Goal: Feedback & Contribution: Contribute content

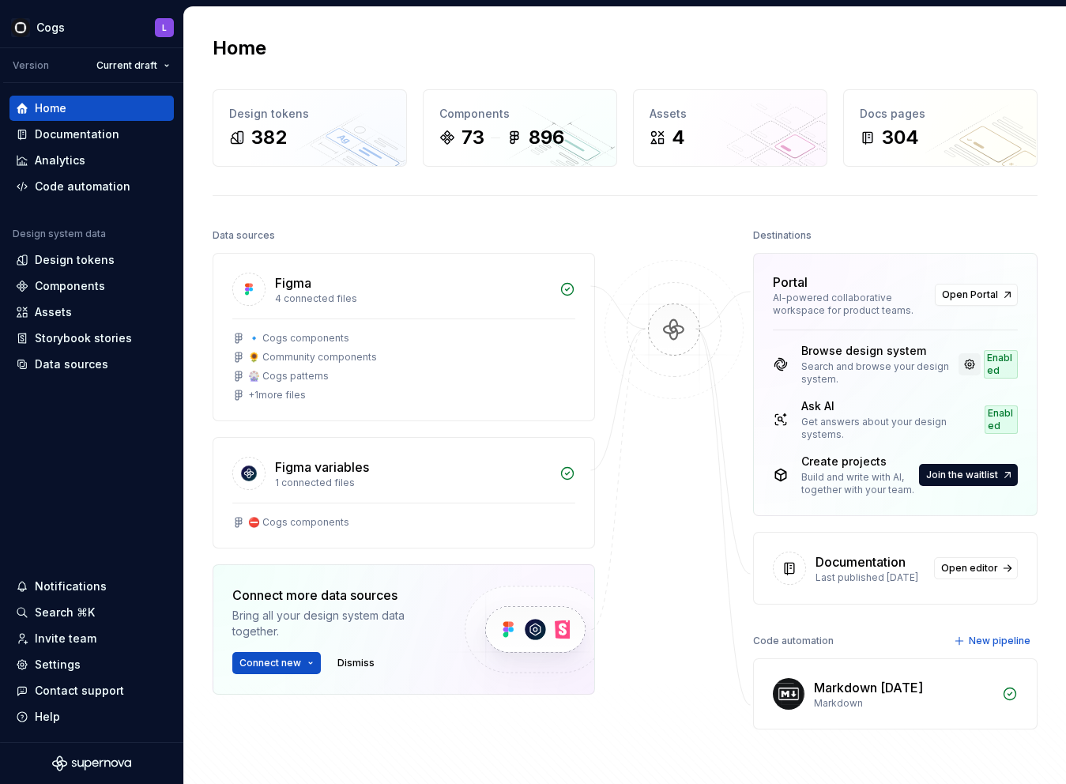
click at [763, 365] on link at bounding box center [970, 364] width 22 height 22
click at [763, 294] on span "Open Portal" at bounding box center [970, 294] width 56 height 13
click at [70, 136] on div "Documentation" at bounding box center [77, 134] width 85 height 16
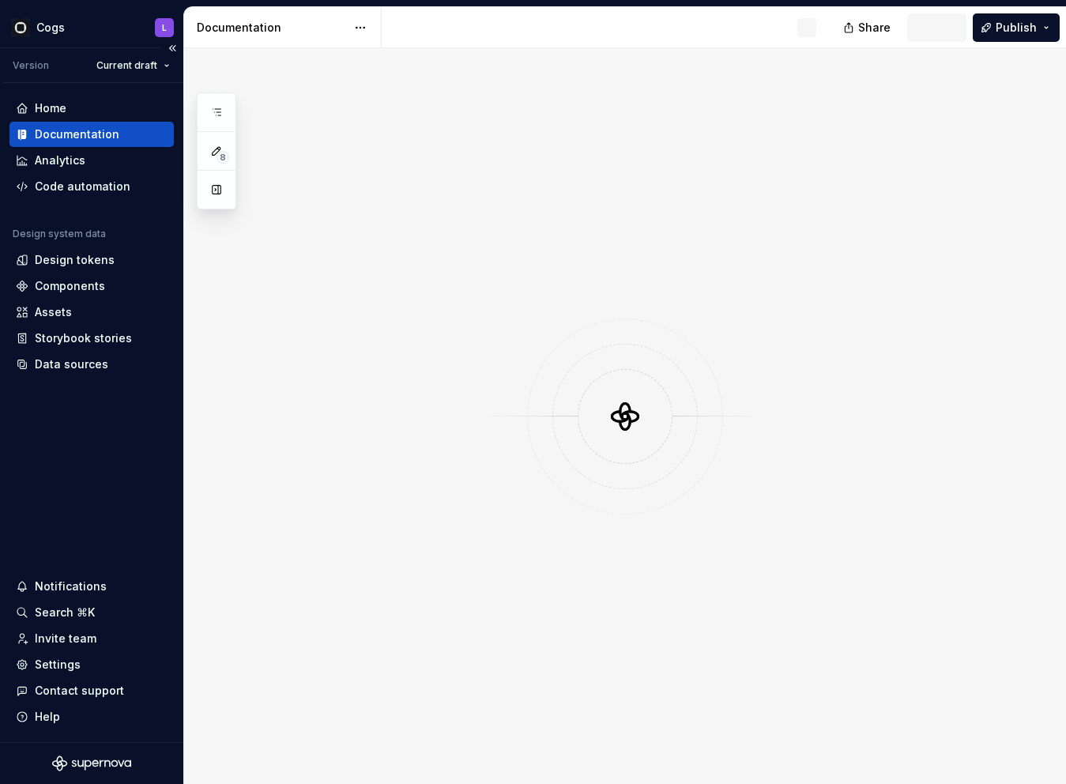
click at [77, 128] on div "Documentation" at bounding box center [77, 134] width 85 height 16
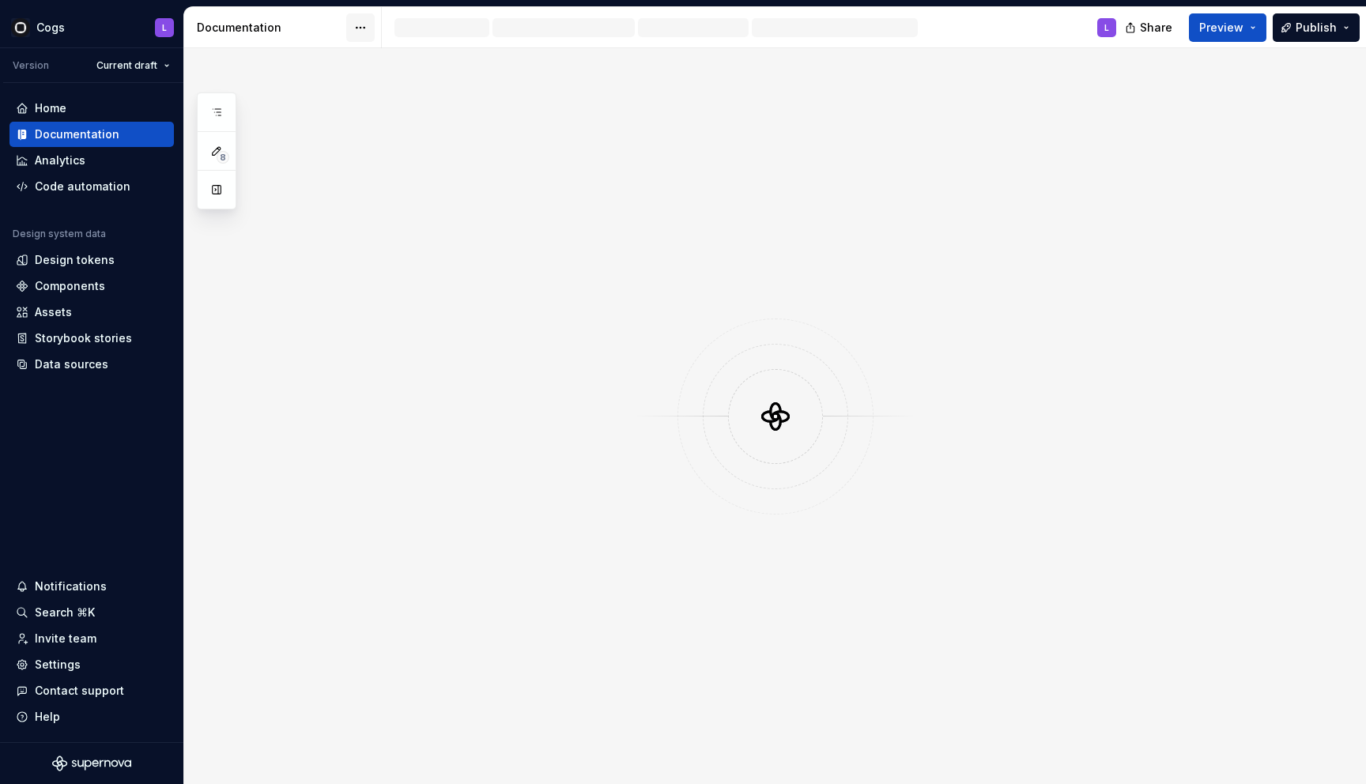
click at [354, 28] on html "Cogs L Version Current draft Home Documentation Analytics Code automation Desig…" at bounding box center [683, 392] width 1366 height 784
click at [429, 163] on div "Documentation settings" at bounding box center [450, 164] width 150 height 16
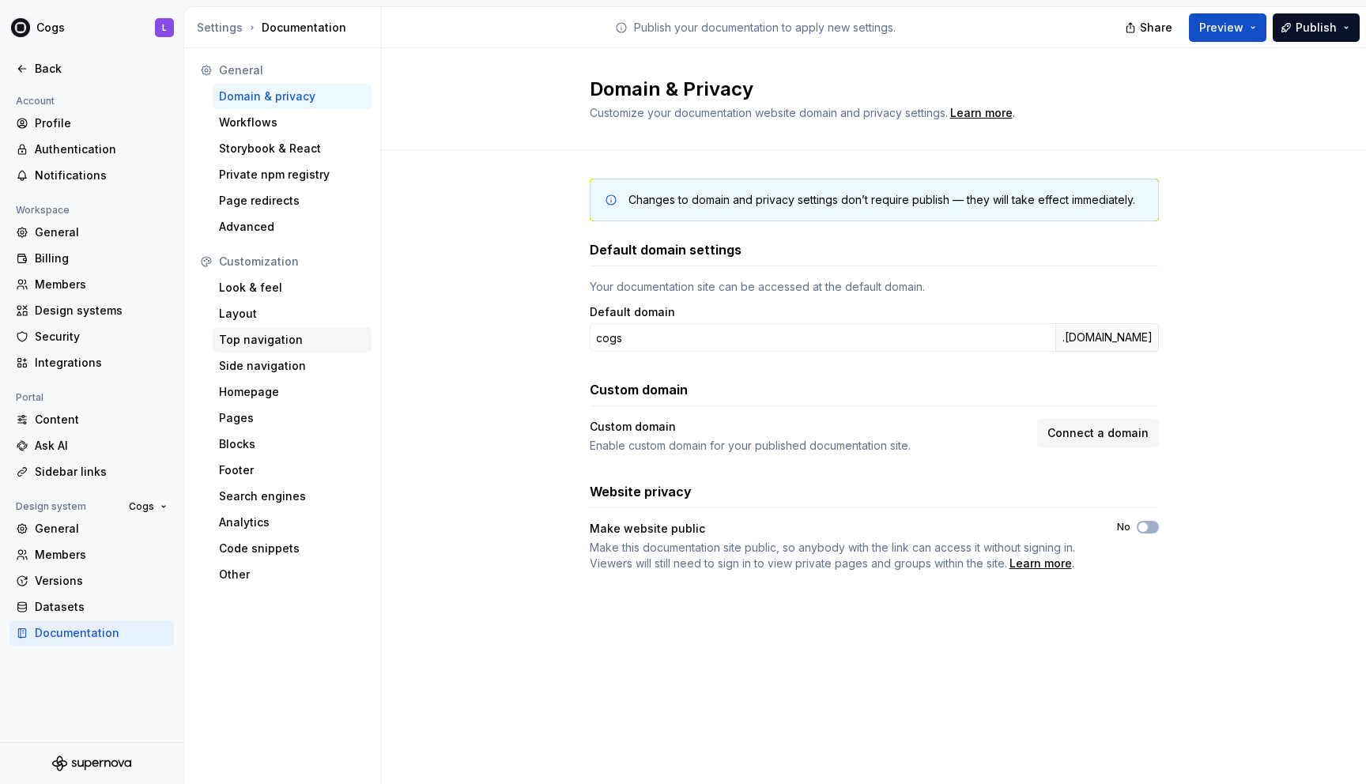
click at [253, 336] on div "Top navigation" at bounding box center [292, 340] width 146 height 16
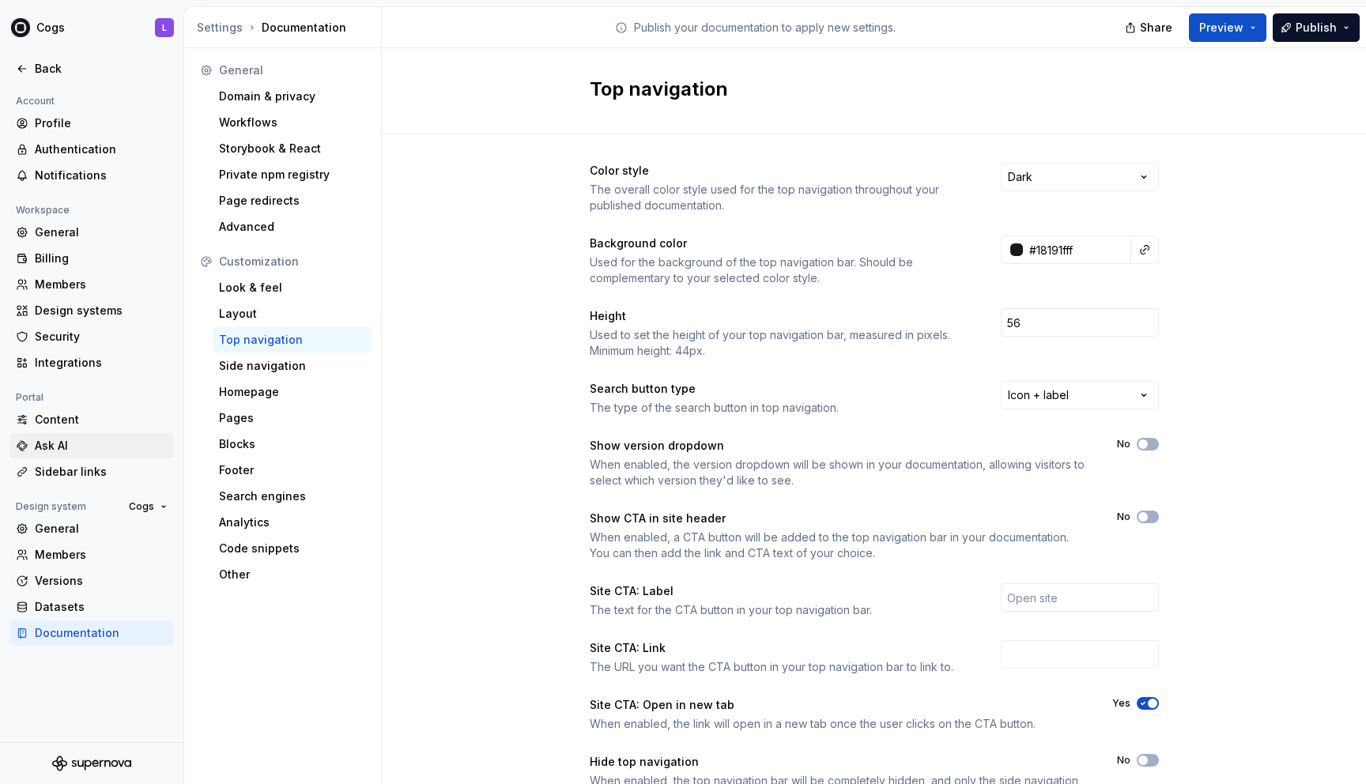
click at [48, 451] on div "Ask AI" at bounding box center [101, 446] width 133 height 16
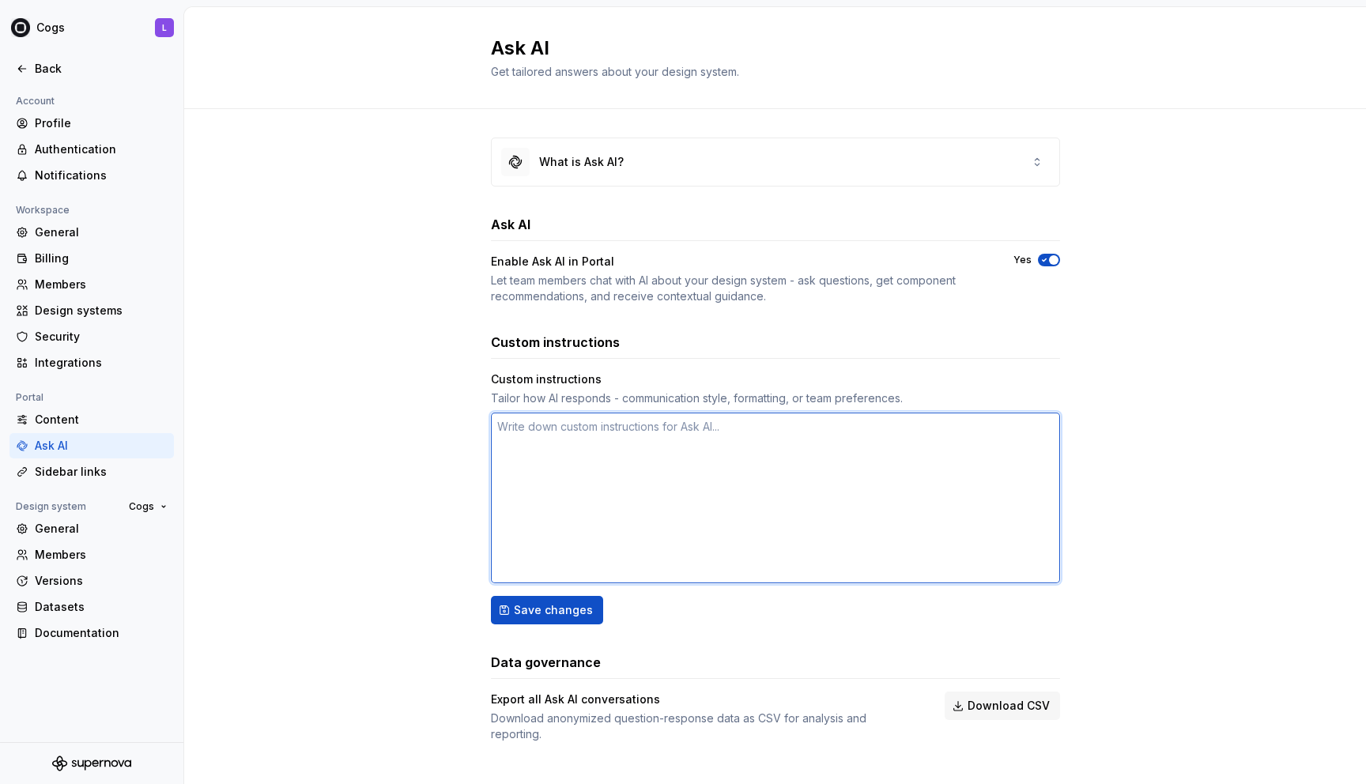
click at [584, 435] on textarea at bounding box center [775, 498] width 569 height 171
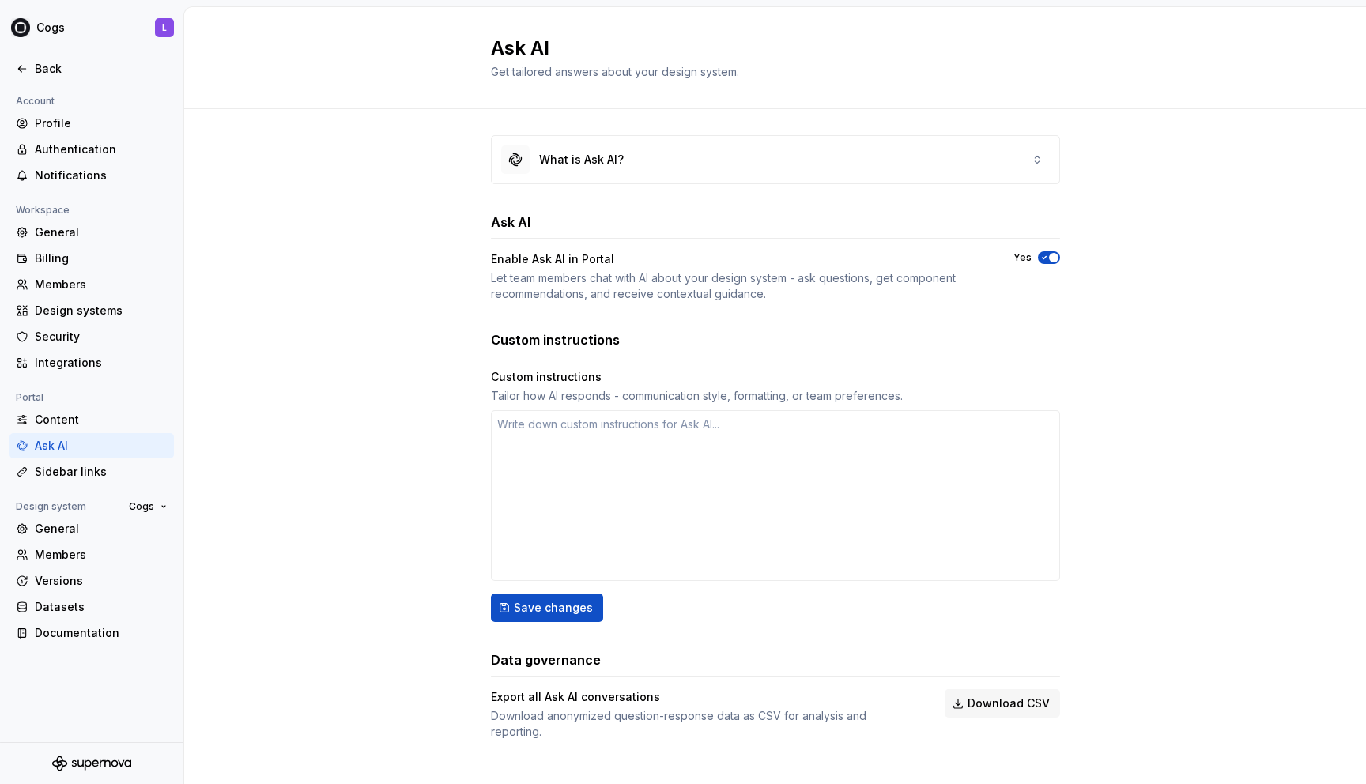
click at [62, 109] on div "Account" at bounding box center [91, 101] width 164 height 19
click at [62, 117] on div "Profile" at bounding box center [101, 123] width 133 height 16
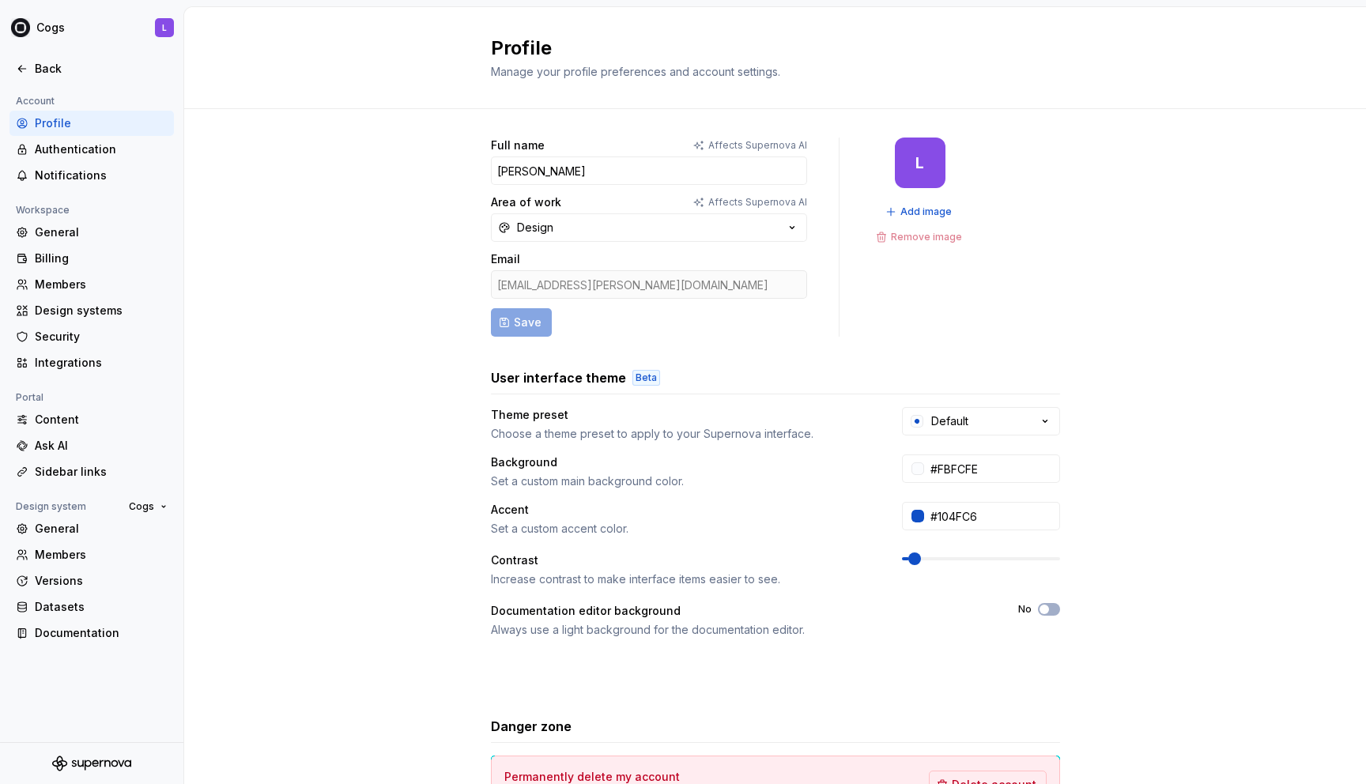
click at [32, 52] on div at bounding box center [91, 52] width 183 height 8
click at [32, 66] on div "Back" at bounding box center [92, 69] width 152 height 16
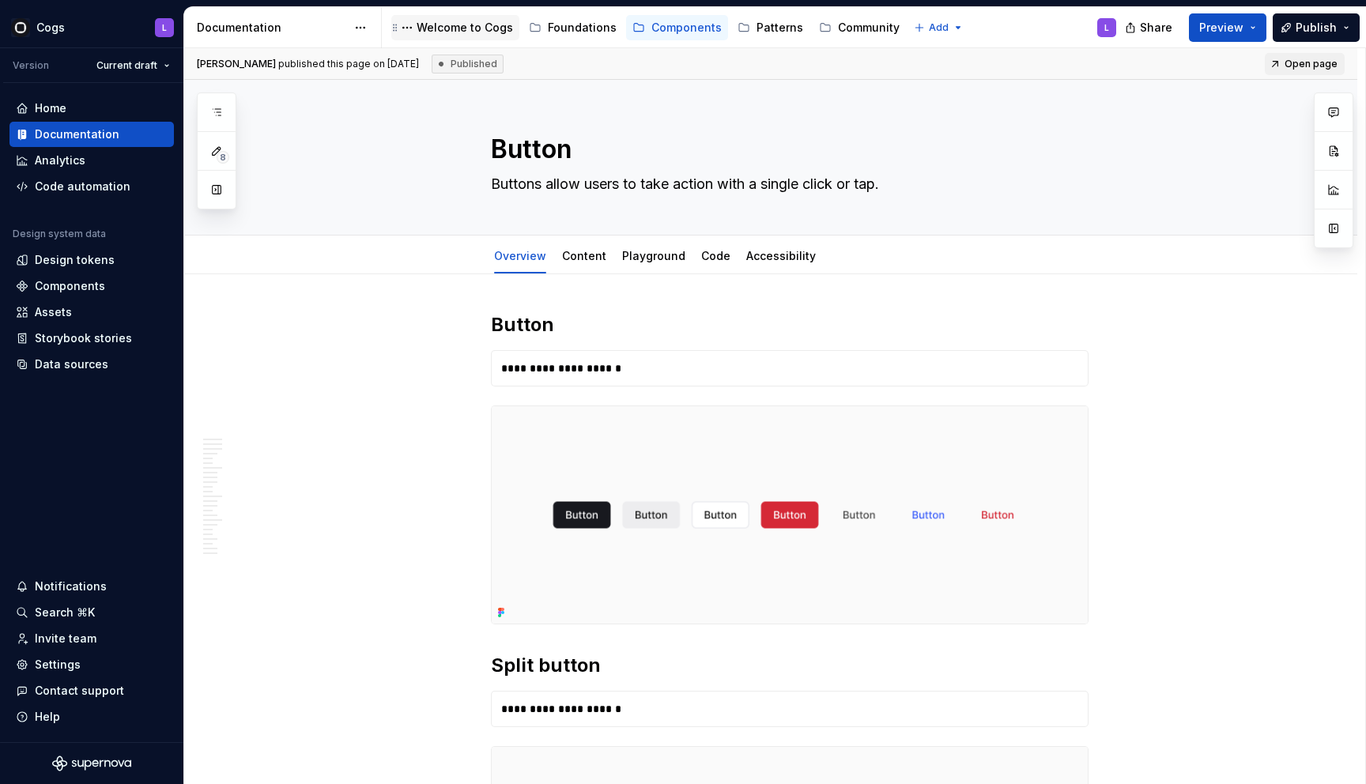
type textarea "*"
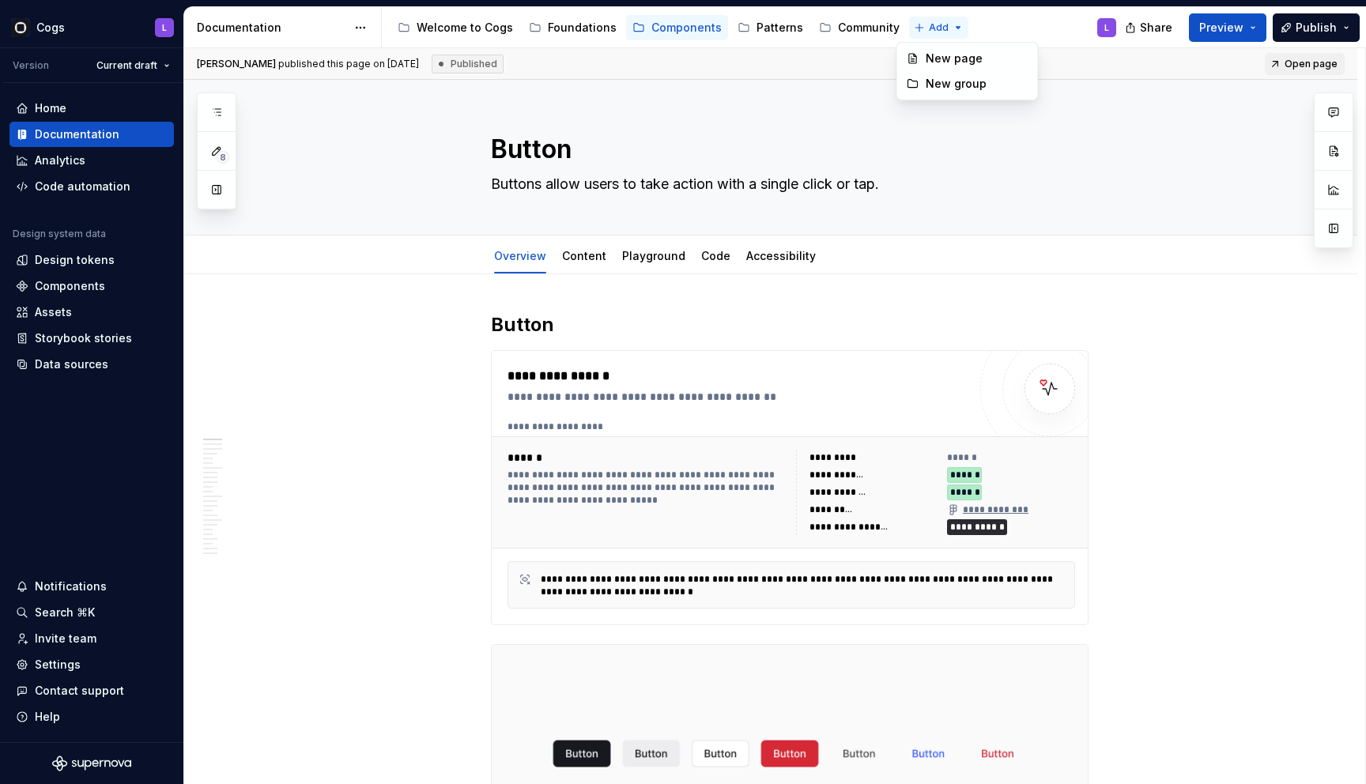
click at [763, 26] on html "Cogs L Version Current draft Home Documentation Analytics Code automation Desig…" at bounding box center [683, 392] width 1366 height 784
click at [763, 66] on div "New page" at bounding box center [967, 58] width 134 height 25
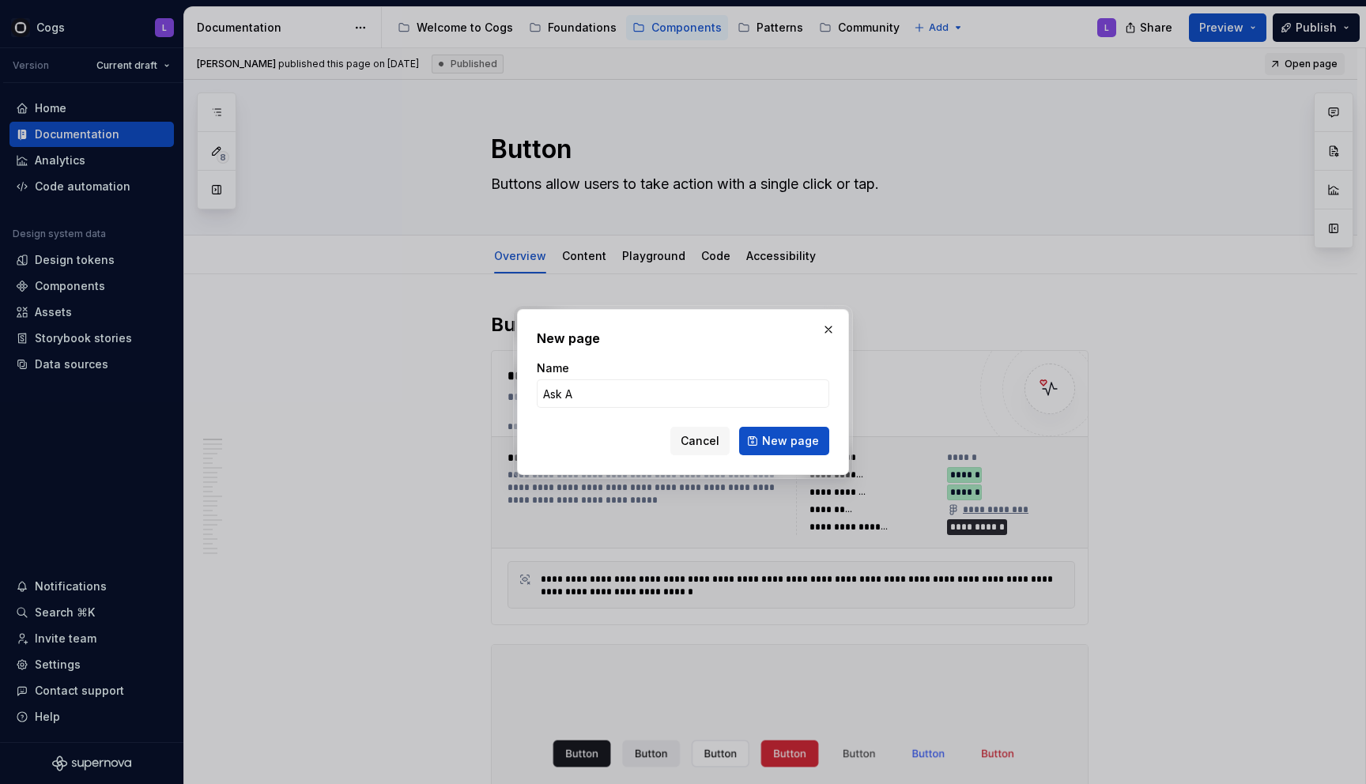
type input "Ask AI"
click at [763, 439] on span "New page" at bounding box center [790, 441] width 57 height 16
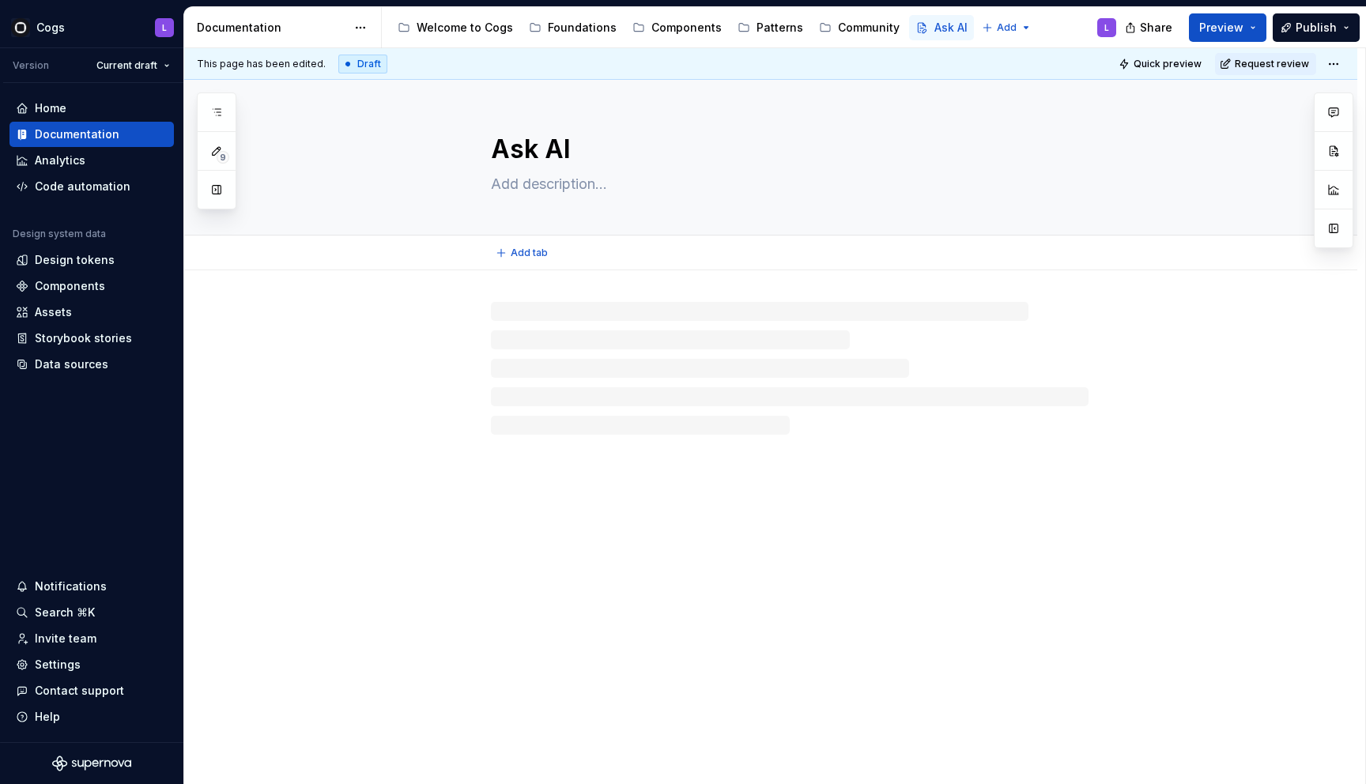
click at [552, 179] on textarea at bounding box center [786, 184] width 597 height 25
click at [763, 28] on button "Page tree" at bounding box center [924, 27] width 19 height 19
click at [763, 21] on html "Cogs L Version Current draft Home Documentation Analytics Code automation Desig…" at bounding box center [683, 392] width 1366 height 784
click at [550, 32] on div "Foundations" at bounding box center [582, 28] width 69 height 16
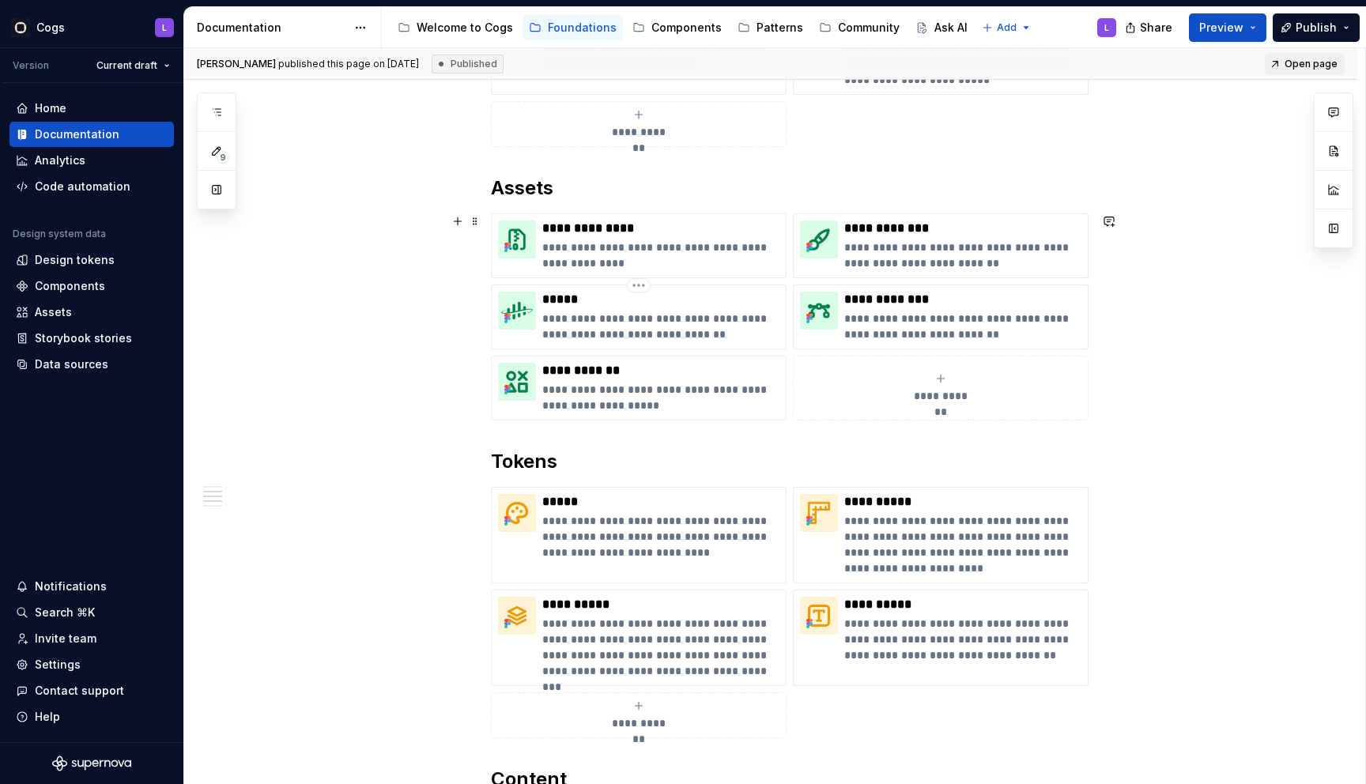
scroll to position [1125, 0]
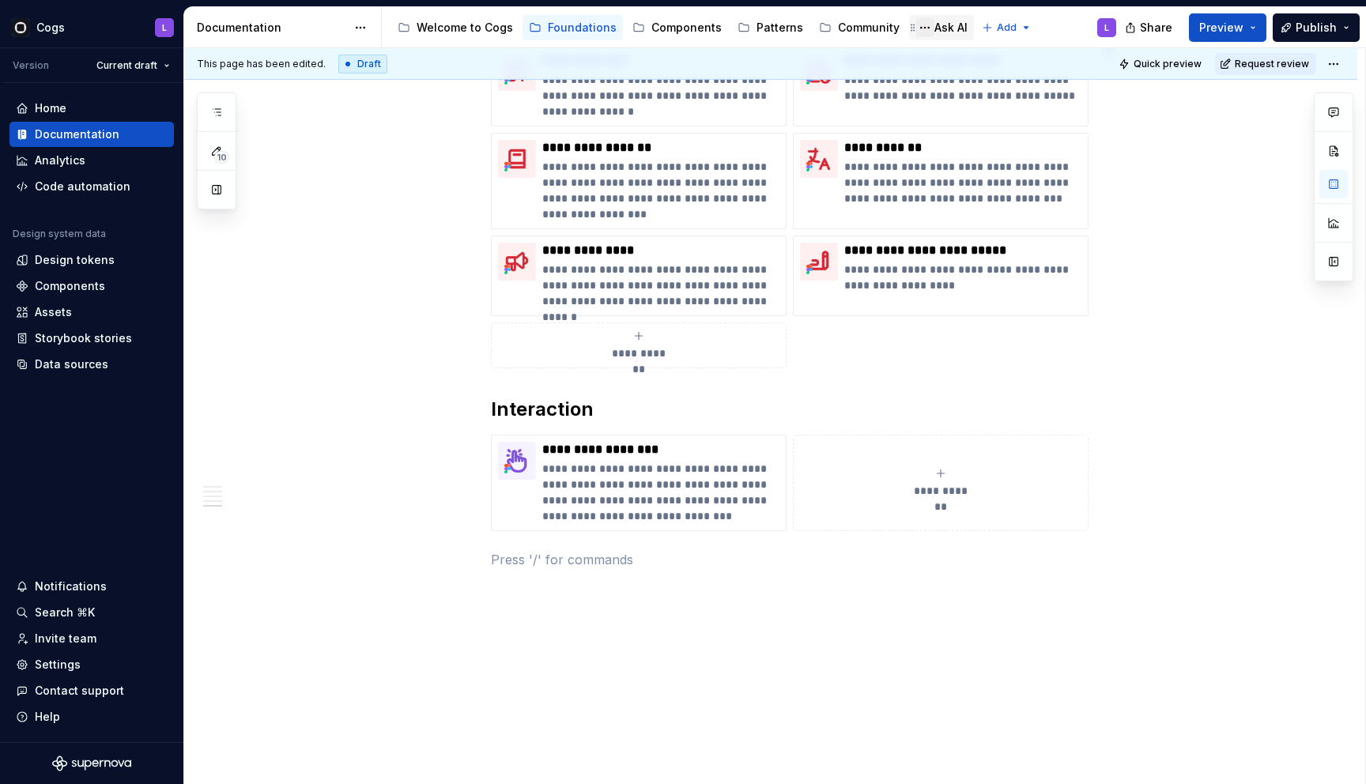
click at [763, 25] on button "Page tree" at bounding box center [924, 27] width 19 height 19
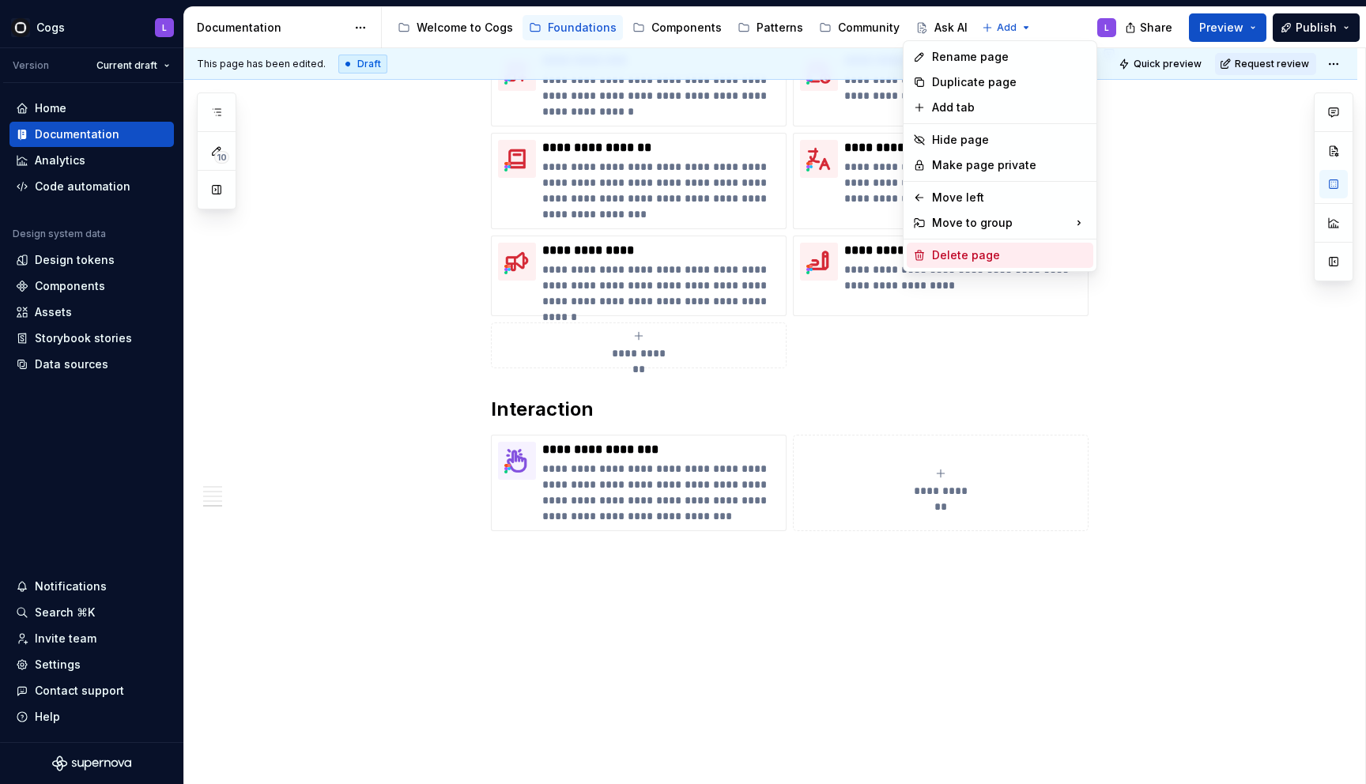
click at [763, 257] on div "Delete page" at bounding box center [1009, 255] width 155 height 16
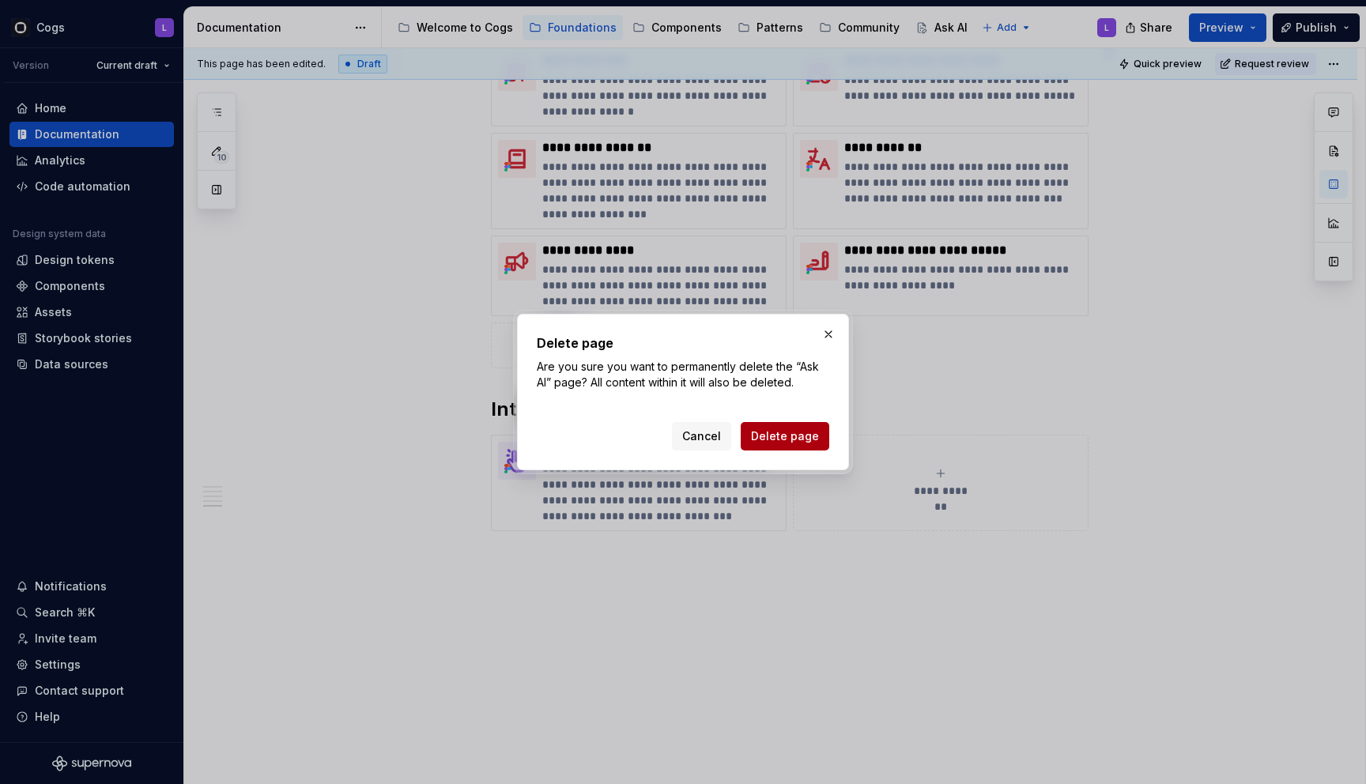
click at [763, 446] on button "Delete page" at bounding box center [785, 436] width 89 height 28
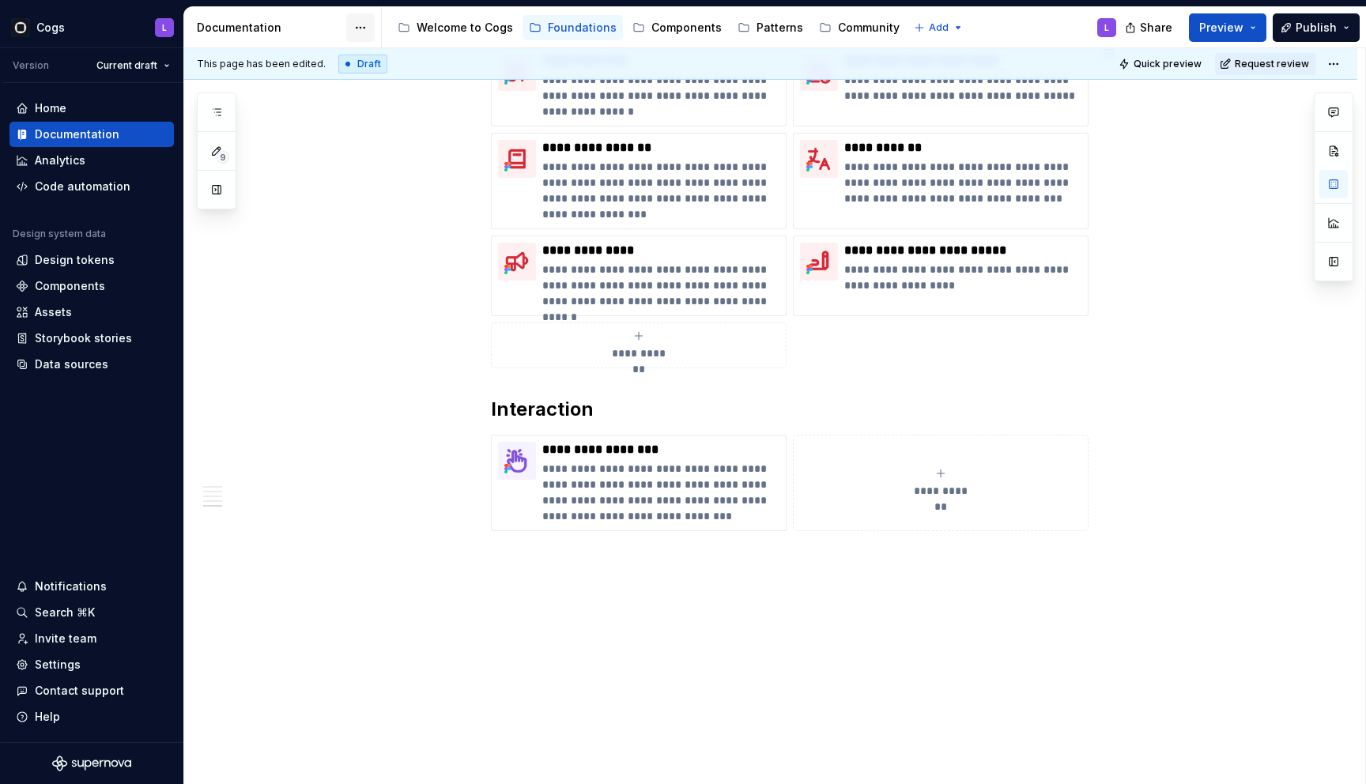
click at [364, 30] on html "Cogs L Version Current draft Home Documentation Analytics Code automation Desig…" at bounding box center [683, 392] width 1366 height 784
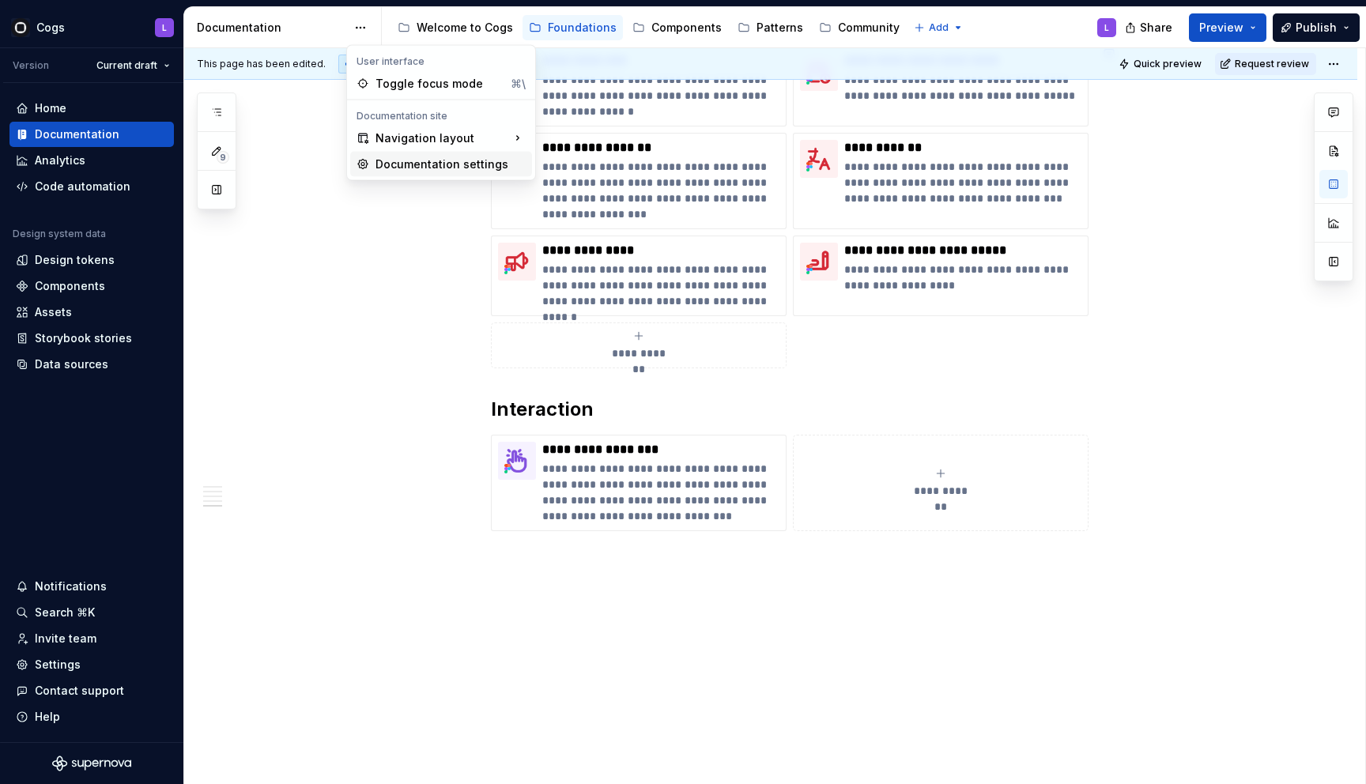
click at [381, 160] on div "Documentation settings" at bounding box center [450, 164] width 150 height 16
type textarea "*"
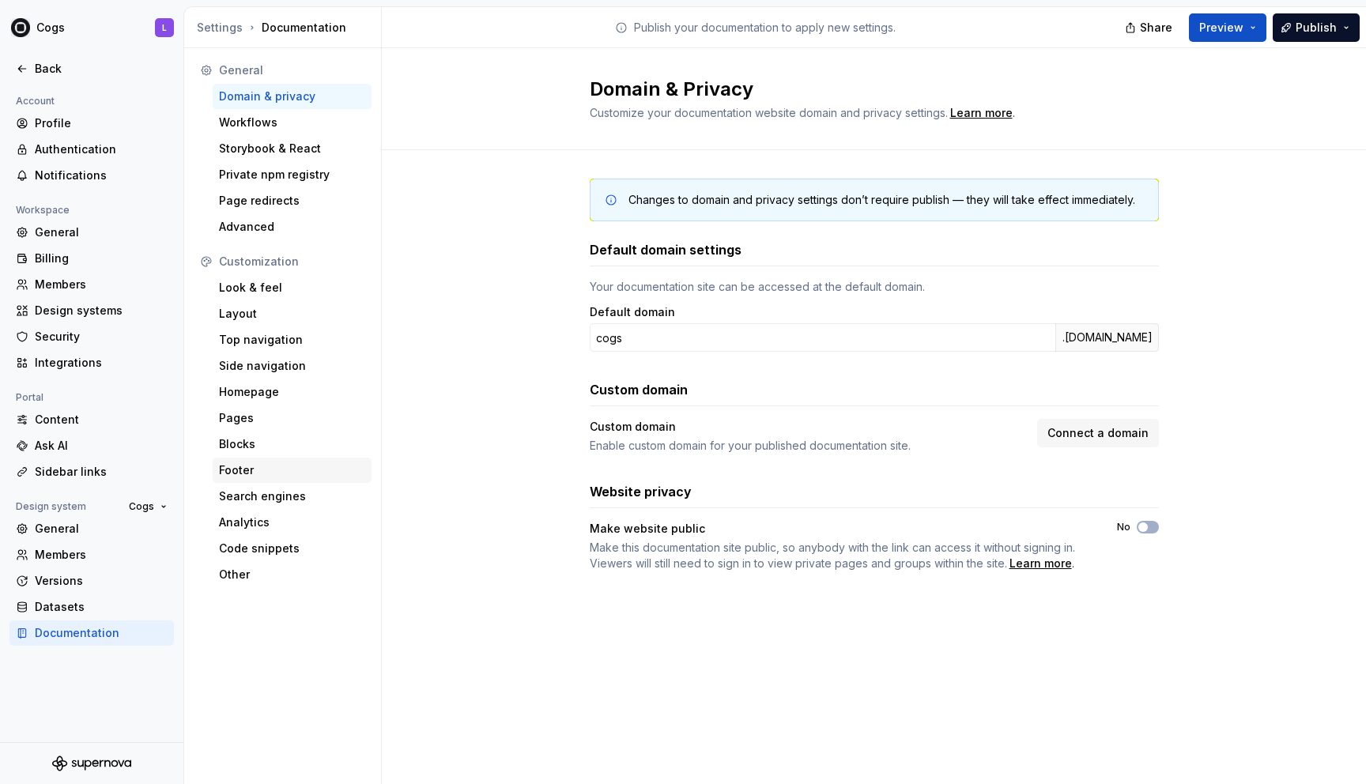
click at [242, 469] on div "Footer" at bounding box center [292, 470] width 146 height 16
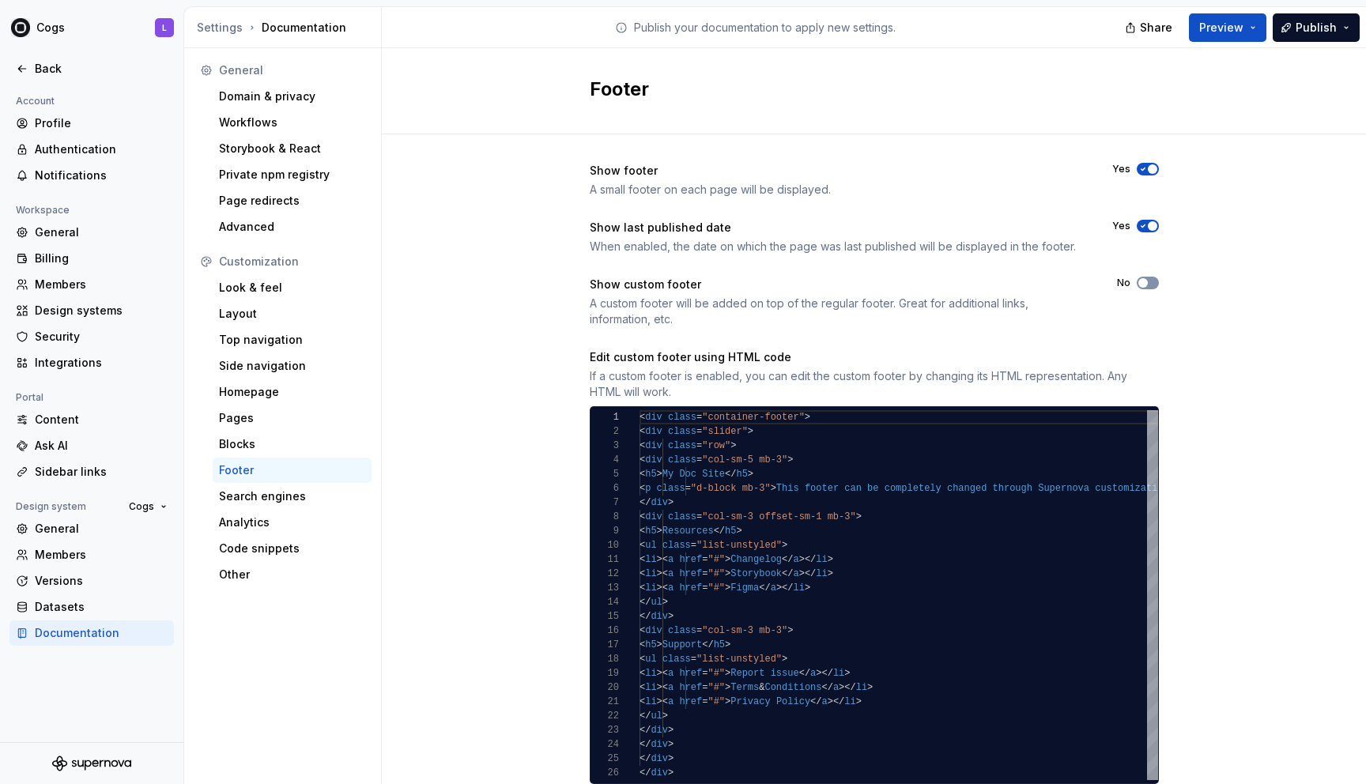
click at [763, 280] on span "button" at bounding box center [1142, 282] width 9 height 9
type textarea "**********"
click at [763, 490] on div "< div class = "container-footer" > < div class = "slider" > < div class = "row"…" at bounding box center [1138, 599] width 998 height 379
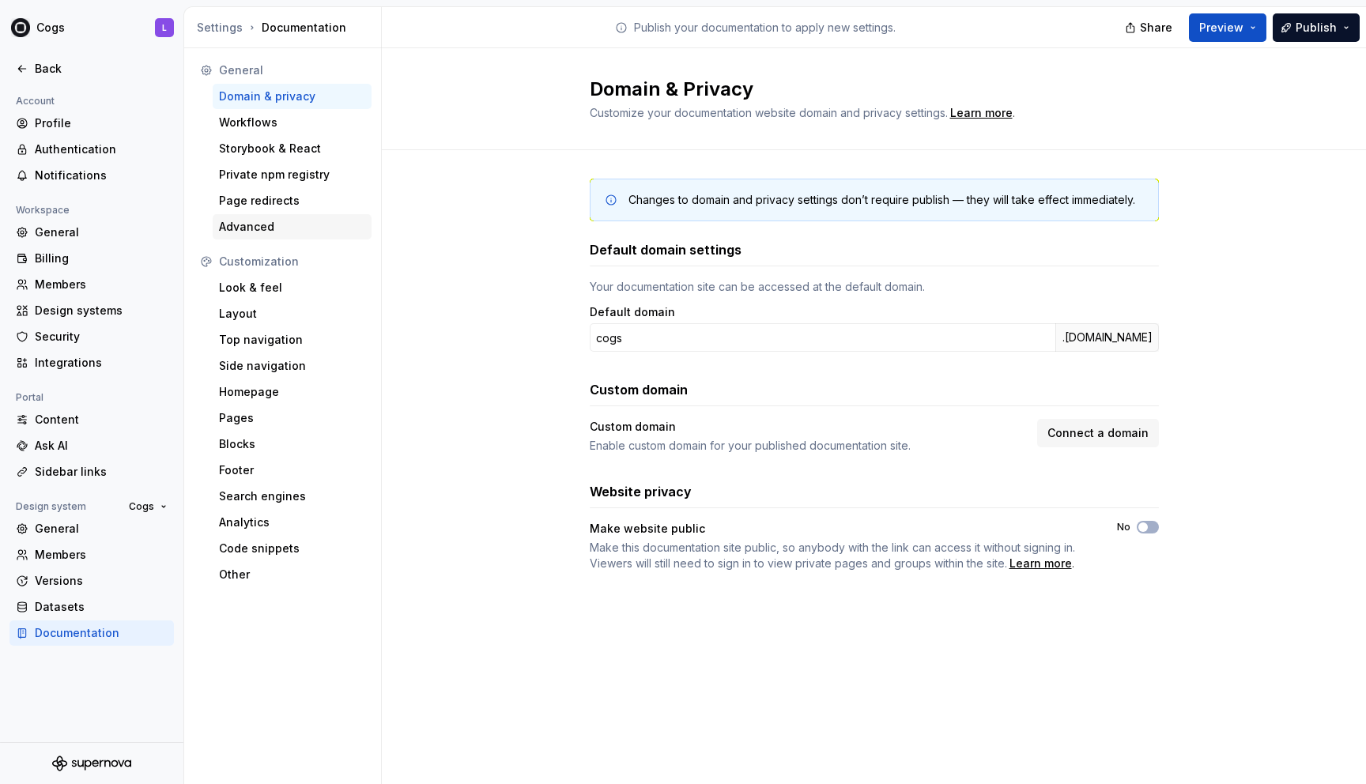
click at [261, 229] on div "Advanced" at bounding box center [292, 227] width 146 height 16
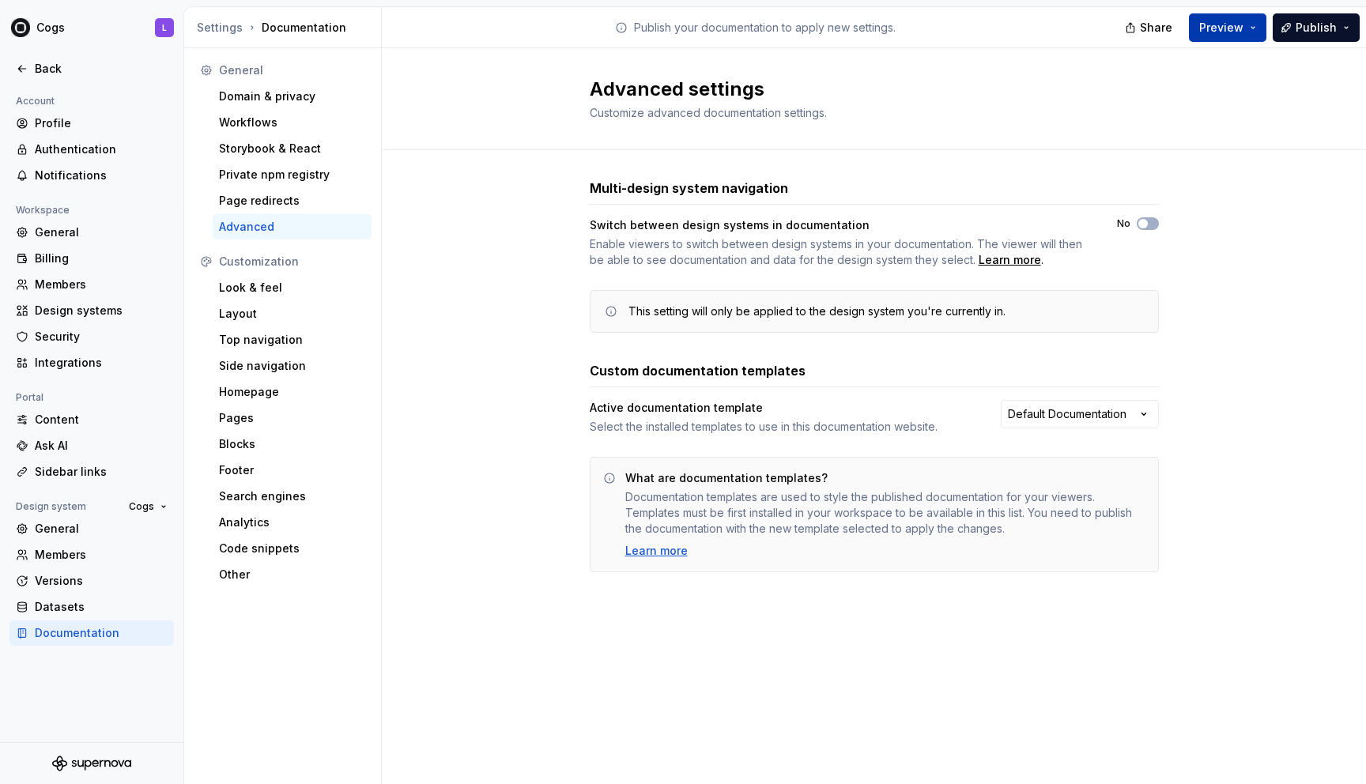
click at [763, 22] on button "Preview" at bounding box center [1227, 27] width 77 height 28
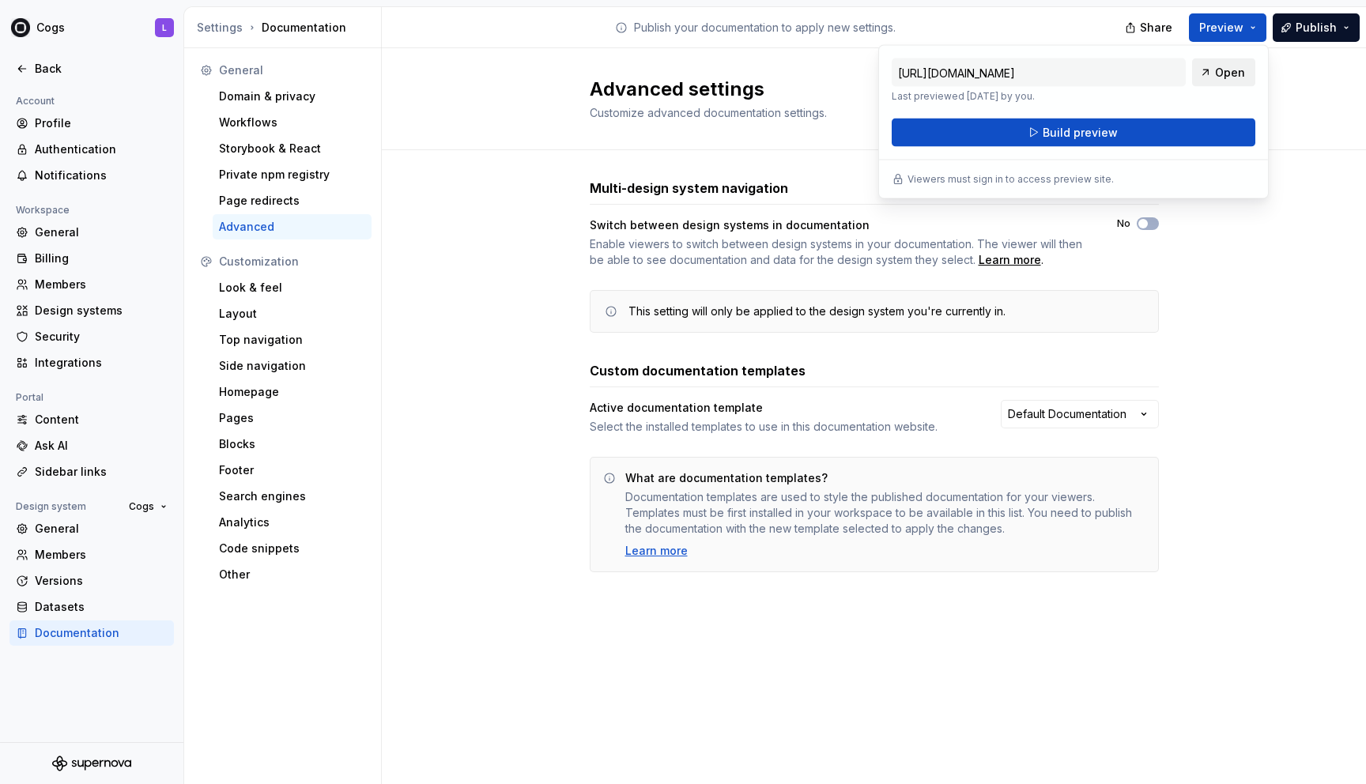
click at [763, 73] on link "Open" at bounding box center [1223, 72] width 63 height 28
click at [247, 182] on div "Private npm registry" at bounding box center [292, 175] width 146 height 16
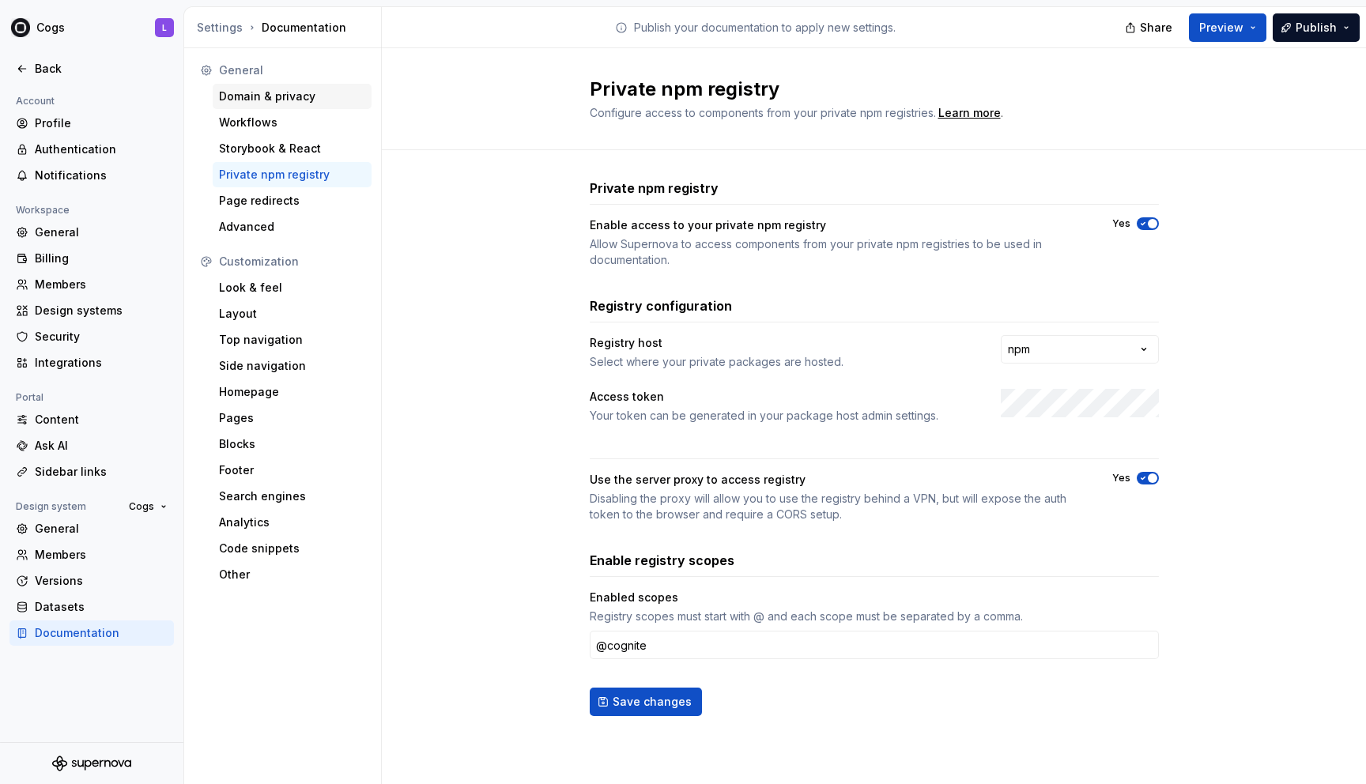
click at [231, 101] on div "Domain & privacy" at bounding box center [292, 97] width 146 height 16
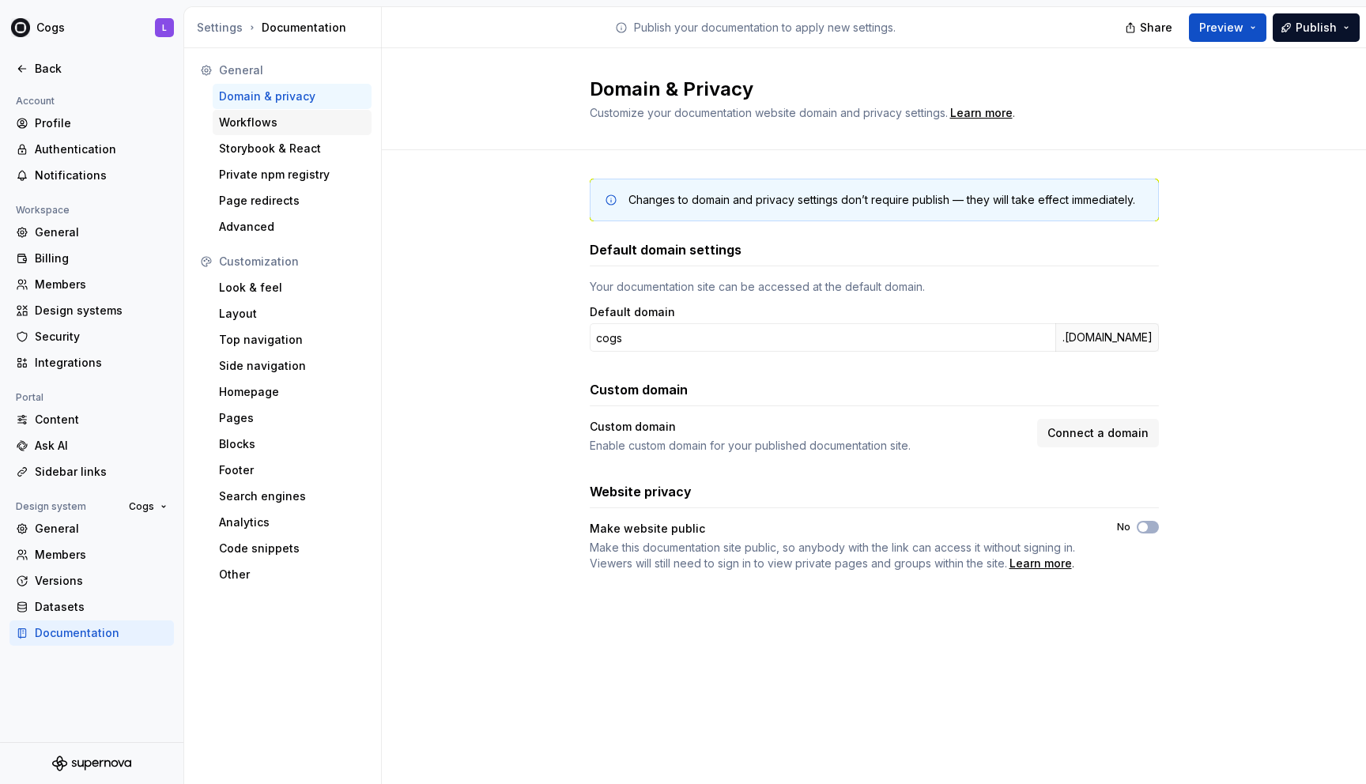
click at [245, 130] on div "Workflows" at bounding box center [292, 123] width 146 height 16
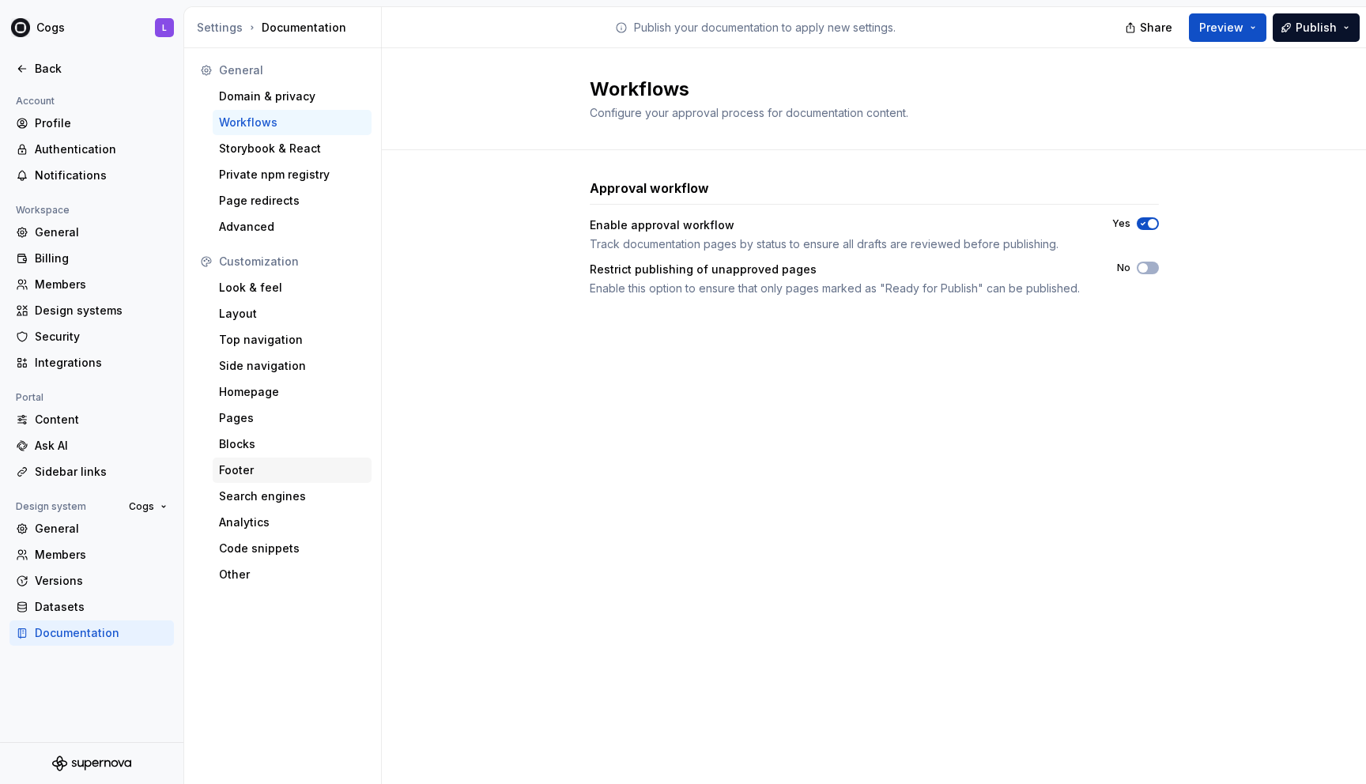
click at [253, 474] on div "Footer" at bounding box center [292, 470] width 146 height 16
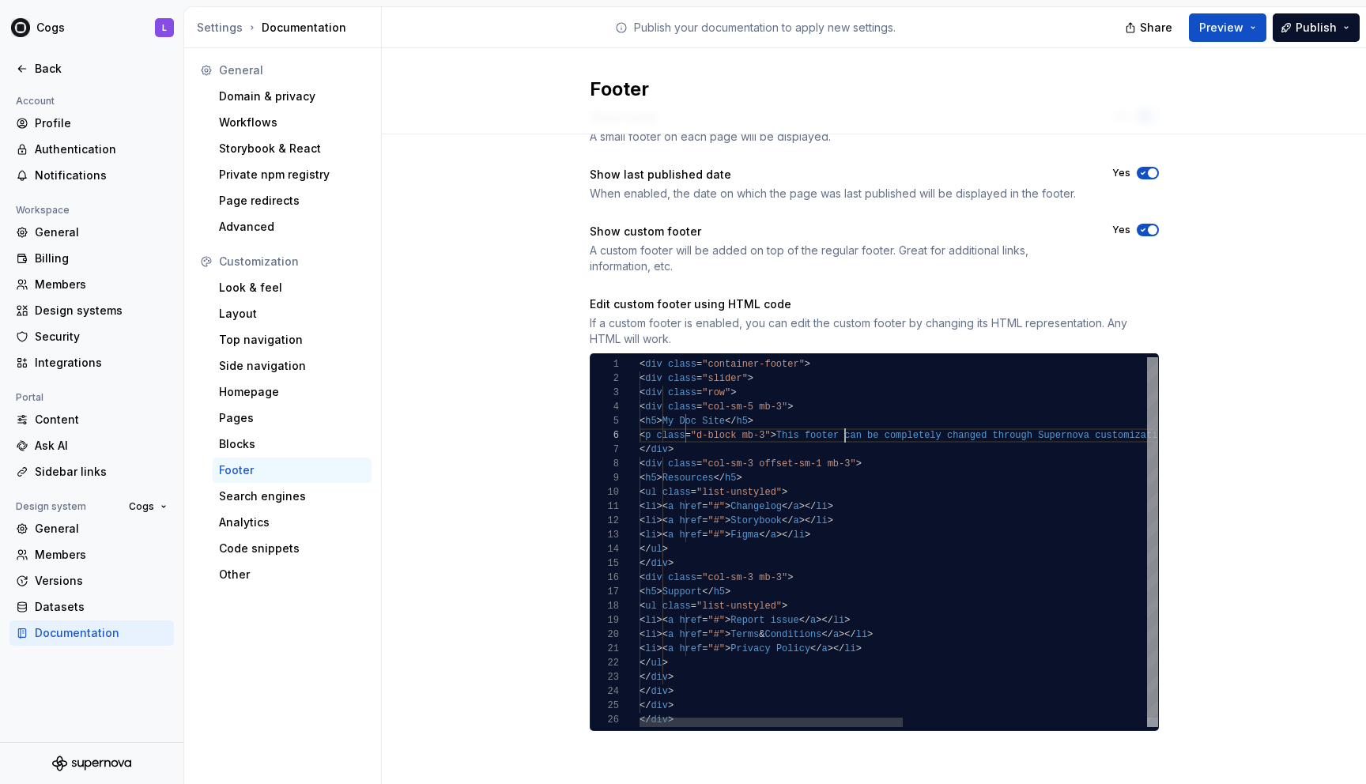
scroll to position [71, 205]
click at [763, 441] on div "< div class = "container-footer" > < div class = "slider" > < div class = "row"…" at bounding box center [1138, 546] width 998 height 379
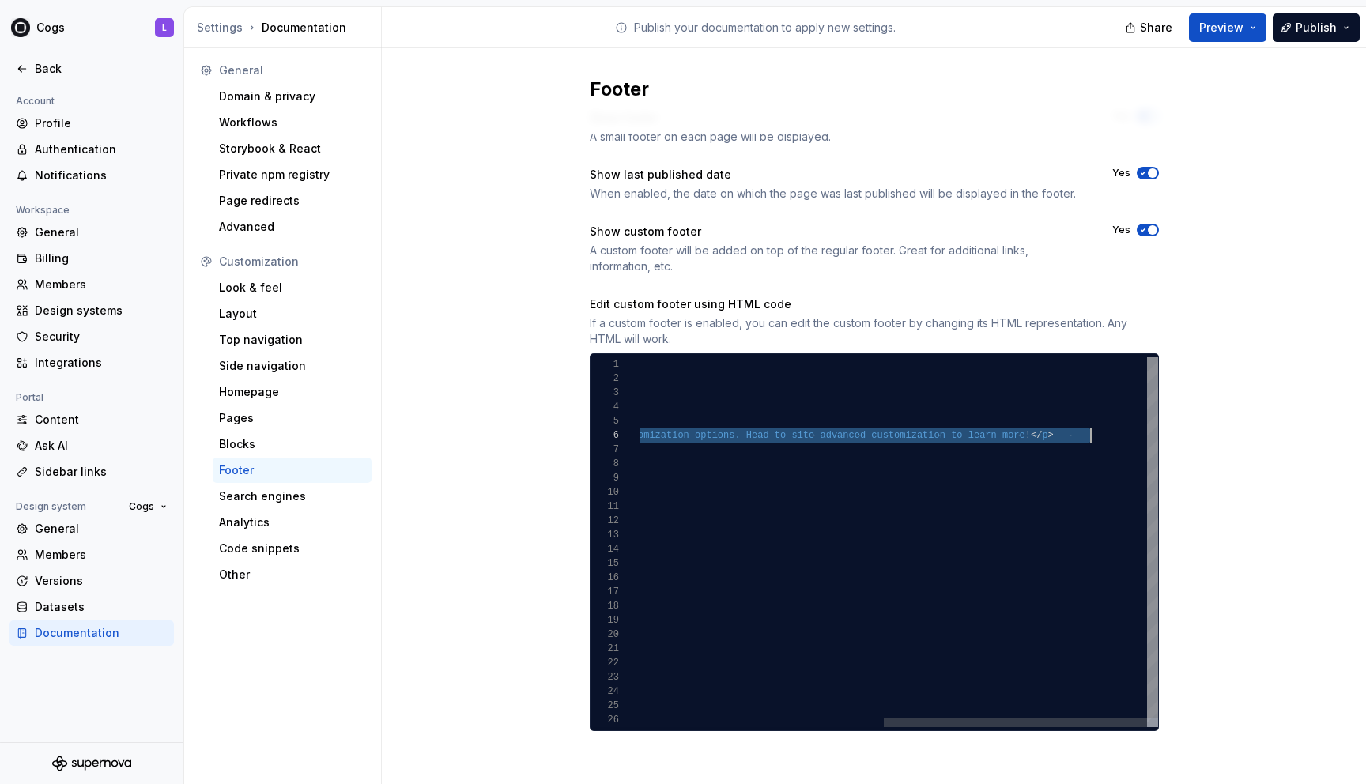
scroll to position [71, 937]
drag, startPoint x: 845, startPoint y: 441, endPoint x: 1096, endPoint y: 435, distance: 251.4
click at [763, 435] on div "< div class = "container-footer" > < div class = "slider" > < div class = "row"…" at bounding box center [659, 546] width 998 height 379
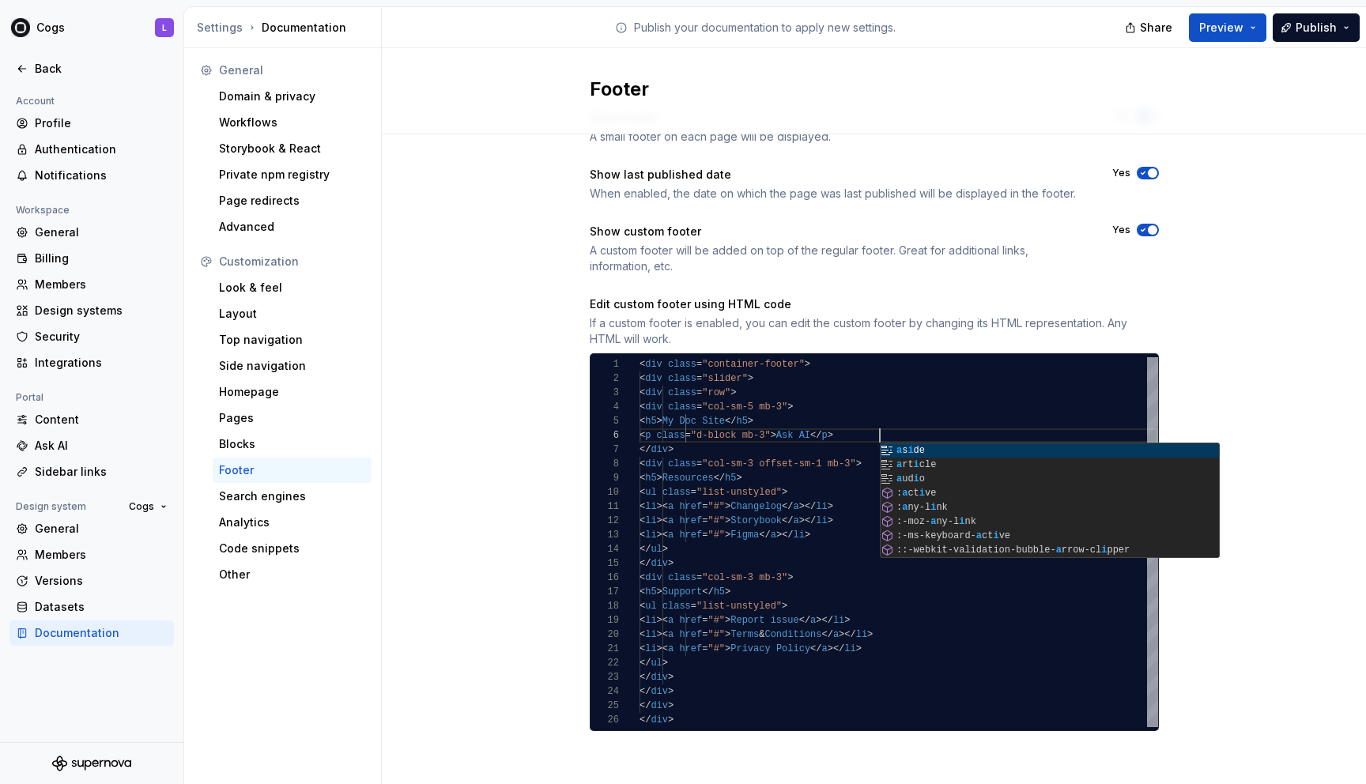
scroll to position [71, 240]
click at [763, 436] on div "< div class = "container-footer" > < div class = "slider" > < div class = "row"…" at bounding box center [898, 542] width 518 height 370
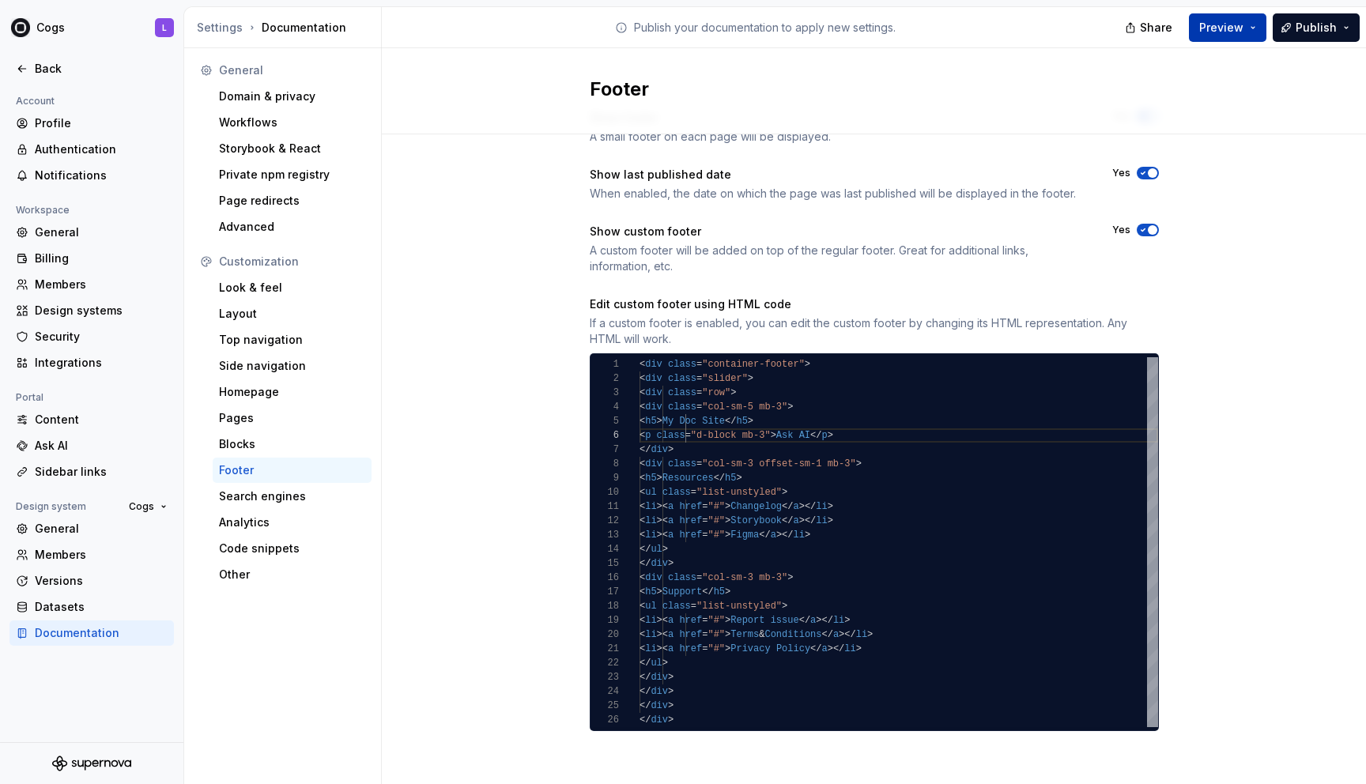
click at [763, 30] on button "Preview" at bounding box center [1227, 27] width 77 height 28
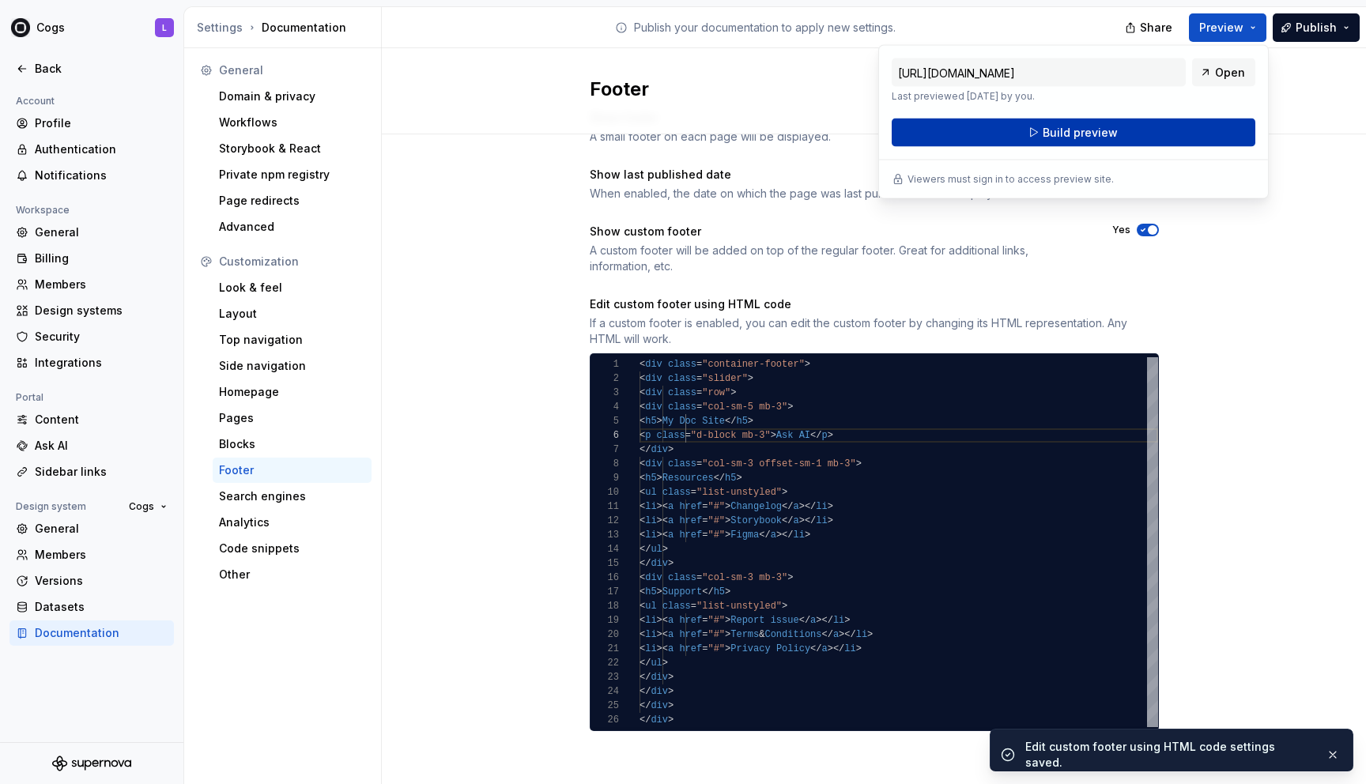
click at [763, 137] on button "Build preview" at bounding box center [1074, 133] width 364 height 28
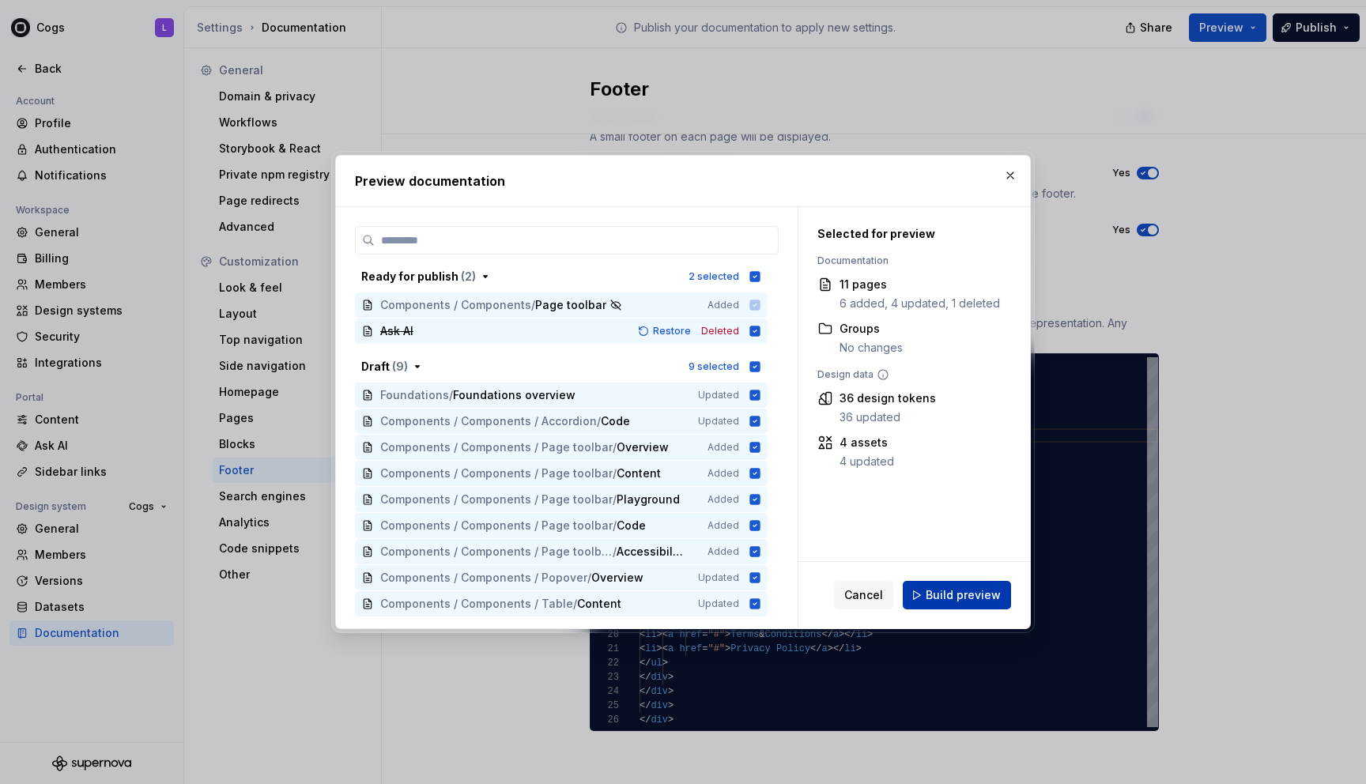
click at [763, 601] on span "Build preview" at bounding box center [962, 595] width 75 height 16
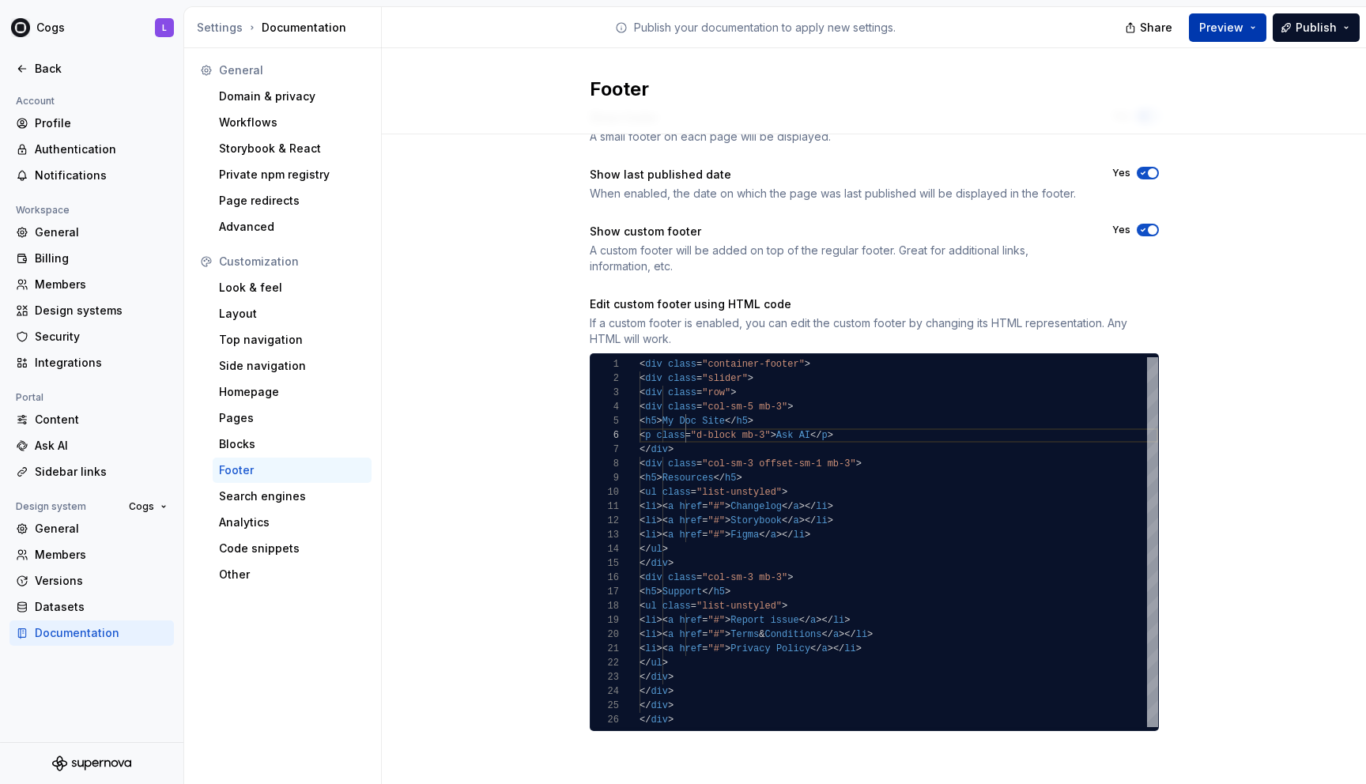
click at [763, 31] on button "Preview" at bounding box center [1227, 27] width 77 height 28
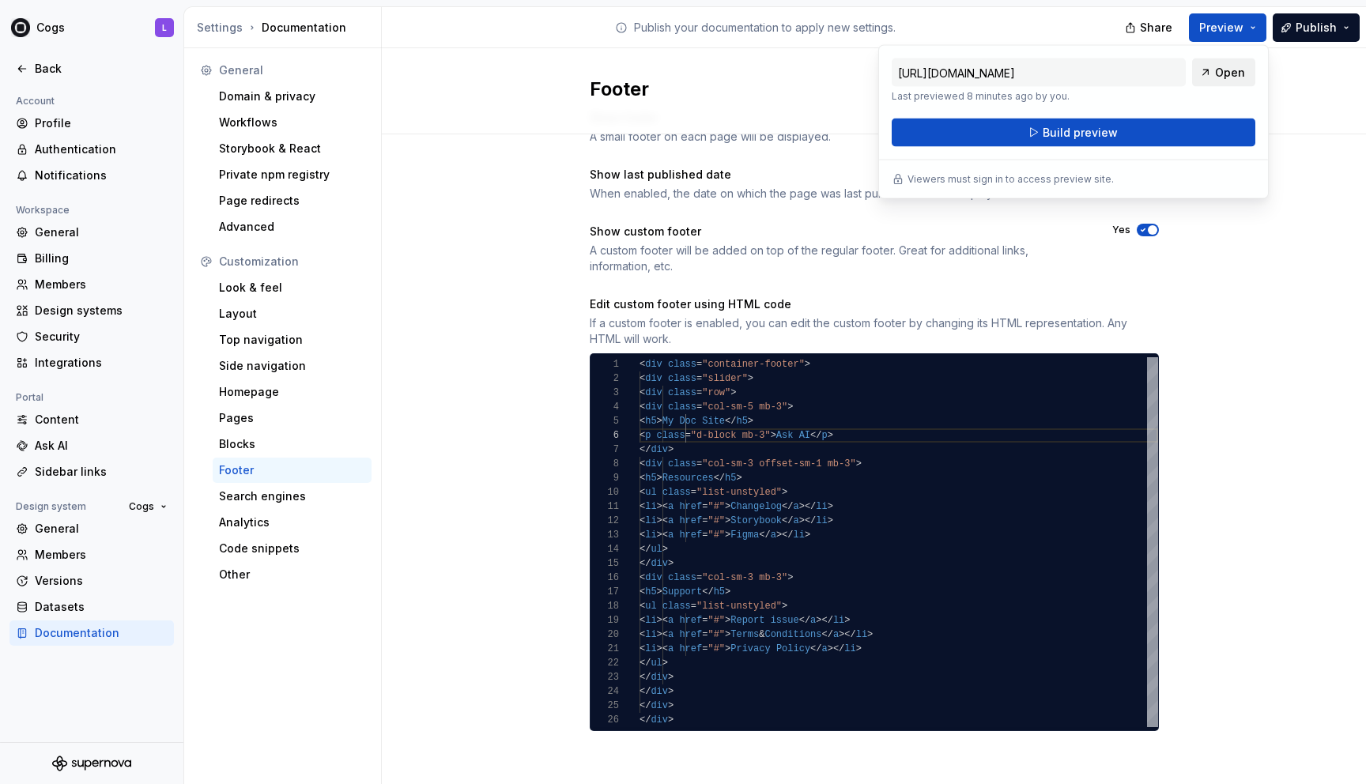
click at [763, 68] on span "Open" at bounding box center [1230, 73] width 30 height 16
click at [763, 512] on div "< div class = "container-footer" > < div class = "slider" > < div class = "row"…" at bounding box center [898, 542] width 518 height 370
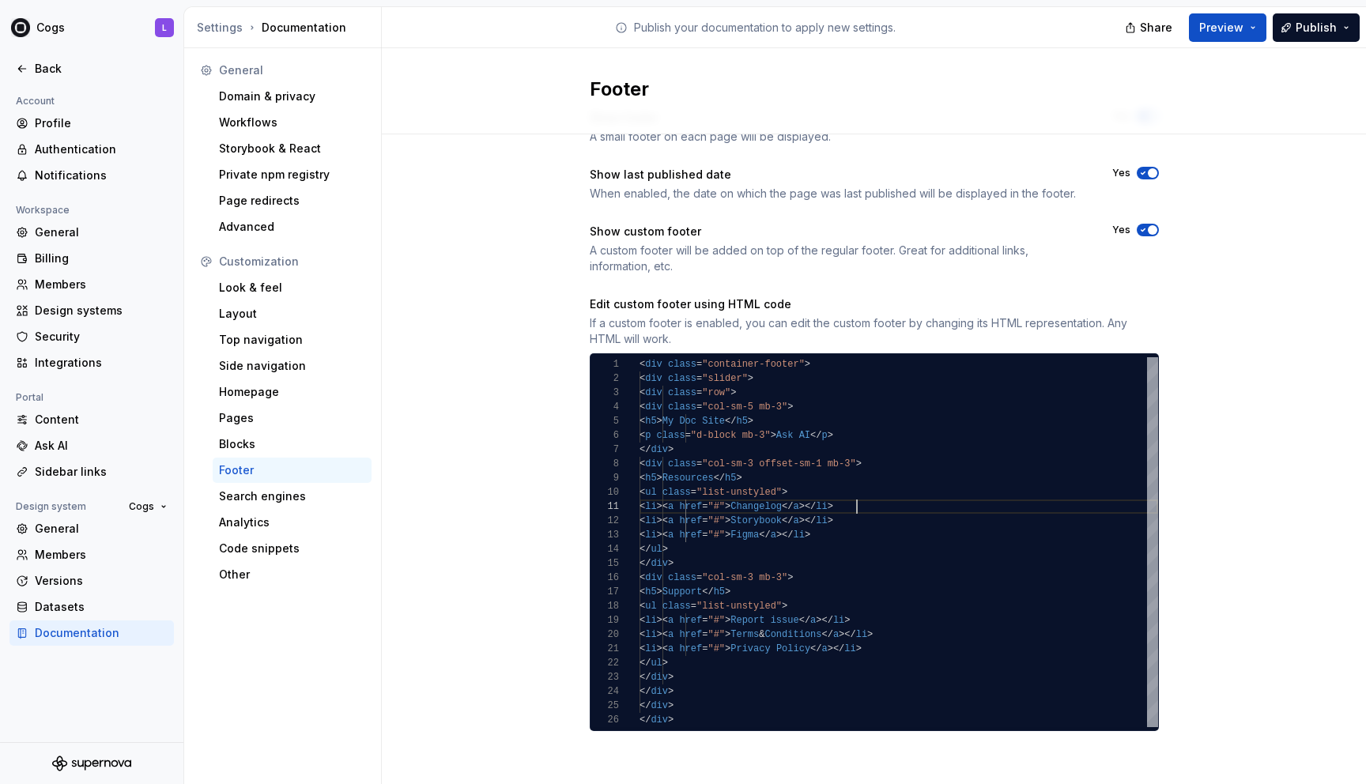
scroll to position [28, 211]
click at [763, 537] on div "< div class = "container-footer" > < div class = "slider" > < div class = "row"…" at bounding box center [898, 542] width 518 height 370
drag, startPoint x: 905, startPoint y: 507, endPoint x: 707, endPoint y: 504, distance: 198.4
click at [707, 504] on div "< div class = "container-footer" > < div class = "slider" > < div class = "row"…" at bounding box center [898, 542] width 518 height 370
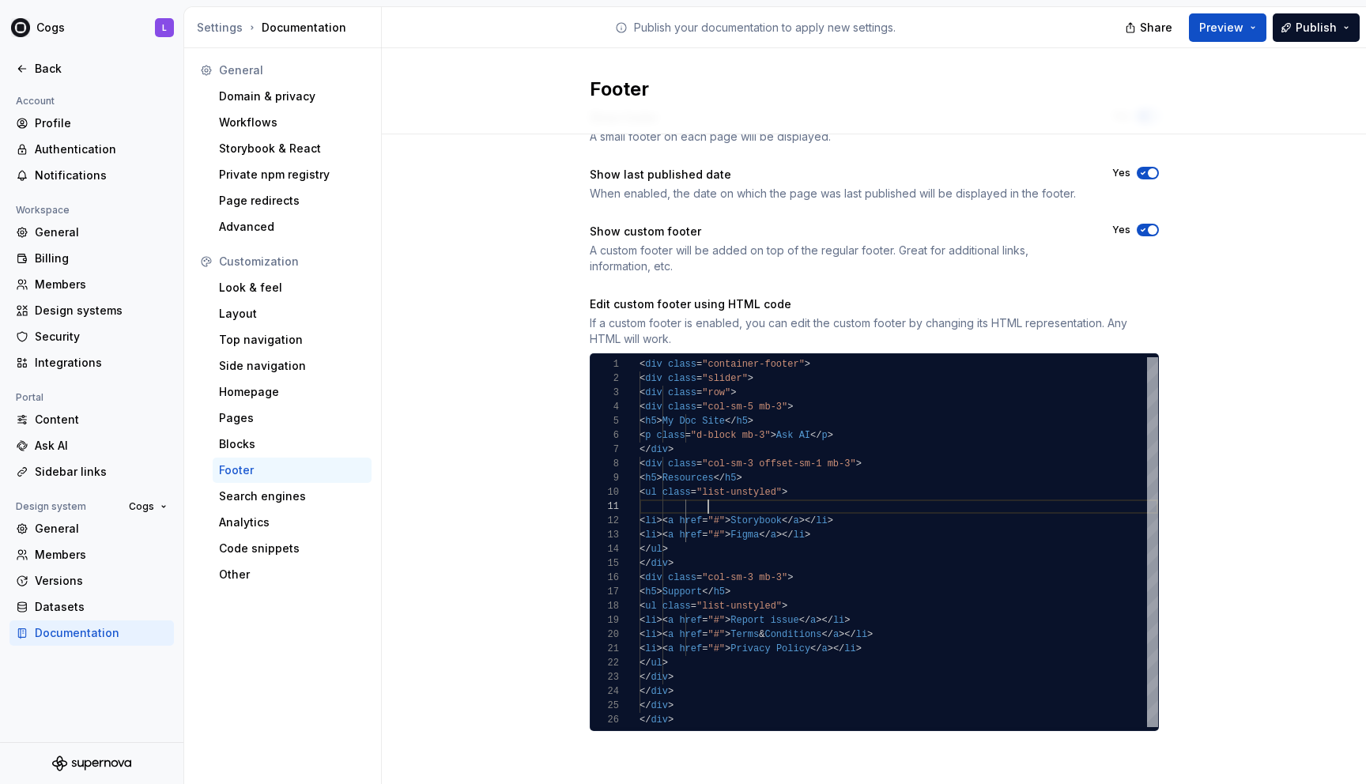
click at [763, 428] on div "< div class = "container-footer" > < div class = "slider" > < div class = "row"…" at bounding box center [898, 542] width 518 height 370
click at [763, 434] on div "< div class = "container-footer" > < div class = "slider" > < div class = "row"…" at bounding box center [898, 542] width 518 height 370
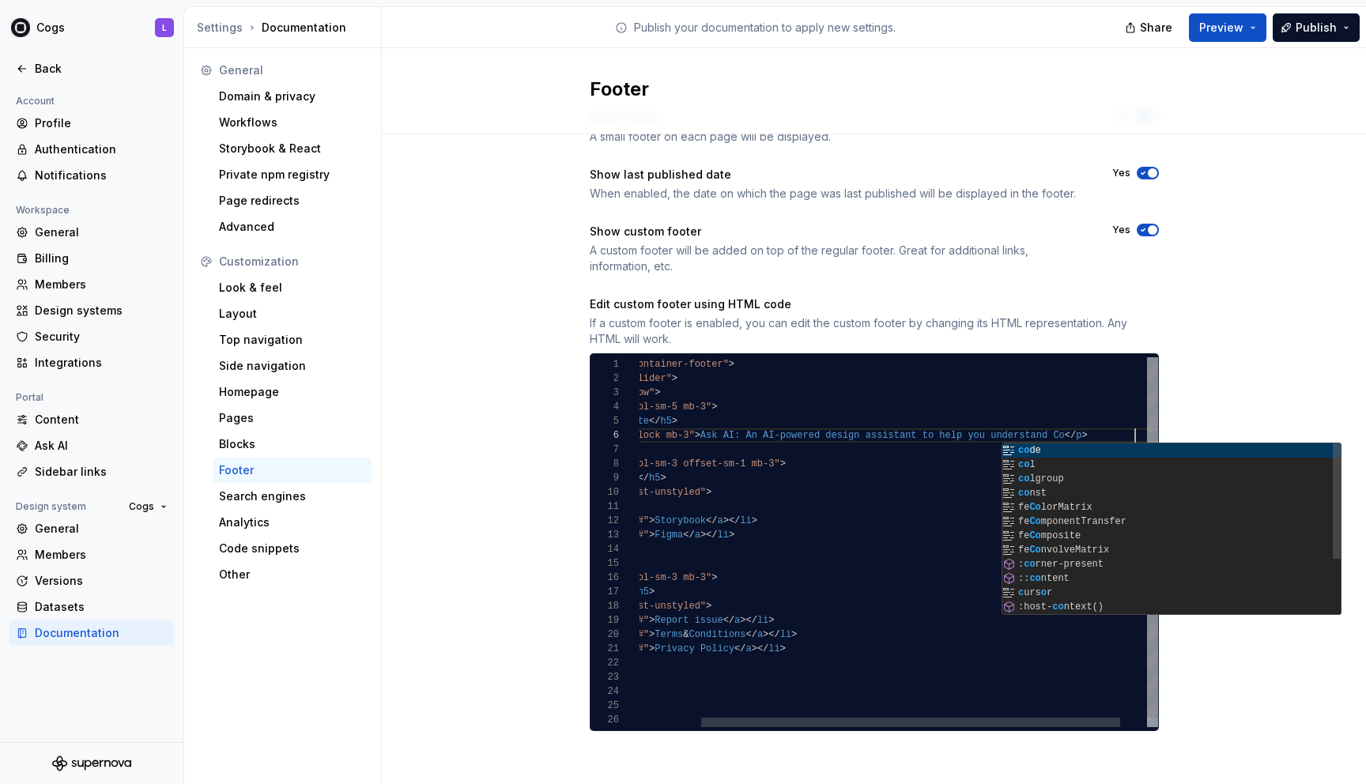
scroll to position [71, 582]
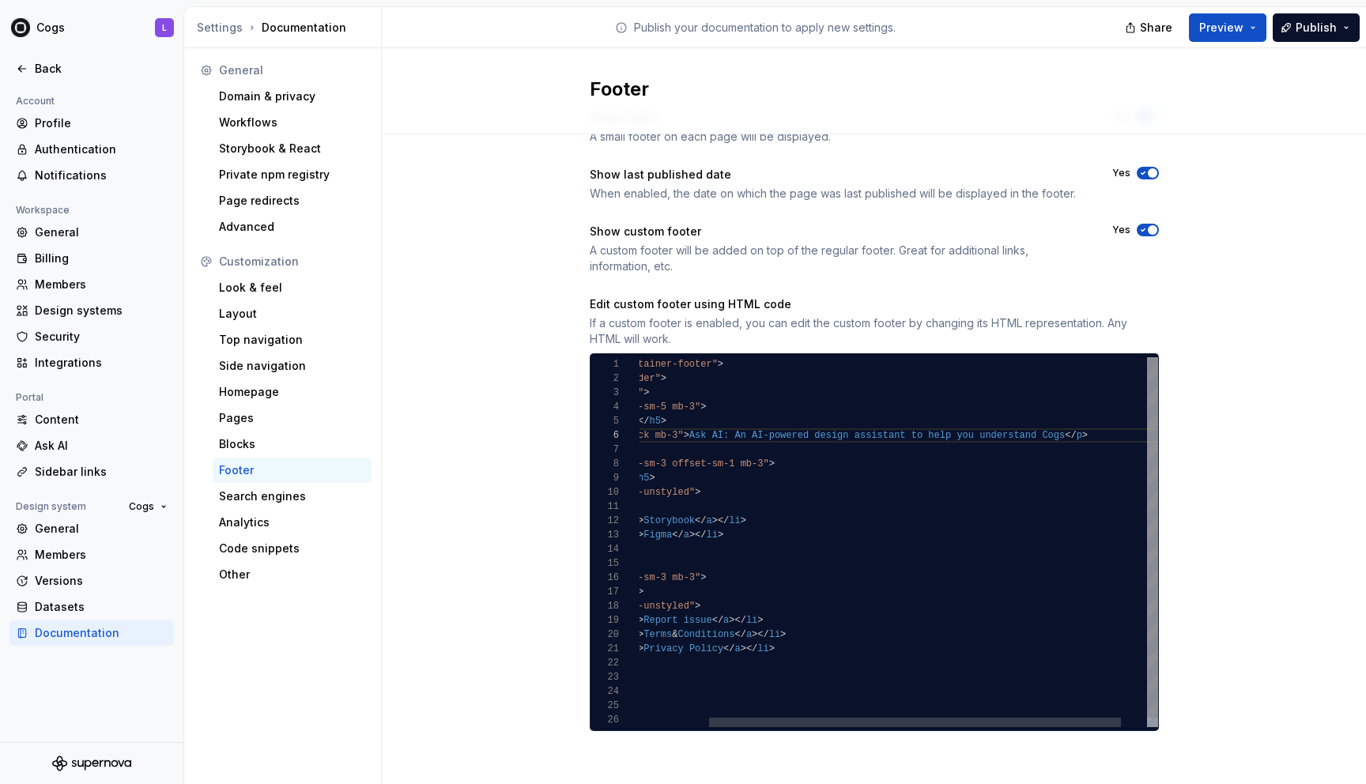
click at [763, 434] on div "< div class = "container-footer" > < div class = "slider" > < div class = "row"…" at bounding box center [871, 546] width 639 height 379
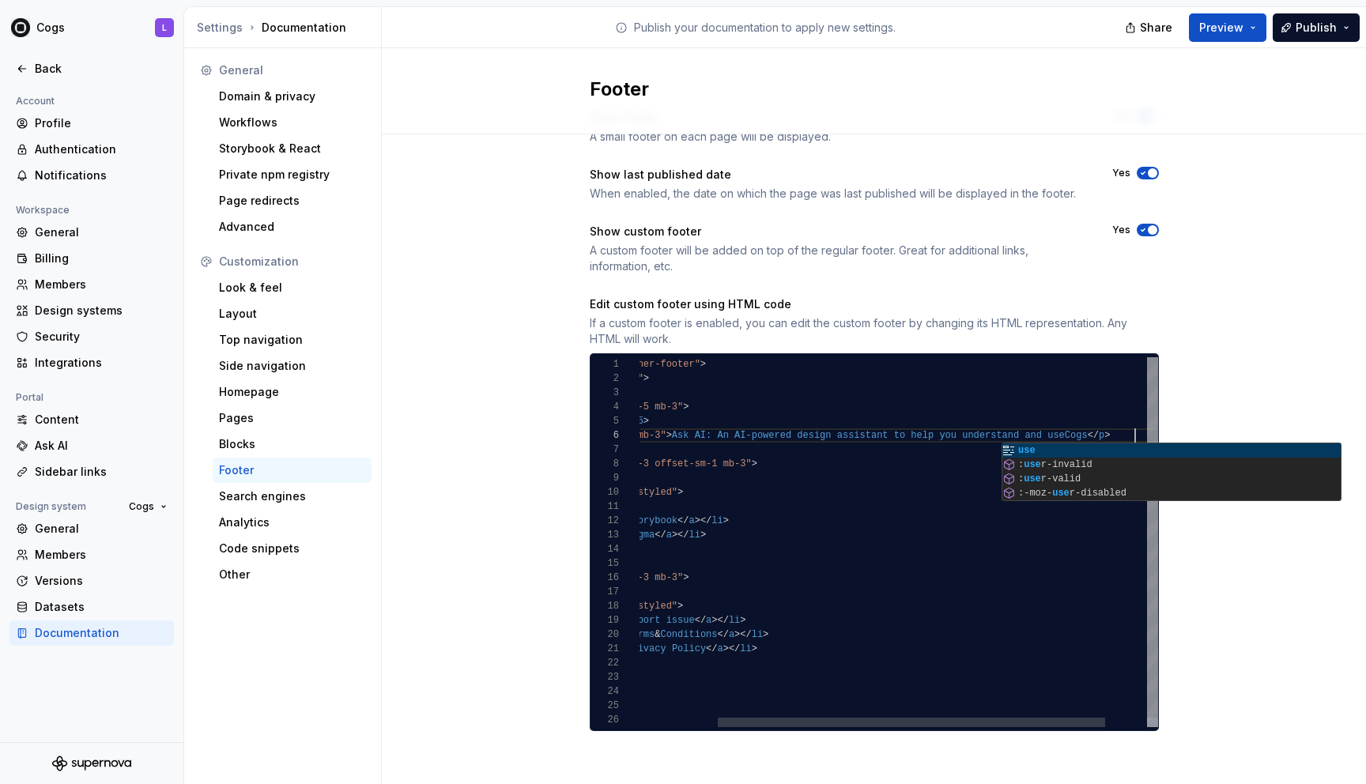
scroll to position [71, 605]
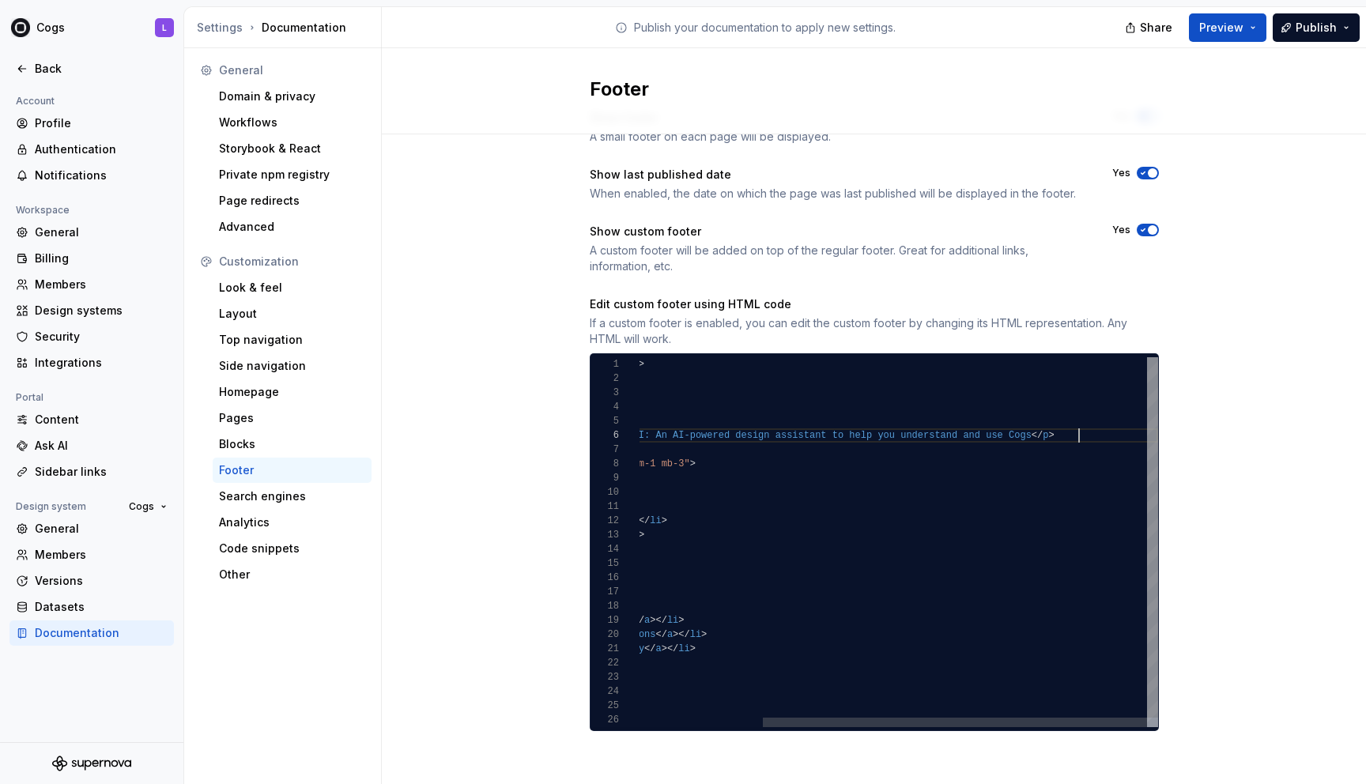
click at [763, 437] on div "< div class = "container-footer" > < div class = "slider" > < div class = "row"…" at bounding box center [815, 546] width 684 height 379
click at [763, 430] on div "< div class = "container-footer" > < div class = "slider" > < div class = "row"…" at bounding box center [838, 546] width 639 height 379
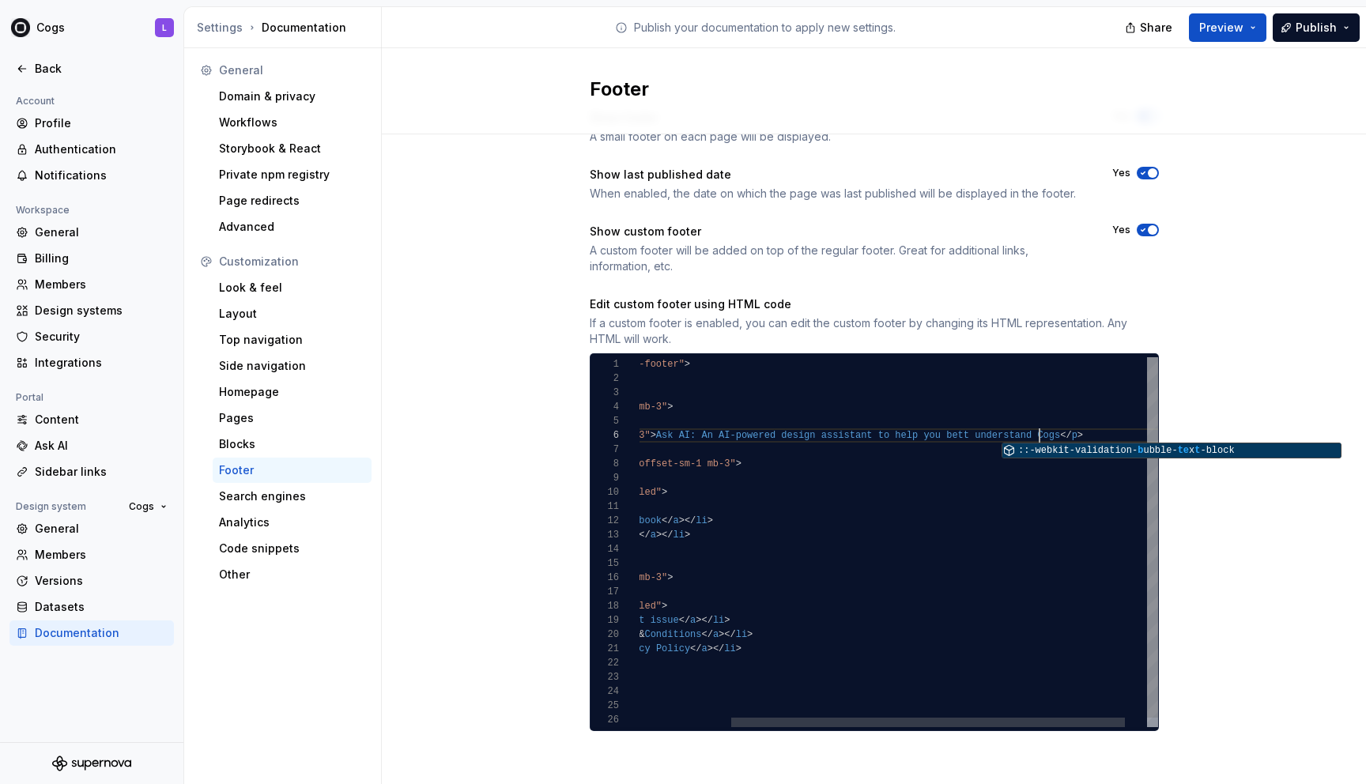
scroll to position [71, 531]
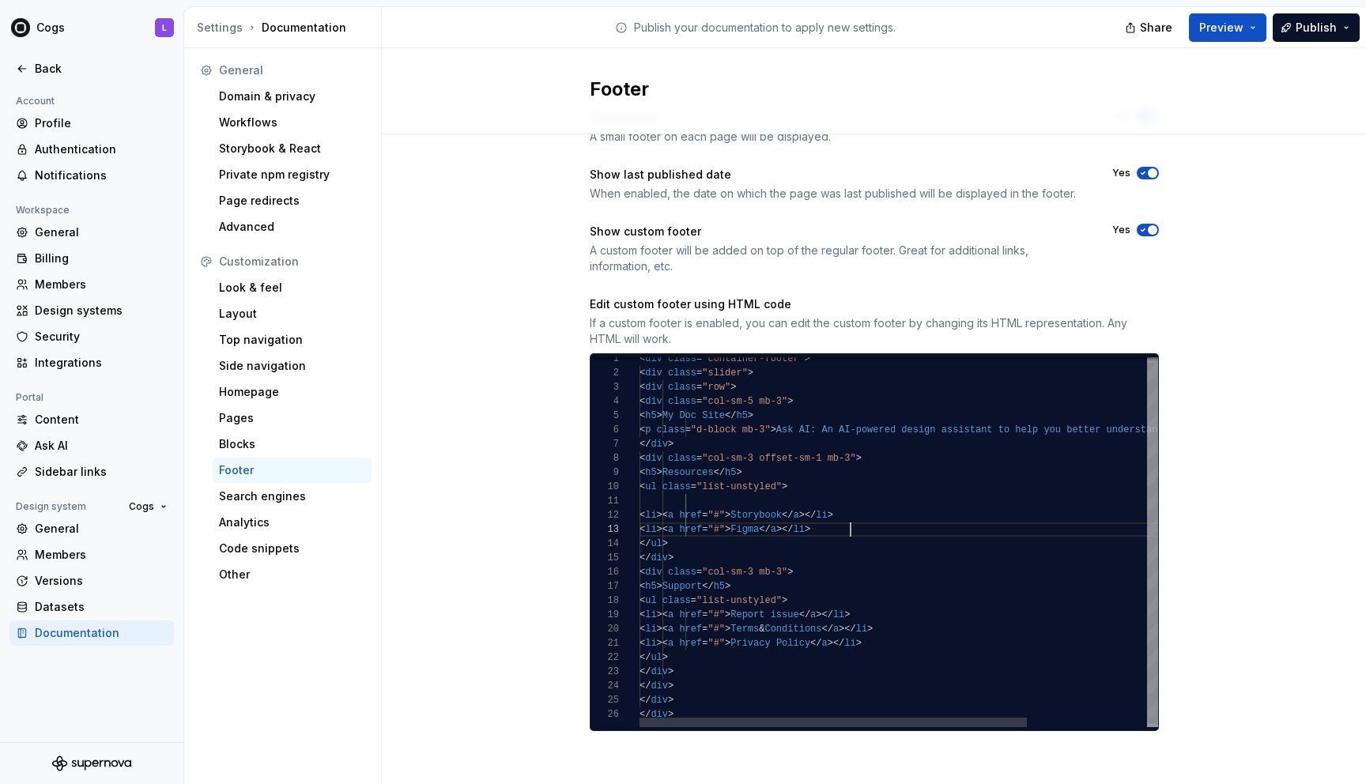
click at [763, 530] on div "< div class = "container-footer" > < div class = "slider" > < div class = "row"…" at bounding box center [978, 541] width 679 height 379
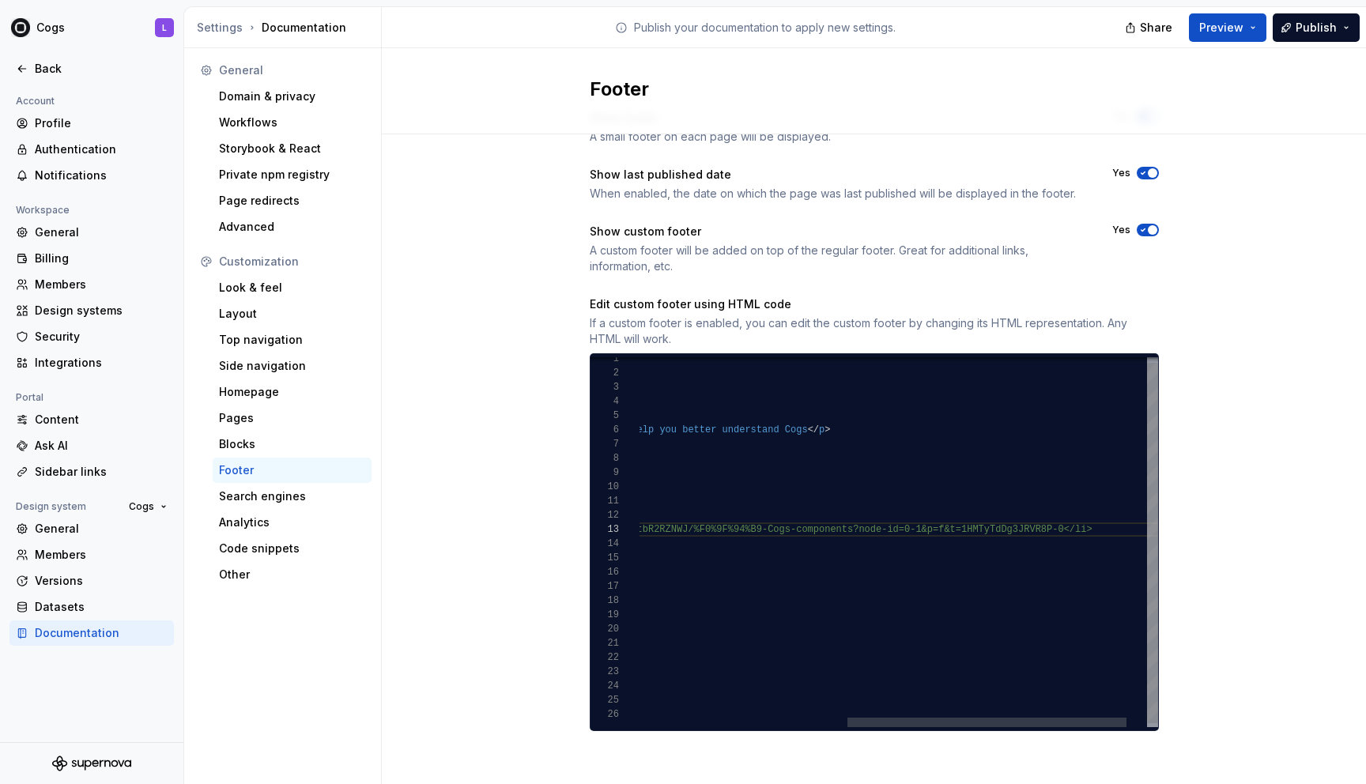
scroll to position [85, 137]
click at [763, 587] on div "< div class = "container-footer" > < div class = "slider" > < div class = "row"…" at bounding box center [725, 541] width 941 height 379
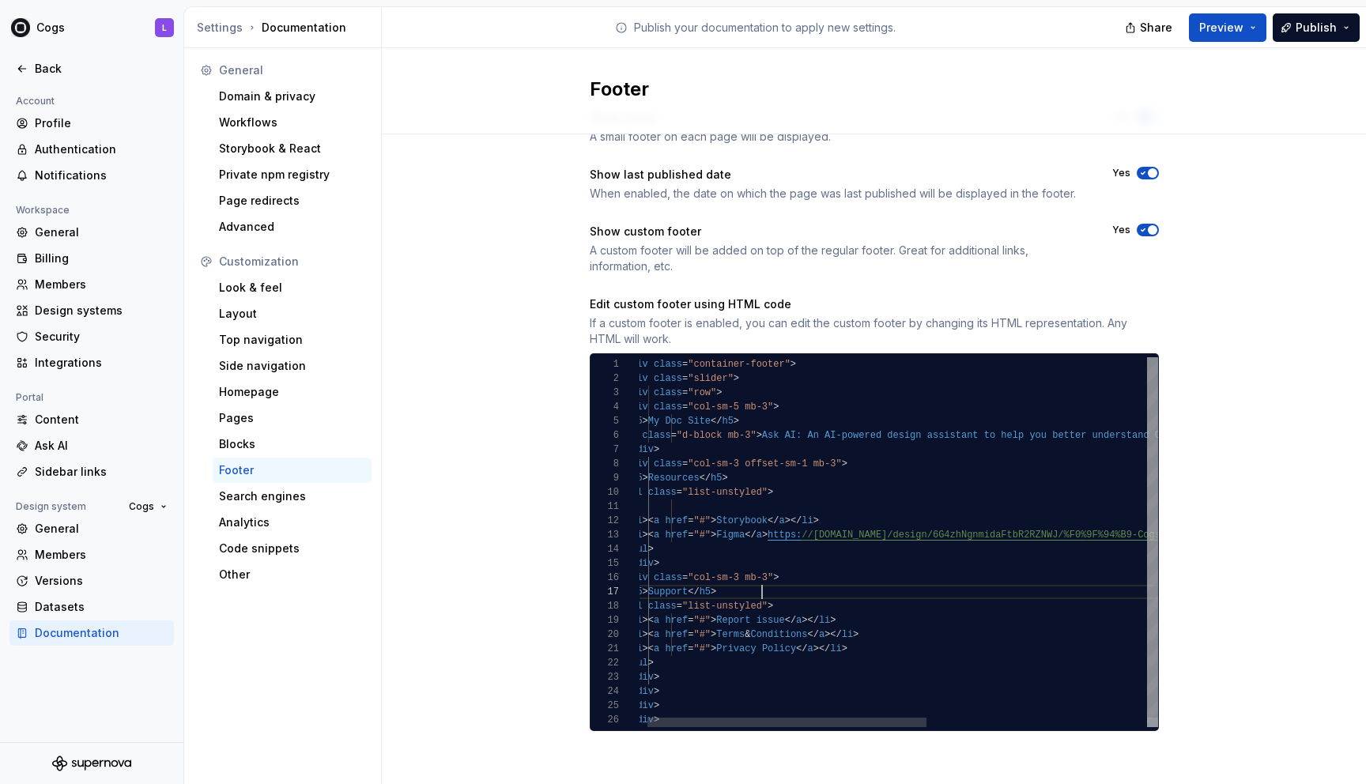
click at [763, 522] on div "< div class = "container-footer" > < div class = "slider" > < div class = "row"…" at bounding box center [1095, 546] width 941 height 379
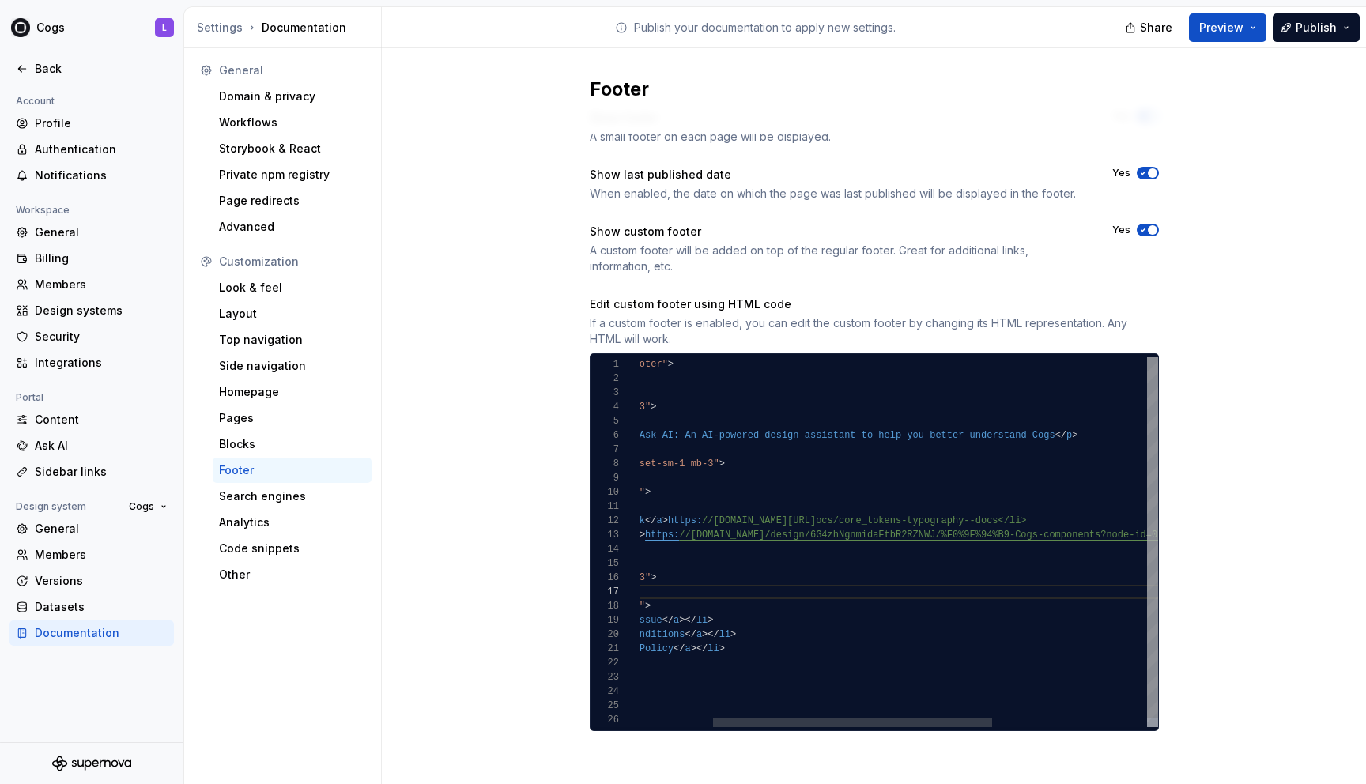
click at [763, 591] on div "< div class = "container-footer" > < div class = "slider" > < div class = "row"…" at bounding box center [973, 546] width 941 height 379
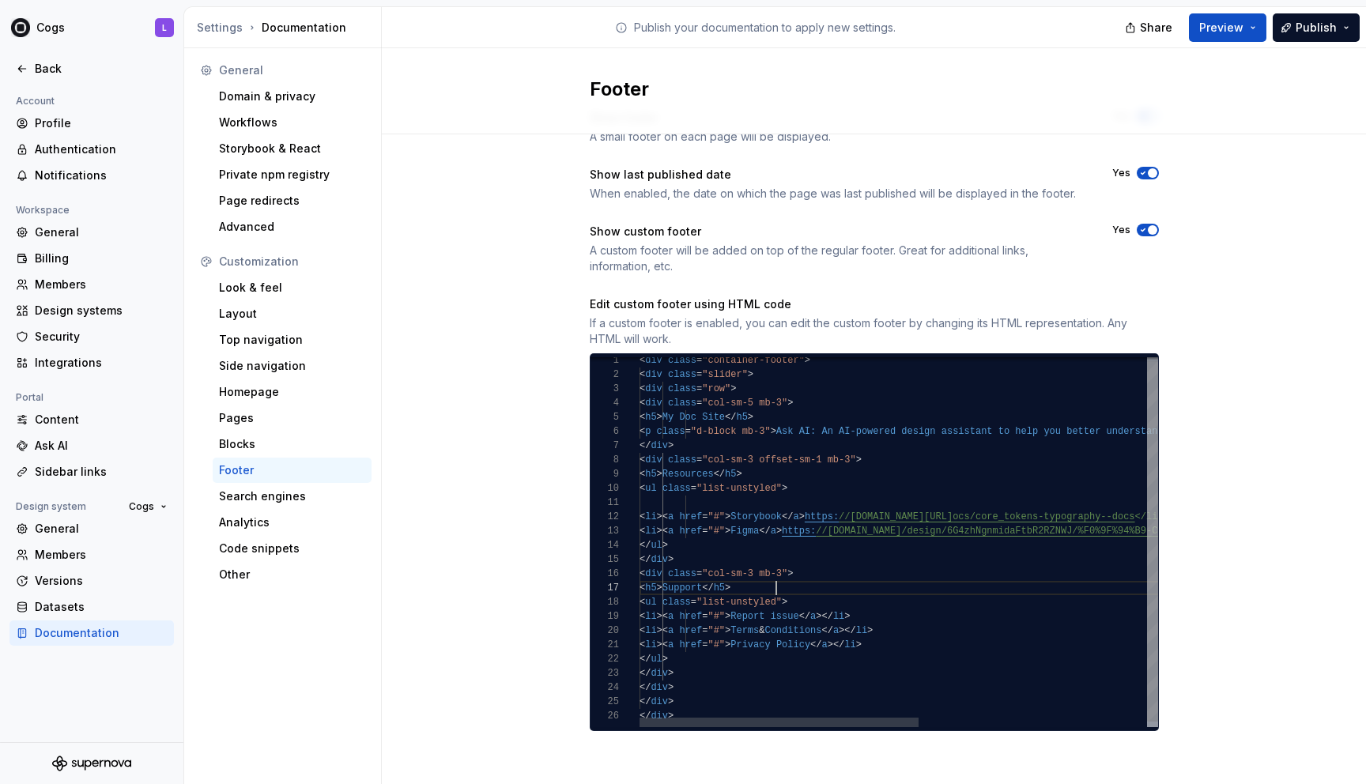
click at [763, 617] on div "< div class = "container-footer" > < div class = "slider" > < div class = "row"…" at bounding box center [1109, 542] width 941 height 379
drag, startPoint x: 944, startPoint y: 648, endPoint x: 689, endPoint y: 631, distance: 255.9
click at [689, 631] on div "< div class = "container-footer" > < div class = "slider" > < div class = "row"…" at bounding box center [1109, 542] width 941 height 379
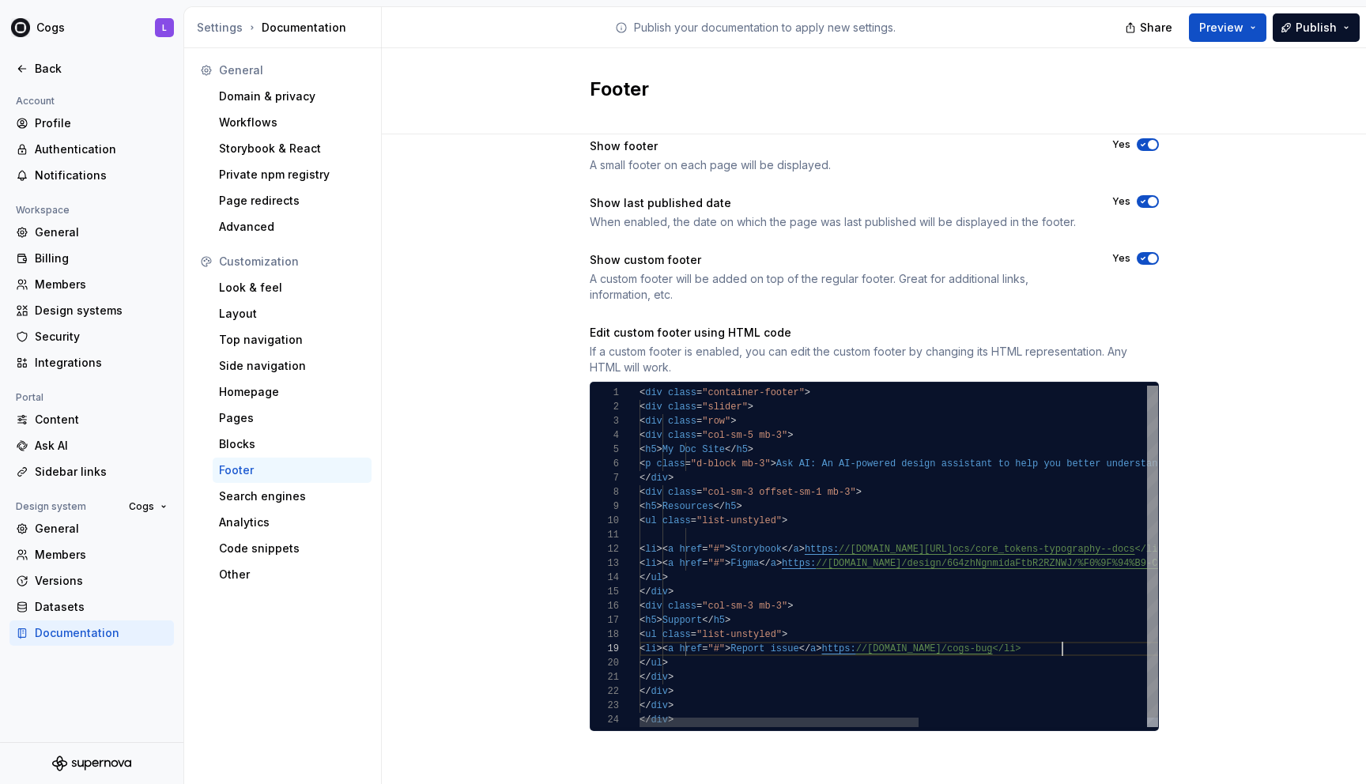
scroll to position [0, 69]
click at [763, 529] on div "< div class = "container-footer" > < div class = "slider" > < div class = "row"…" at bounding box center [1109, 561] width 941 height 351
drag, startPoint x: 1073, startPoint y: 650, endPoint x: 707, endPoint y: 650, distance: 366.7
click at [707, 650] on div "< div class = "container-footer" > < div class = "slider" > < div class = "row"…" at bounding box center [1109, 561] width 941 height 351
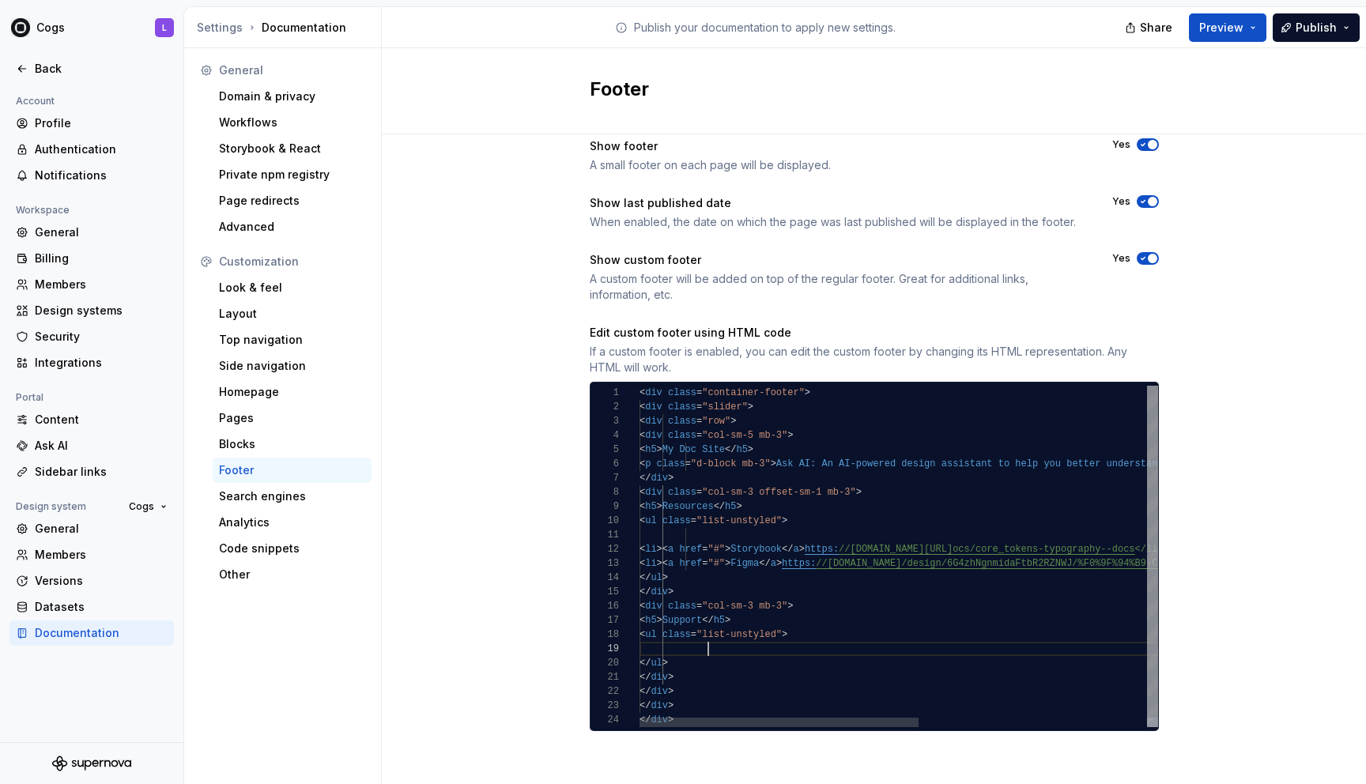
click at [722, 537] on div "< div class = "container-footer" > < div class = "slider" > < div class = "row"…" at bounding box center [1109, 561] width 941 height 351
click at [718, 584] on div "< div class = "container-footer" > < div class = "slider" > < div class = "row"…" at bounding box center [1109, 561] width 941 height 351
click at [727, 641] on div "< div class = "container-footer" > < div class = "slider" > < div class = "row"…" at bounding box center [1109, 561] width 941 height 351
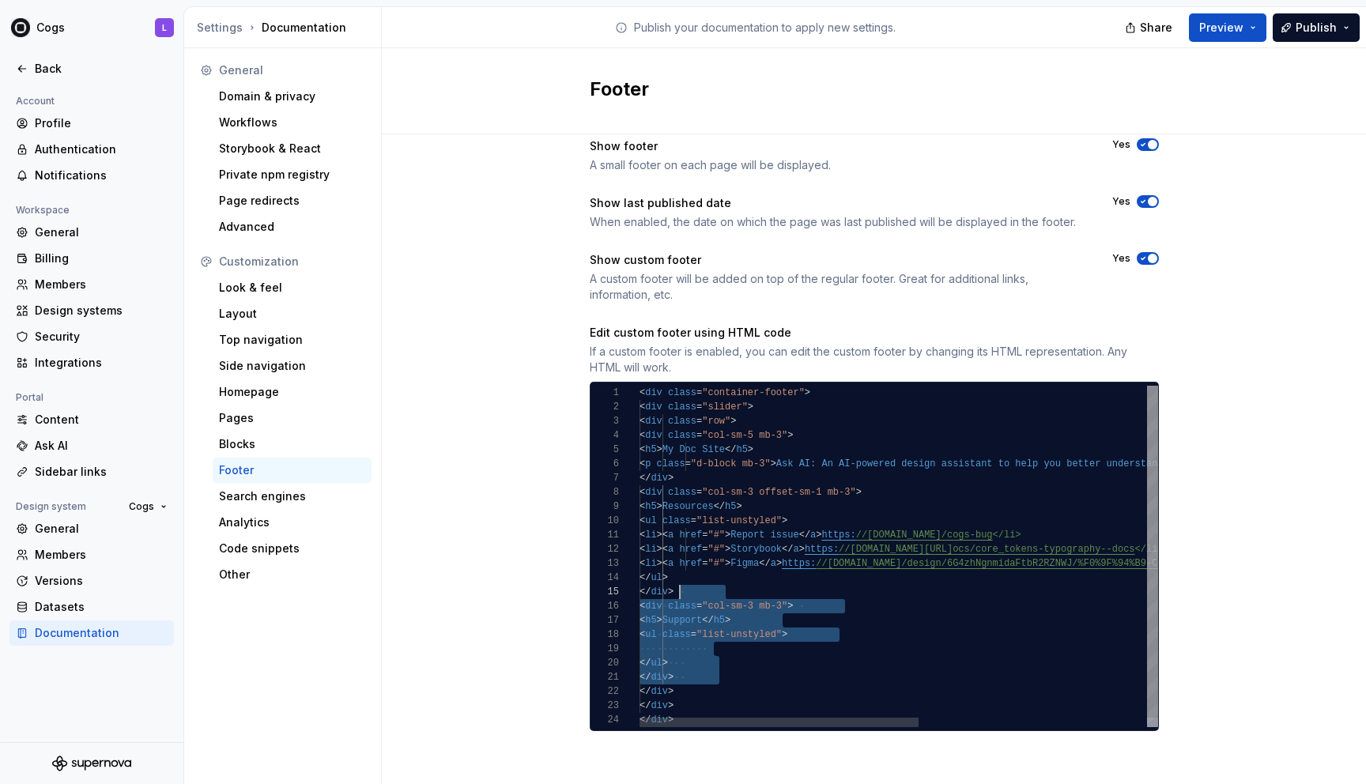
scroll to position [57, 40]
drag, startPoint x: 725, startPoint y: 676, endPoint x: 681, endPoint y: 595, distance: 91.6
click at [681, 595] on div "< div class = "container-footer" > < div class = "slider" > < div class = "row"…" at bounding box center [1109, 561] width 941 height 351
click at [703, 648] on div "< div class = "container-footer" > < div class = "slider" > < div class = "row"…" at bounding box center [1109, 561] width 941 height 351
click at [711, 662] on div "< div class = "container-footer" > < div class = "slider" > < div class = "row"…" at bounding box center [1109, 561] width 941 height 351
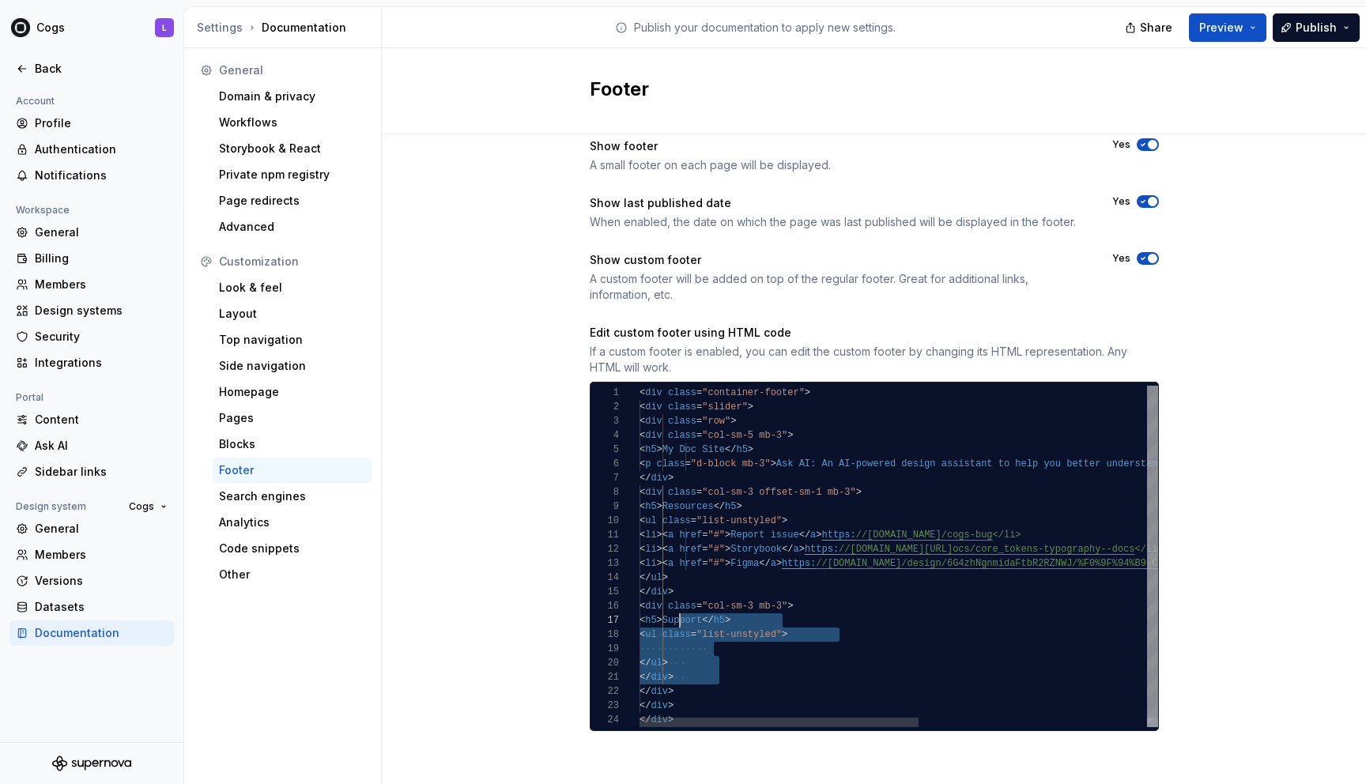
scroll to position [71, 34]
drag, startPoint x: 729, startPoint y: 674, endPoint x: 673, endPoint y: 610, distance: 85.1
click at [673, 610] on div "< div class = "container-footer" > < div class = "slider" > < div class = "row"…" at bounding box center [1109, 561] width 941 height 351
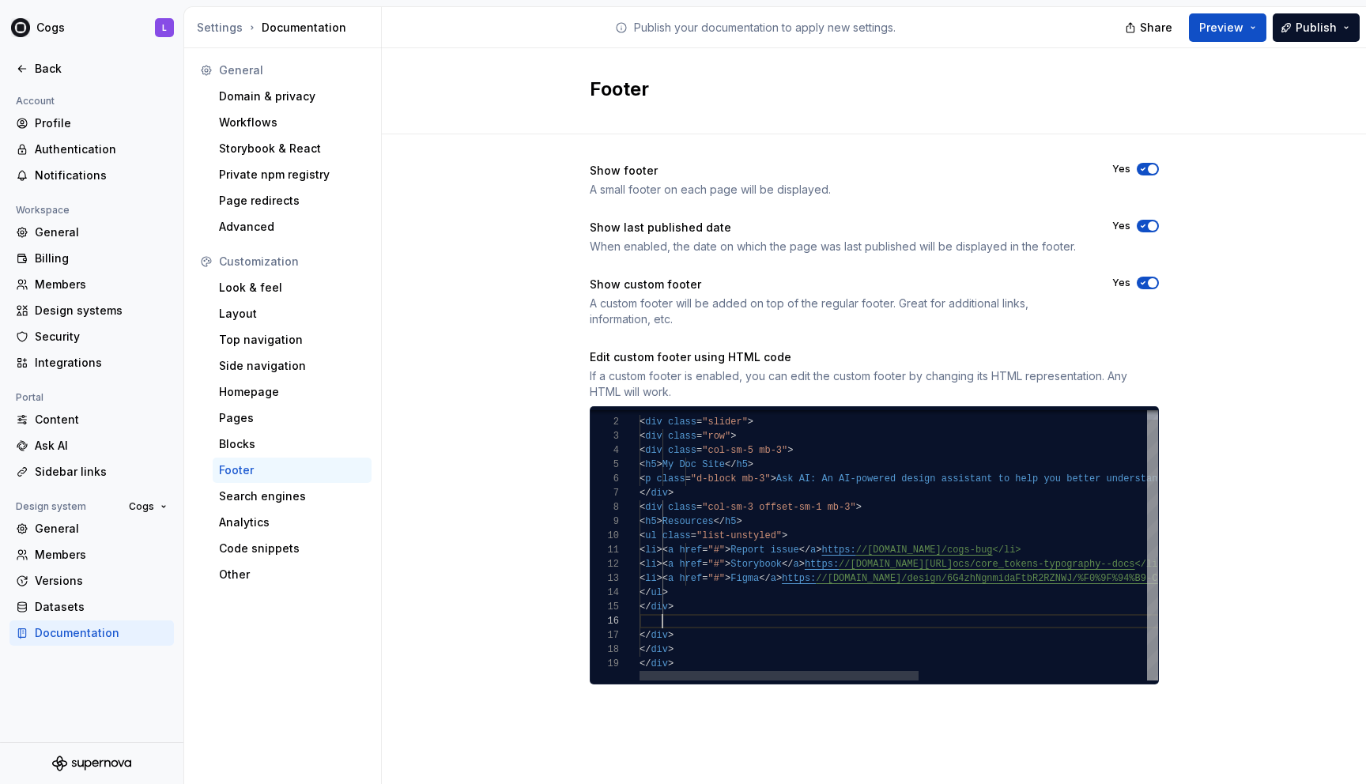
scroll to position [71, 0]
type textarea "**********"
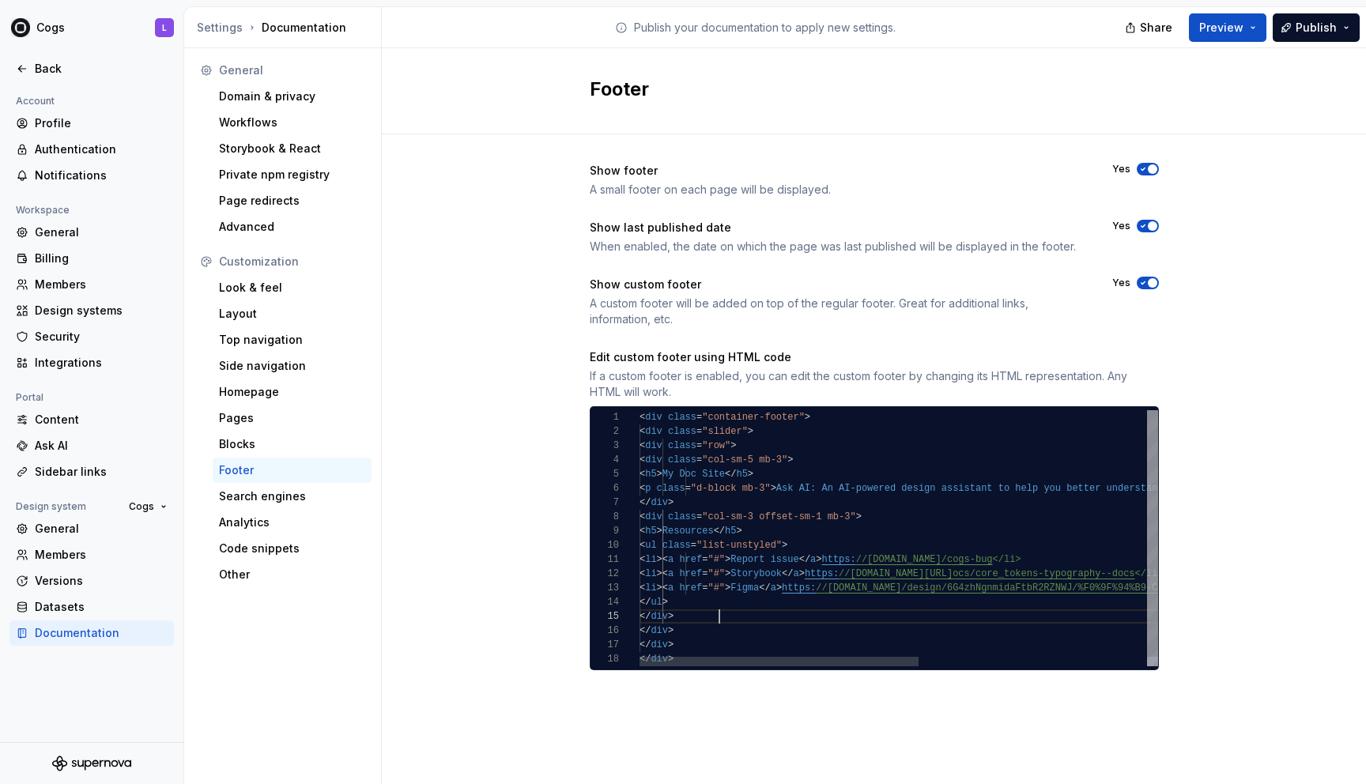
scroll to position [57, 80]
click at [52, 65] on div "Back" at bounding box center [101, 69] width 133 height 16
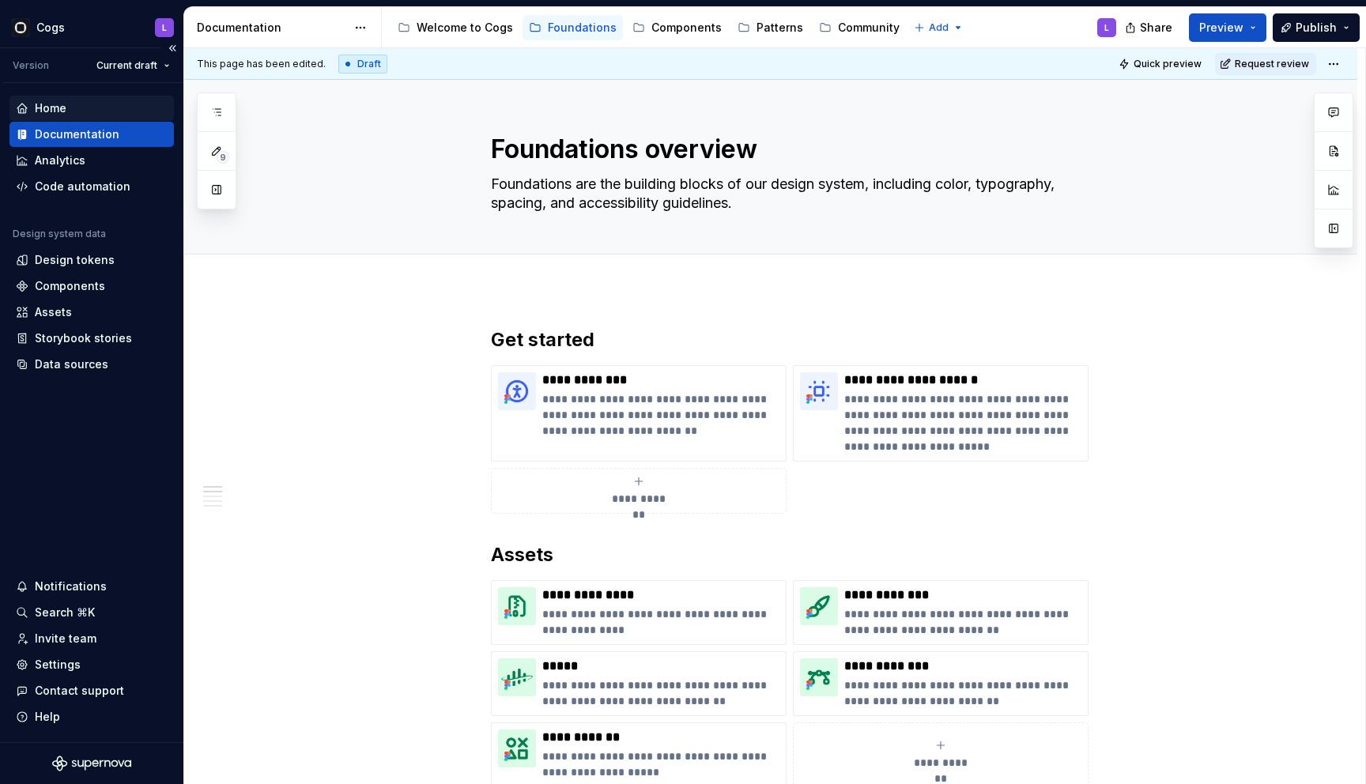
click at [58, 96] on div "Home" at bounding box center [91, 108] width 164 height 25
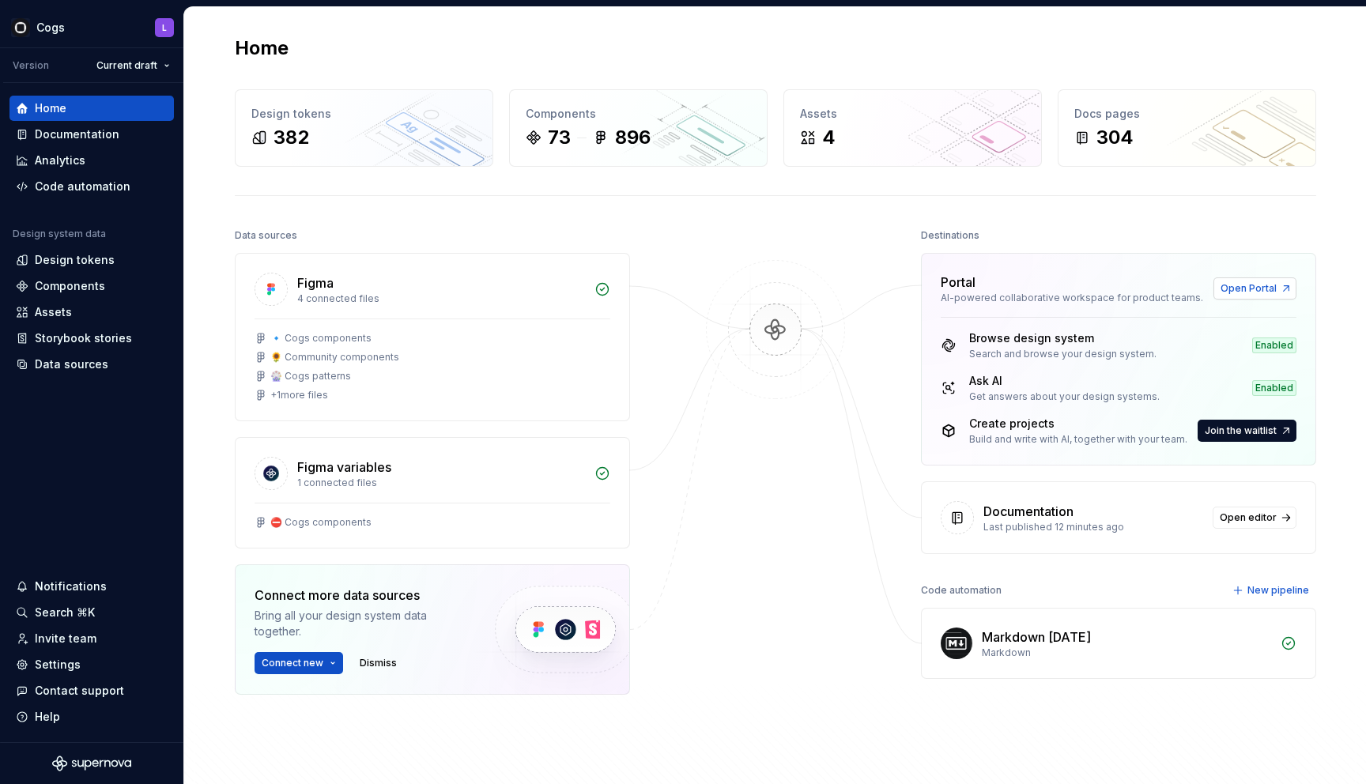
click at [763, 288] on span "Open Portal" at bounding box center [1248, 288] width 56 height 13
click at [66, 666] on div "Settings" at bounding box center [58, 665] width 46 height 16
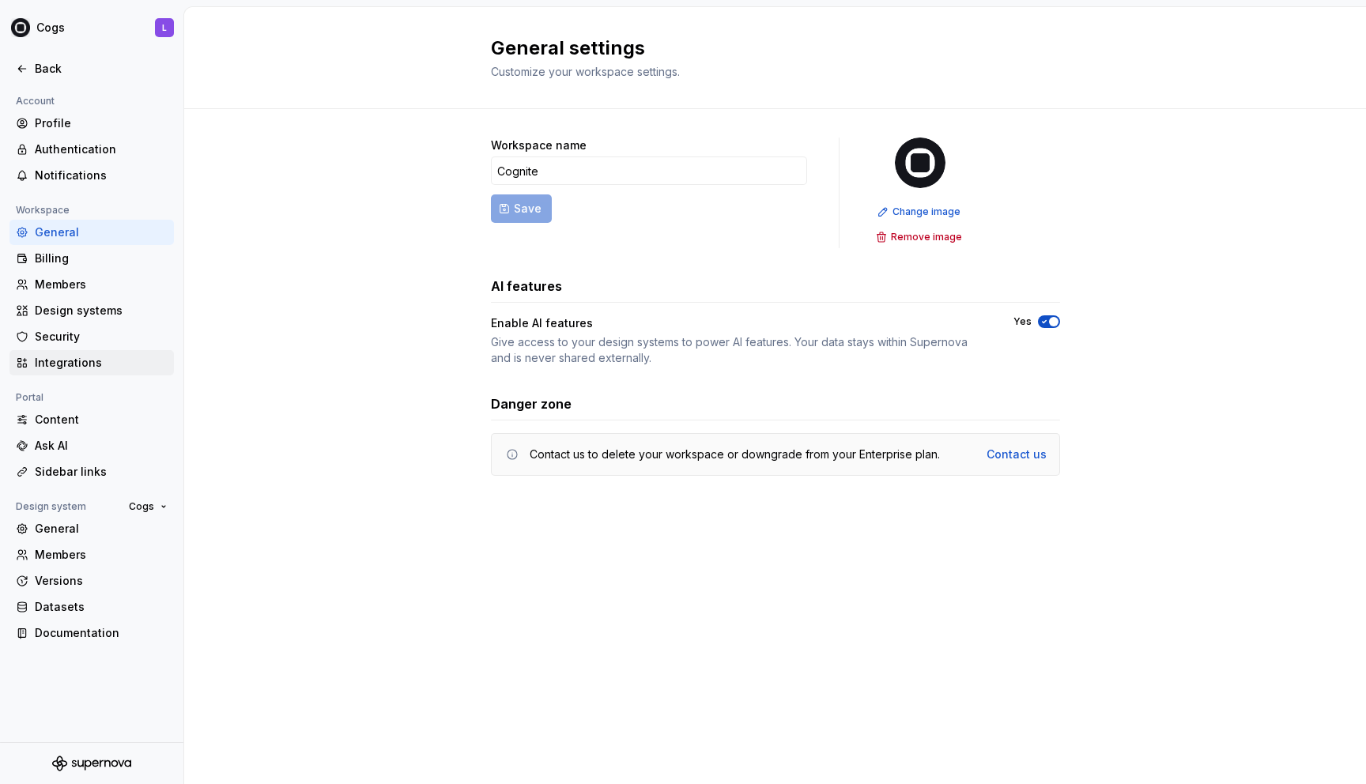
click at [68, 366] on div "Integrations" at bounding box center [101, 363] width 133 height 16
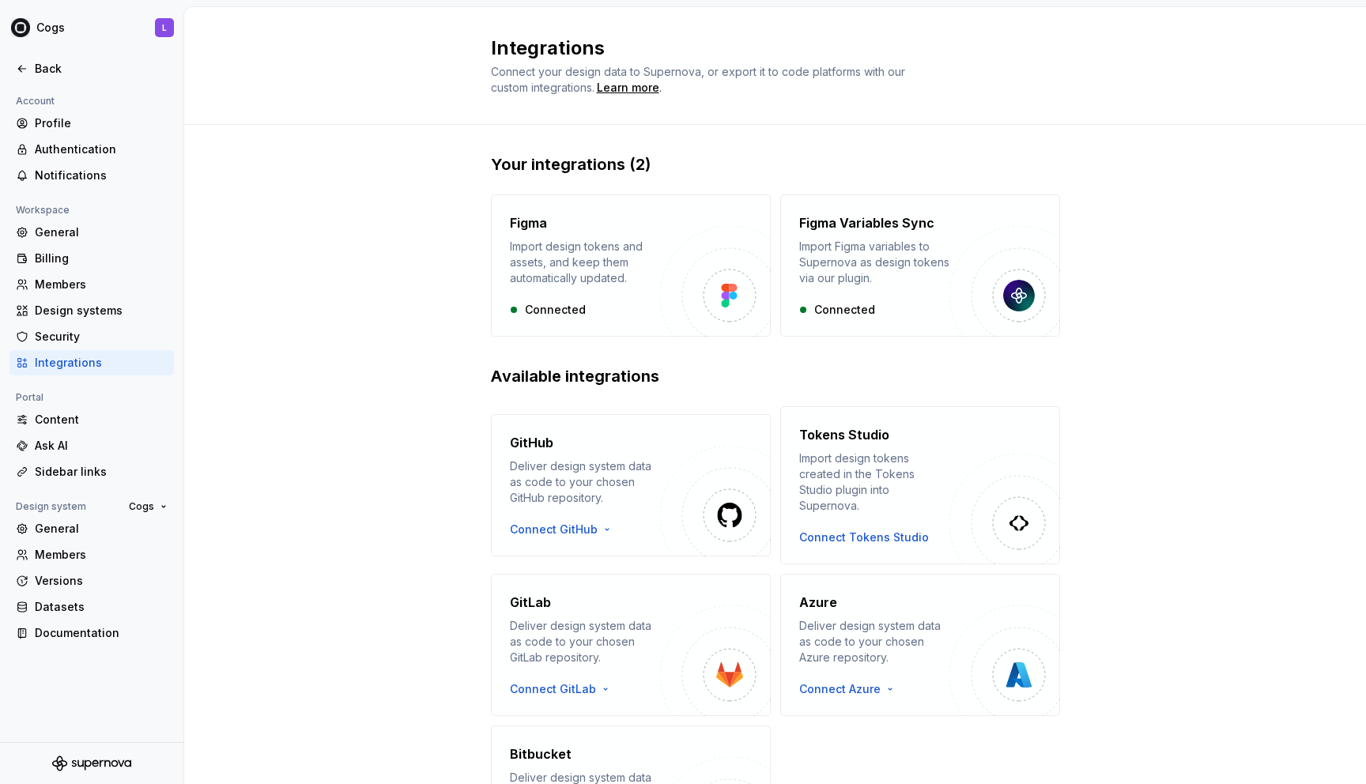
click at [70, 541] on div "General Members Versions Datasets Documentation" at bounding box center [91, 581] width 164 height 130
click at [61, 533] on div "General" at bounding box center [101, 529] width 133 height 16
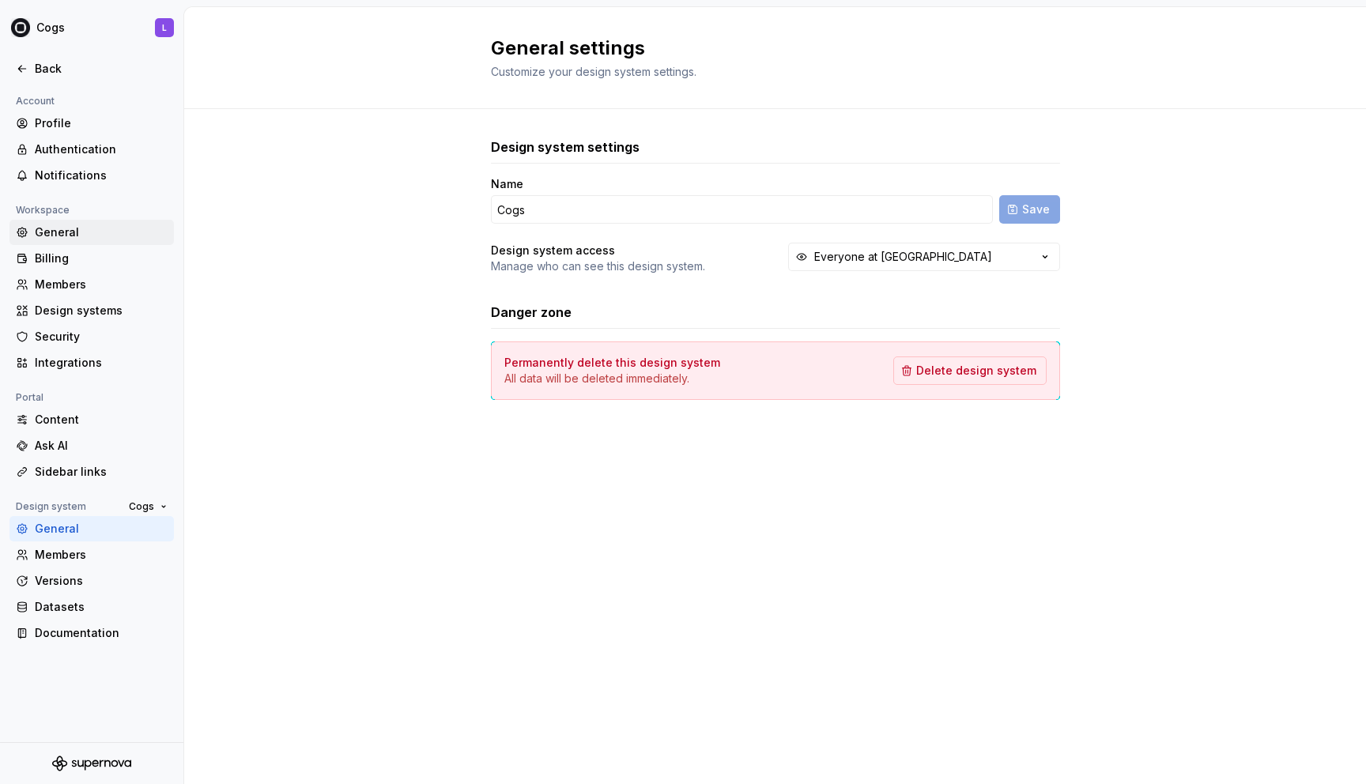
click at [64, 239] on div "General" at bounding box center [101, 232] width 133 height 16
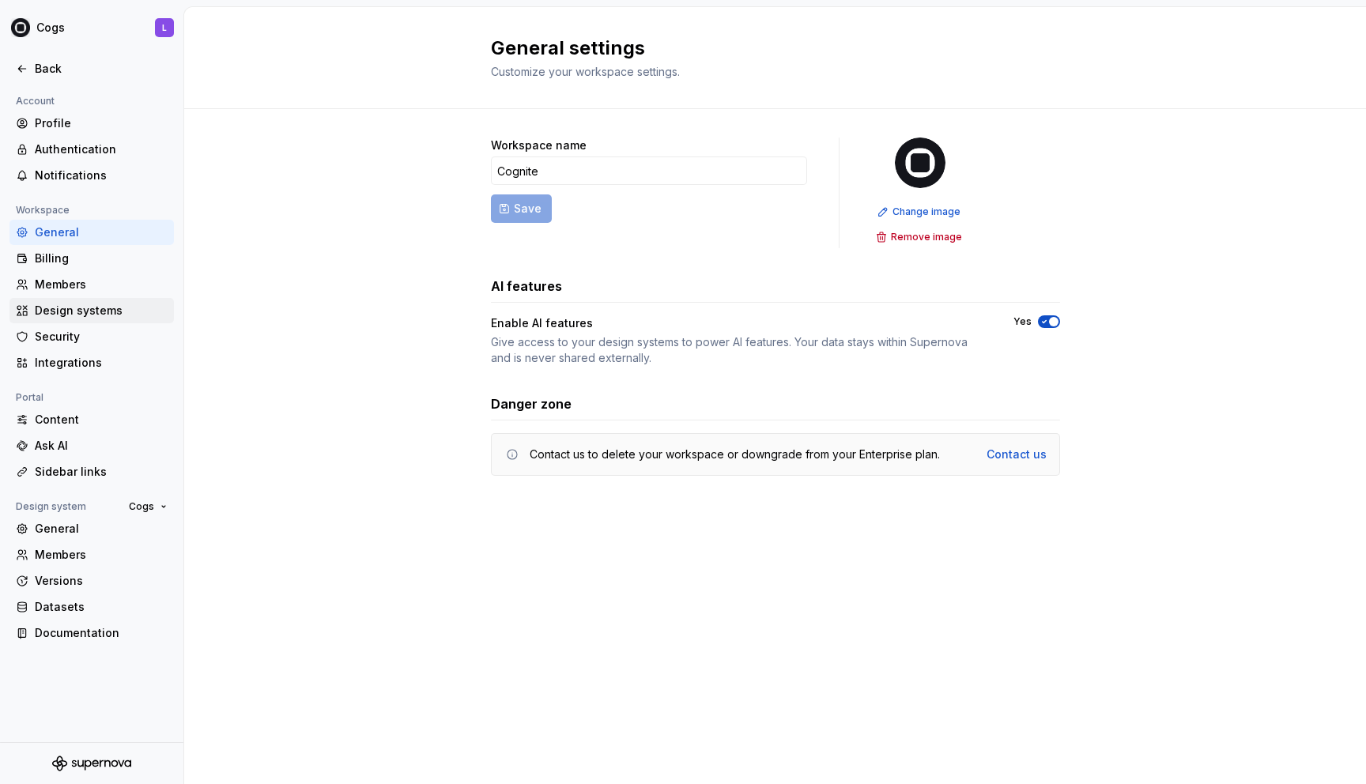
click at [64, 312] on div "Design systems" at bounding box center [101, 311] width 133 height 16
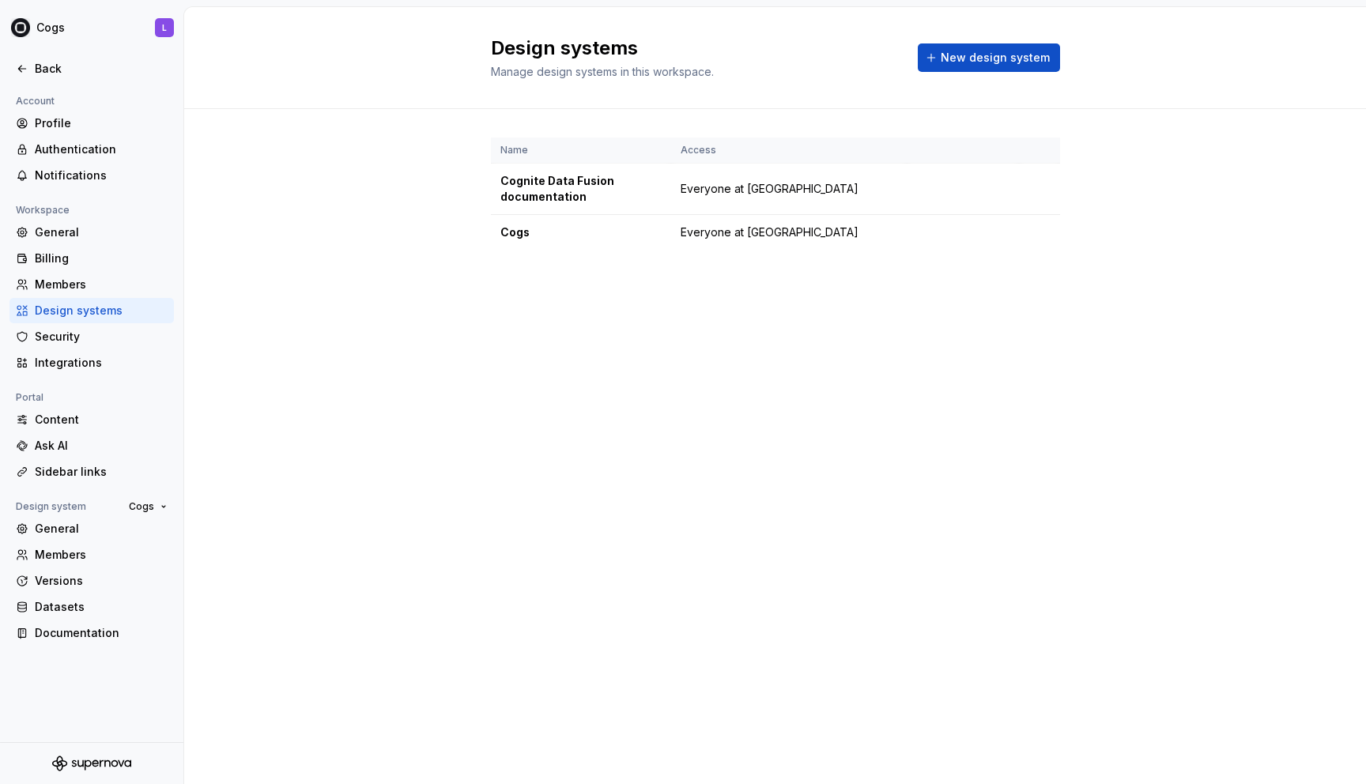
click at [63, 376] on div "Account Profile Authentication Notifications Workspace General Billing Members …" at bounding box center [91, 374] width 183 height 564
click at [58, 367] on div "Integrations" at bounding box center [101, 363] width 133 height 16
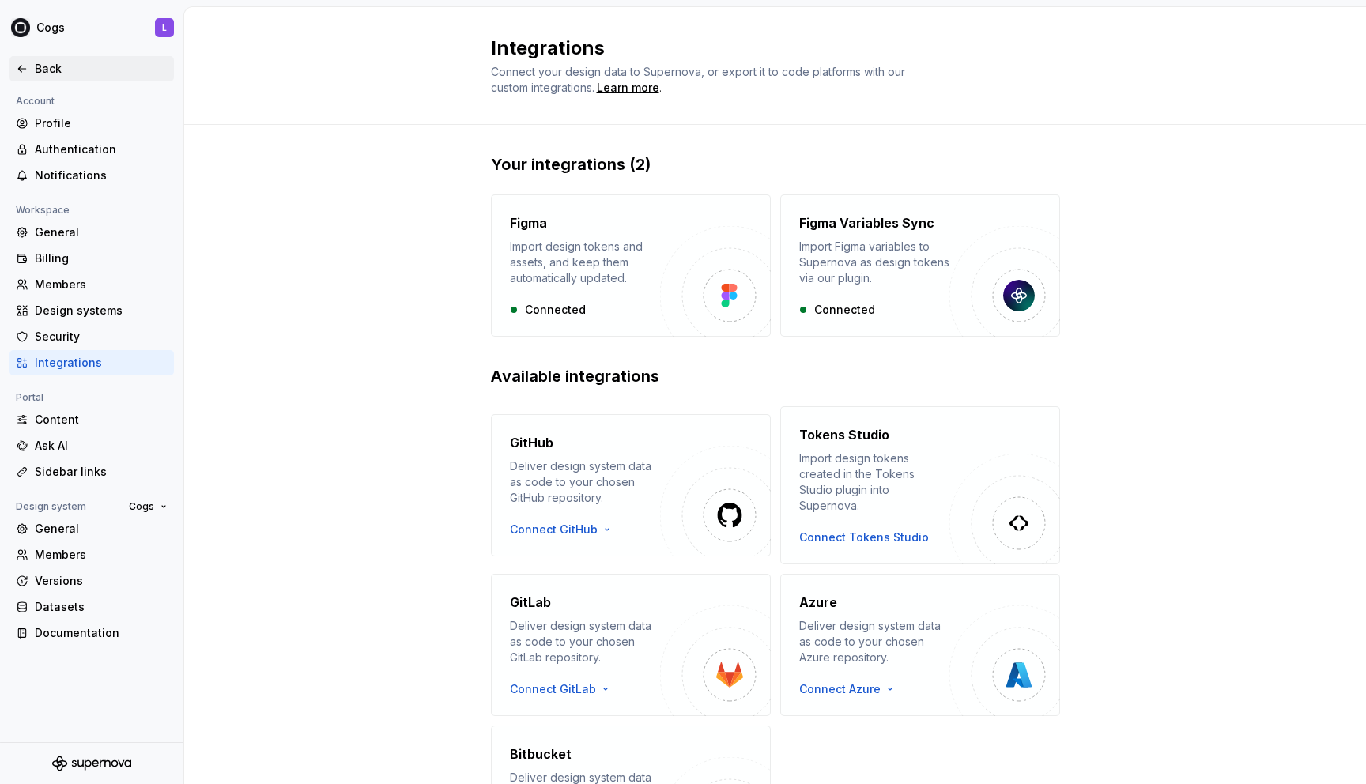
click at [48, 64] on div "Back" at bounding box center [101, 69] width 133 height 16
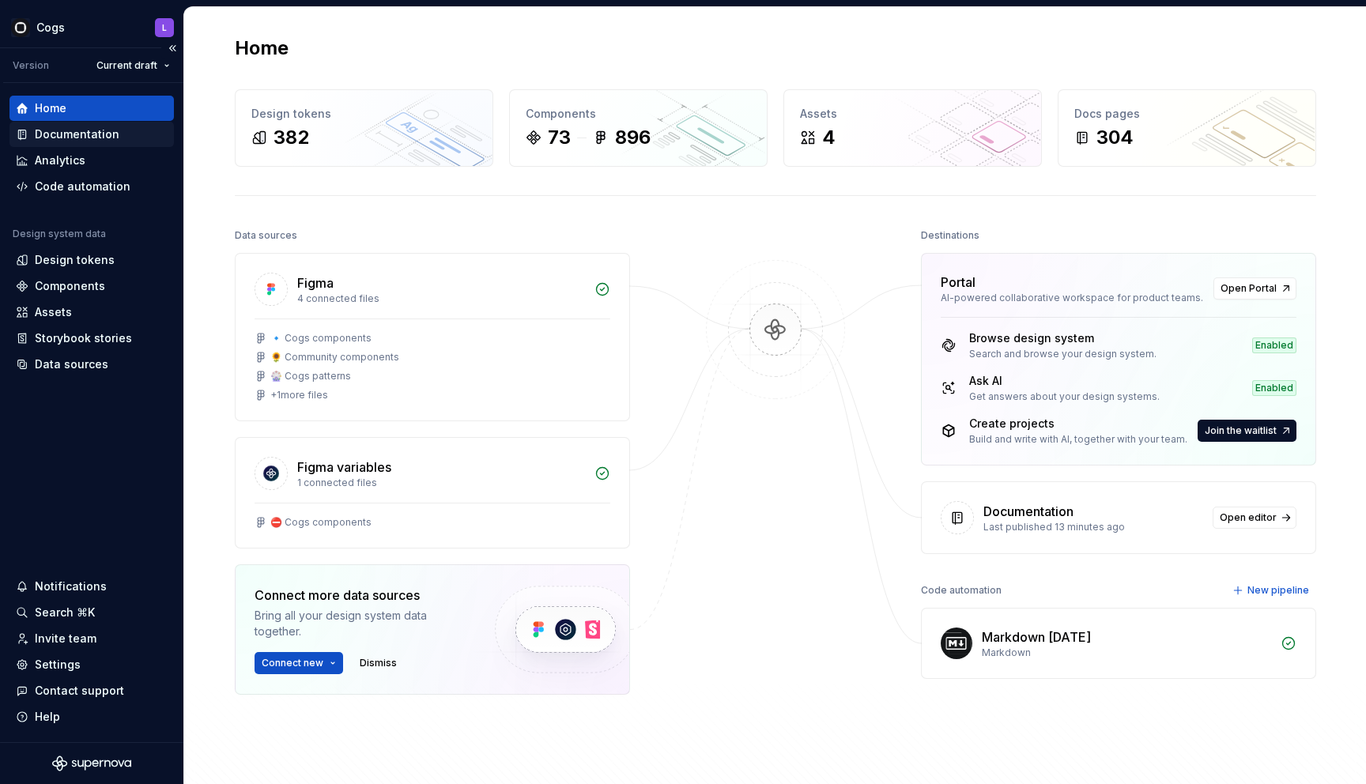
click at [51, 144] on div "Documentation" at bounding box center [91, 134] width 164 height 25
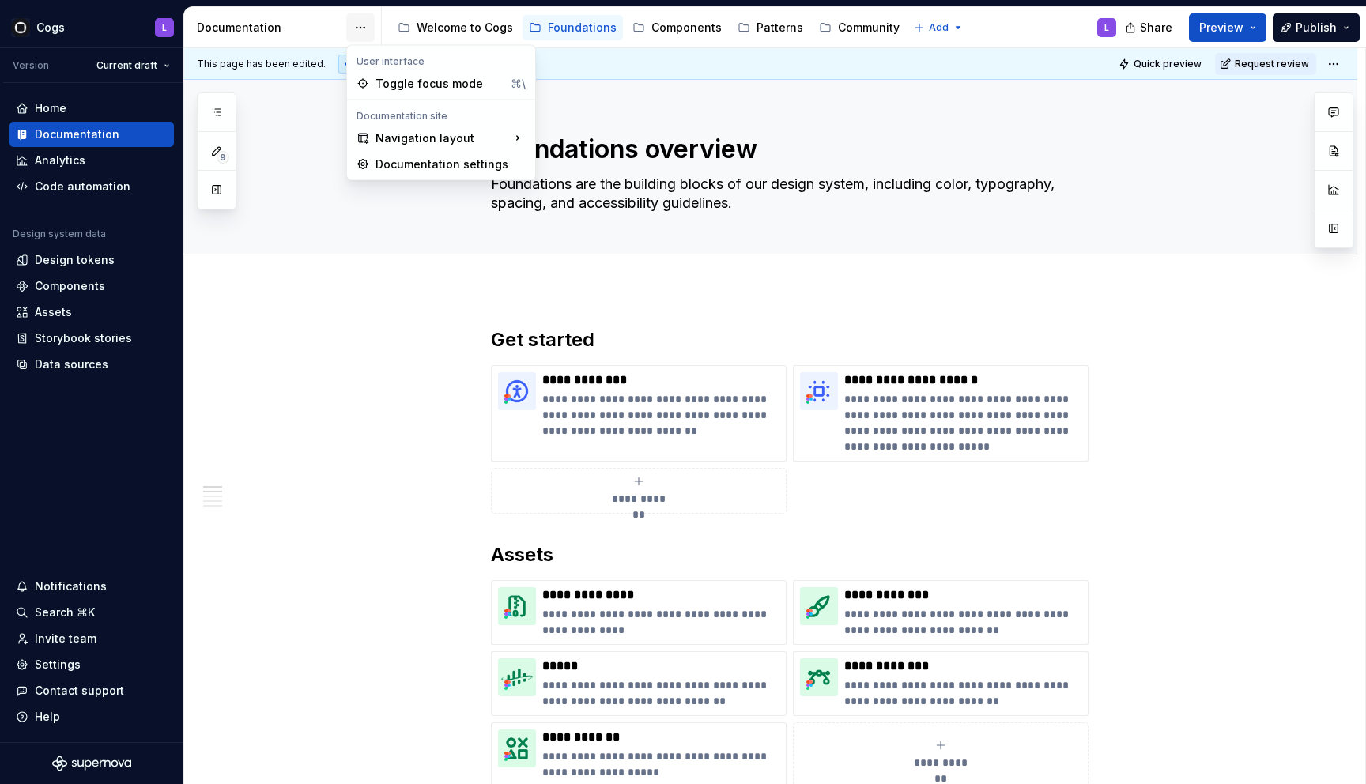
click at [358, 27] on html "Cogs L Version Current draft Home Documentation Analytics Code automation Desig…" at bounding box center [683, 392] width 1366 height 784
click at [381, 165] on div "Documentation settings" at bounding box center [450, 164] width 150 height 16
type textarea "*"
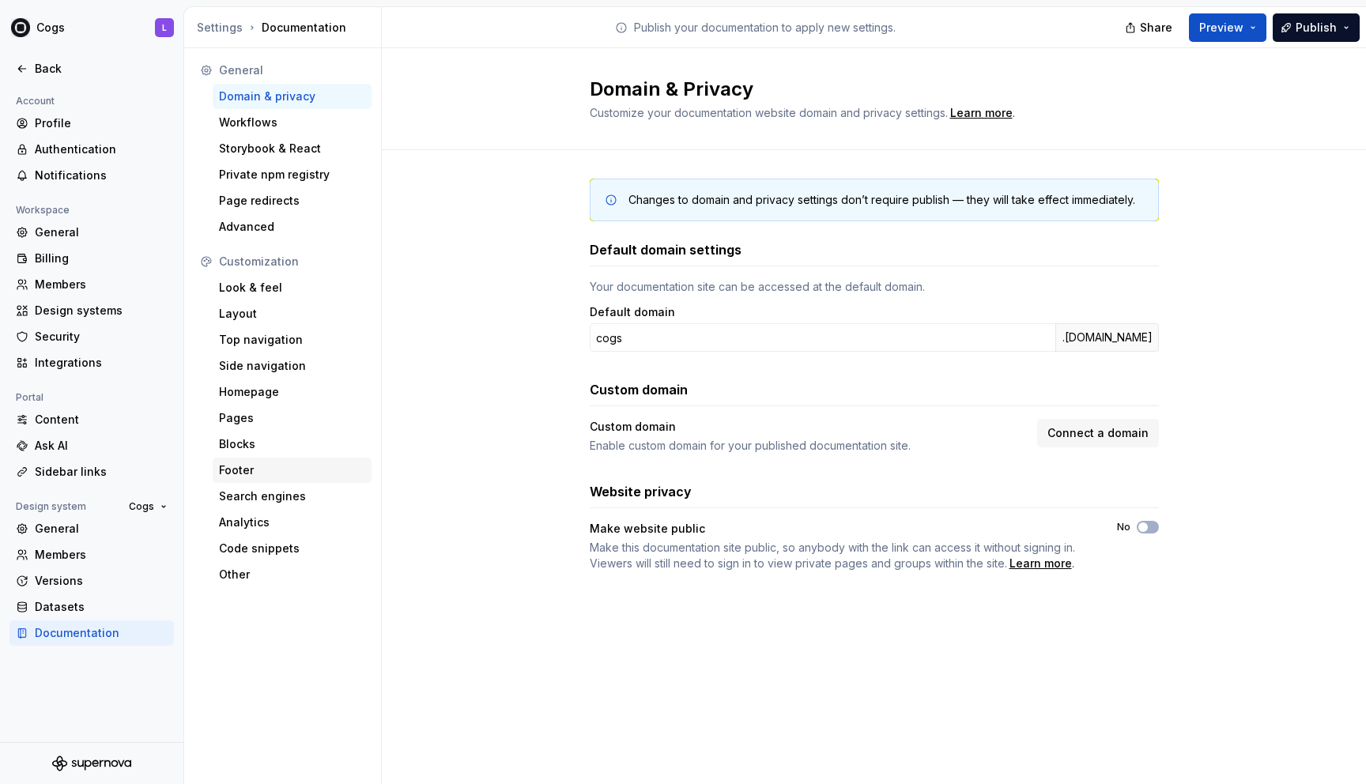
click at [243, 459] on div "Footer" at bounding box center [292, 470] width 159 height 25
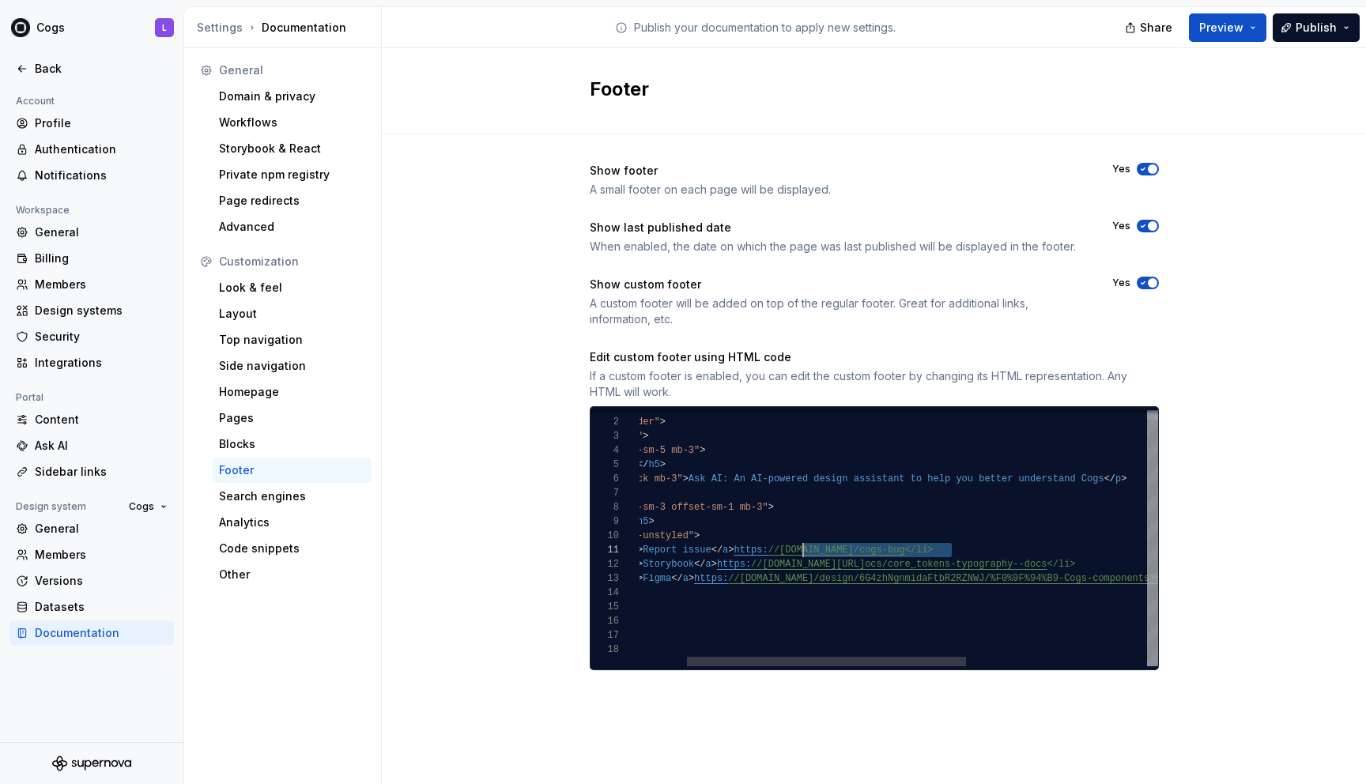
scroll to position [0, 251]
drag, startPoint x: 948, startPoint y: 551, endPoint x: 804, endPoint y: 552, distance: 144.6
click at [763, 552] on div "< div class = "container-footer" > < div class = "slider" > < div class = "row"…" at bounding box center [1022, 534] width 941 height 266
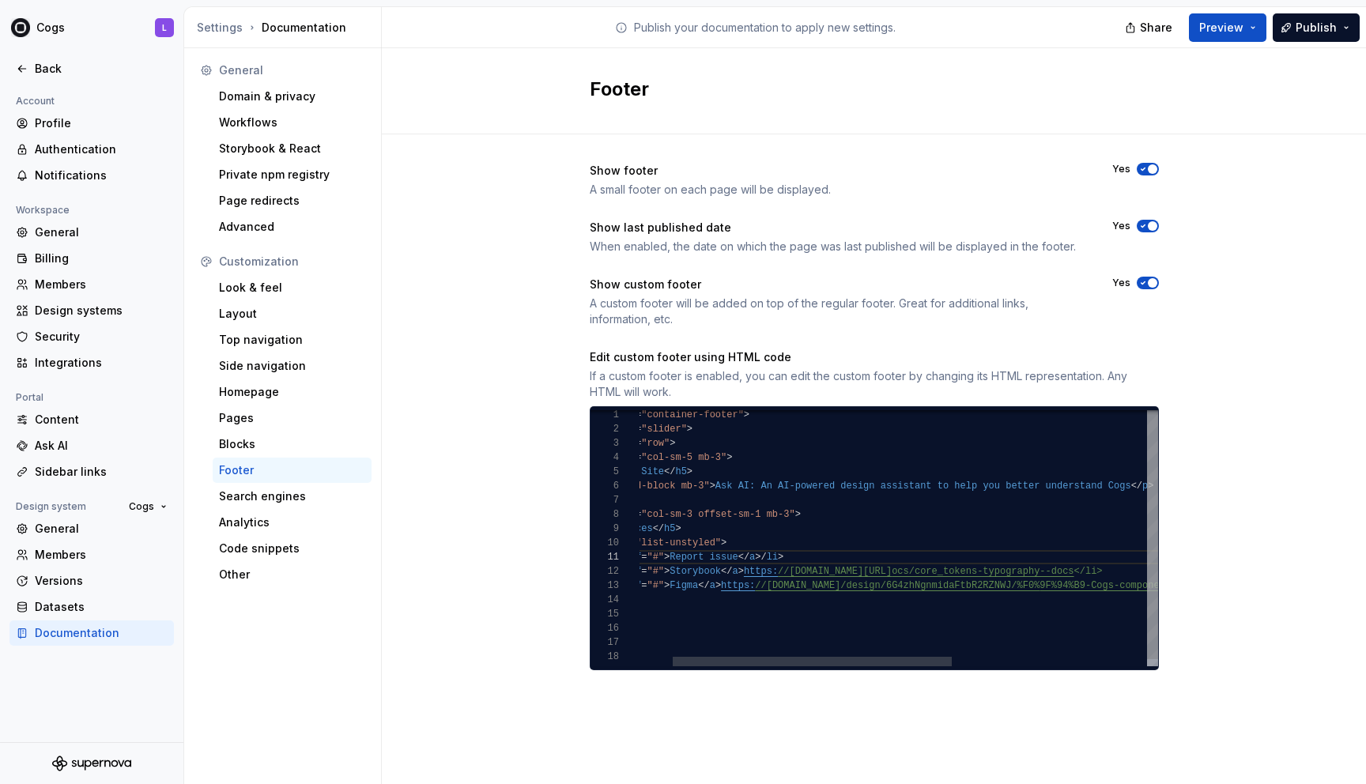
click at [724, 560] on div "< div class = "container-footer" > < div class = "slider" > < div class = "row"…" at bounding box center [1049, 541] width 941 height 266
click at [763, 571] on div "< div class = "container-footer" > < div class = "slider" > < div class = "row"…" at bounding box center [1049, 541] width 941 height 266
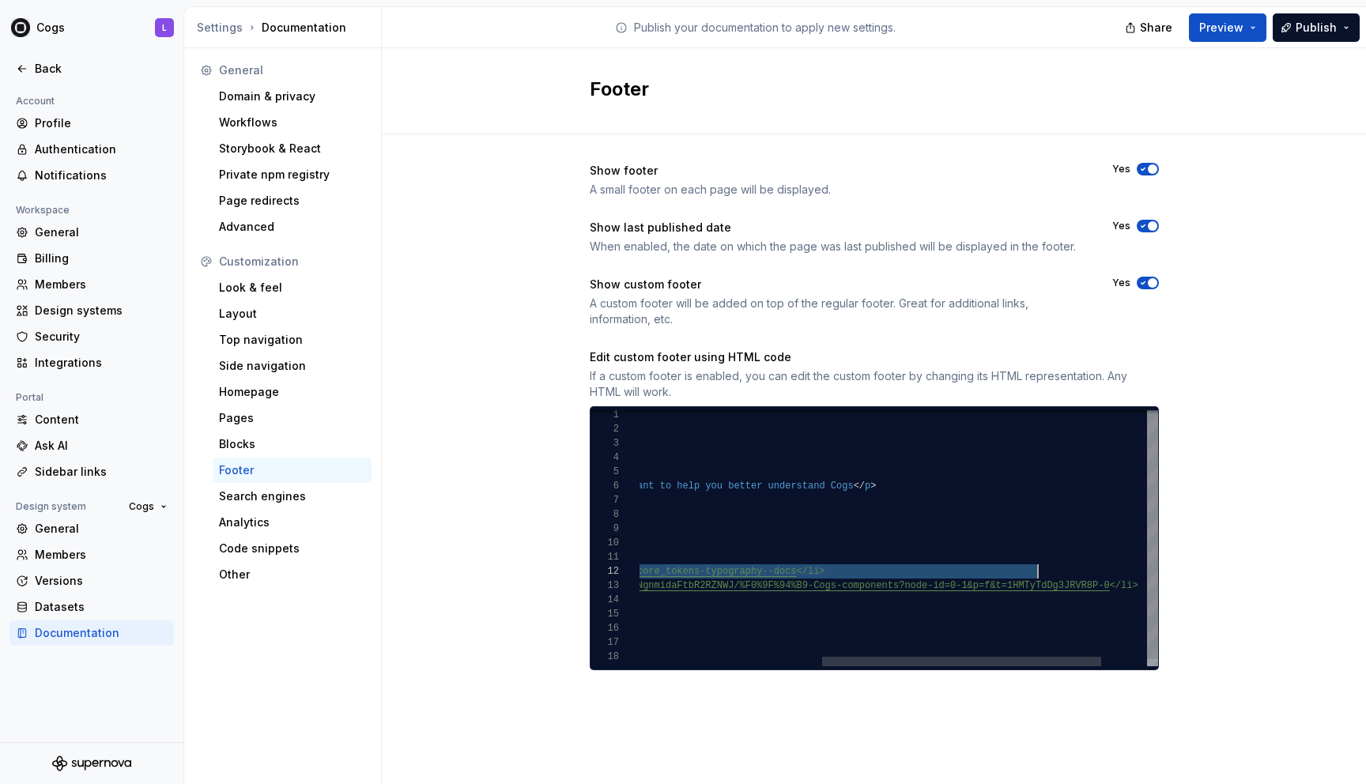
drag, startPoint x: 812, startPoint y: 572, endPoint x: 1036, endPoint y: 574, distance: 223.7
click at [763, 574] on div "< div class = "container-footer" > < div class = "slider" > < div class = "row"…" at bounding box center [771, 541] width 941 height 266
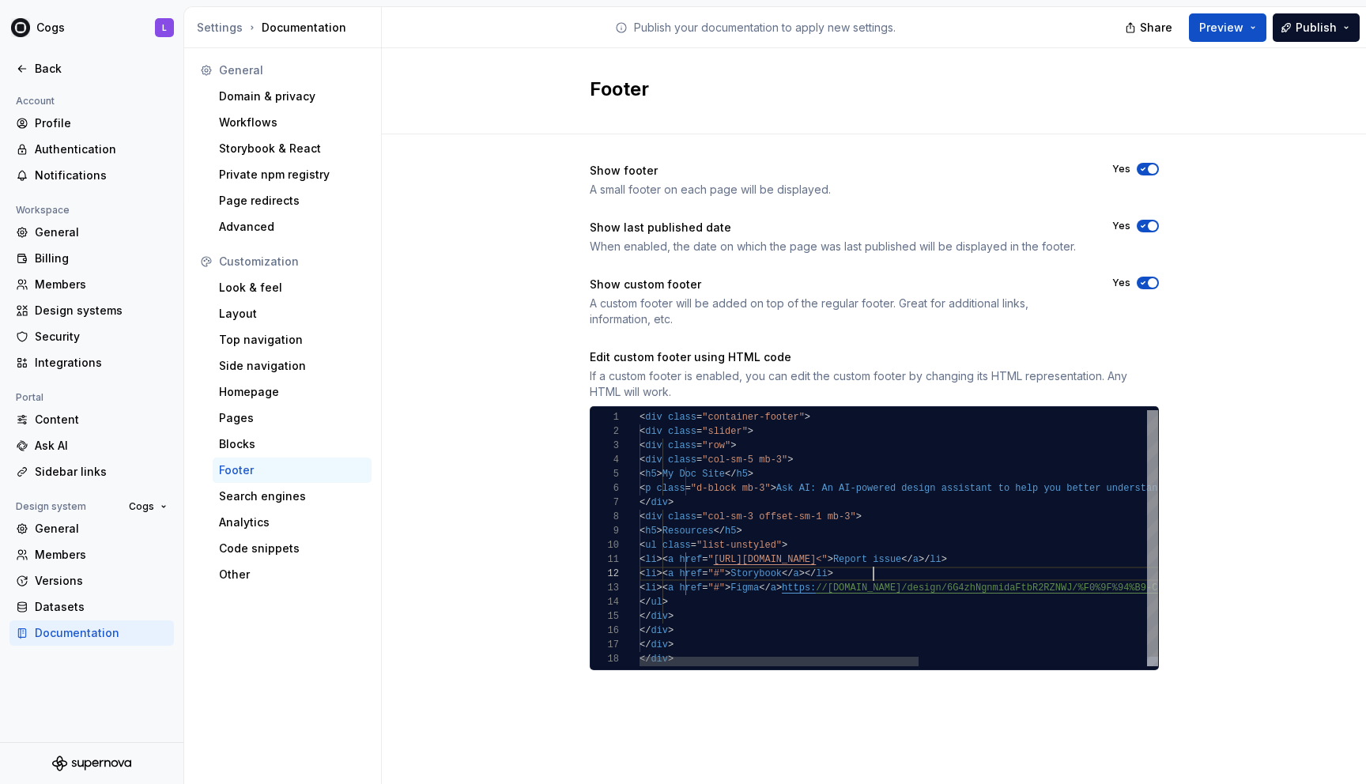
click at [763, 575] on div "< div class = "container-footer" > < div class = "slider" > < div class = "row"…" at bounding box center [1109, 543] width 941 height 266
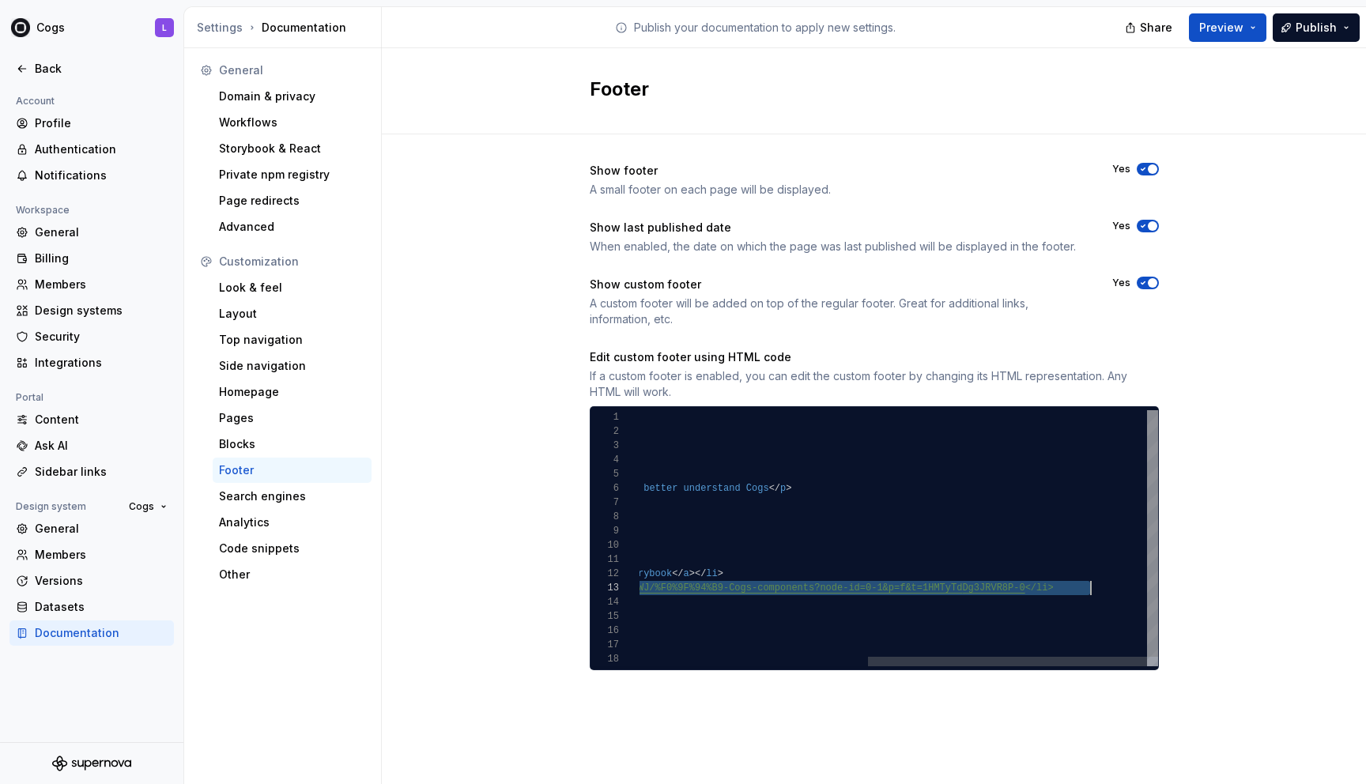
scroll to position [28, 880]
drag, startPoint x: 698, startPoint y: 590, endPoint x: 1096, endPoint y: 587, distance: 398.3
click at [763, 587] on div "< div class = "container-footer" > < div class = "slider" > < div class = "row"…" at bounding box center [687, 543] width 941 height 266
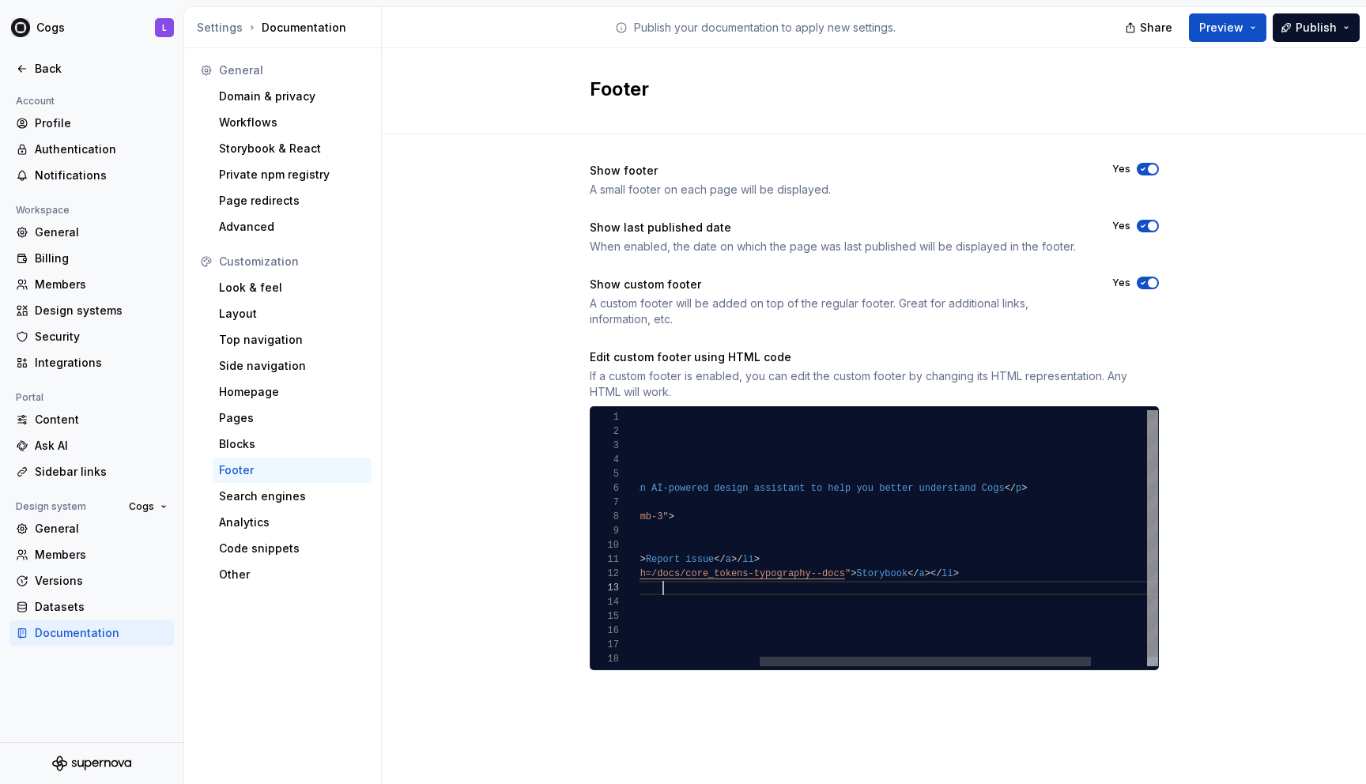
scroll to position [28, 211]
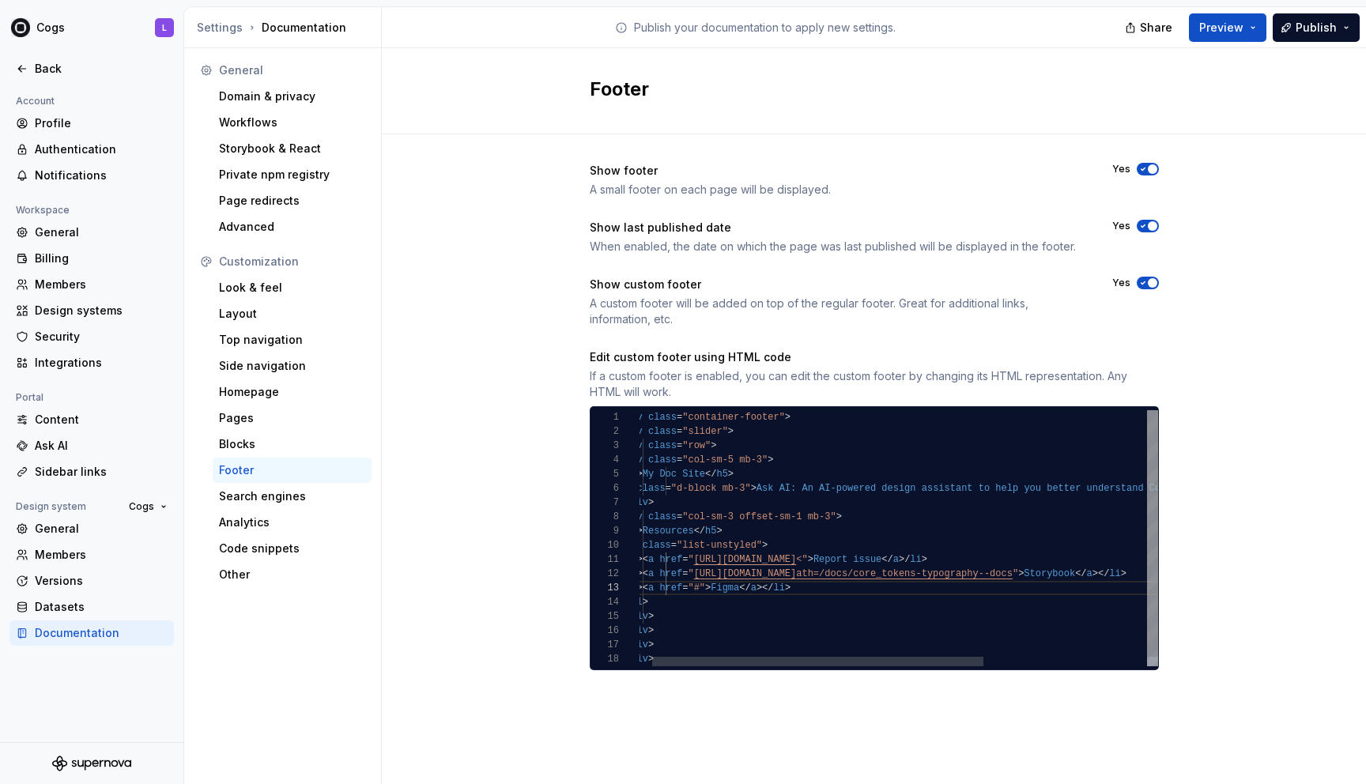
click at [760, 587] on div "< div class = "container-footer" > < div class = "slider" > < div class = "row"…" at bounding box center [1016, 543] width 793 height 266
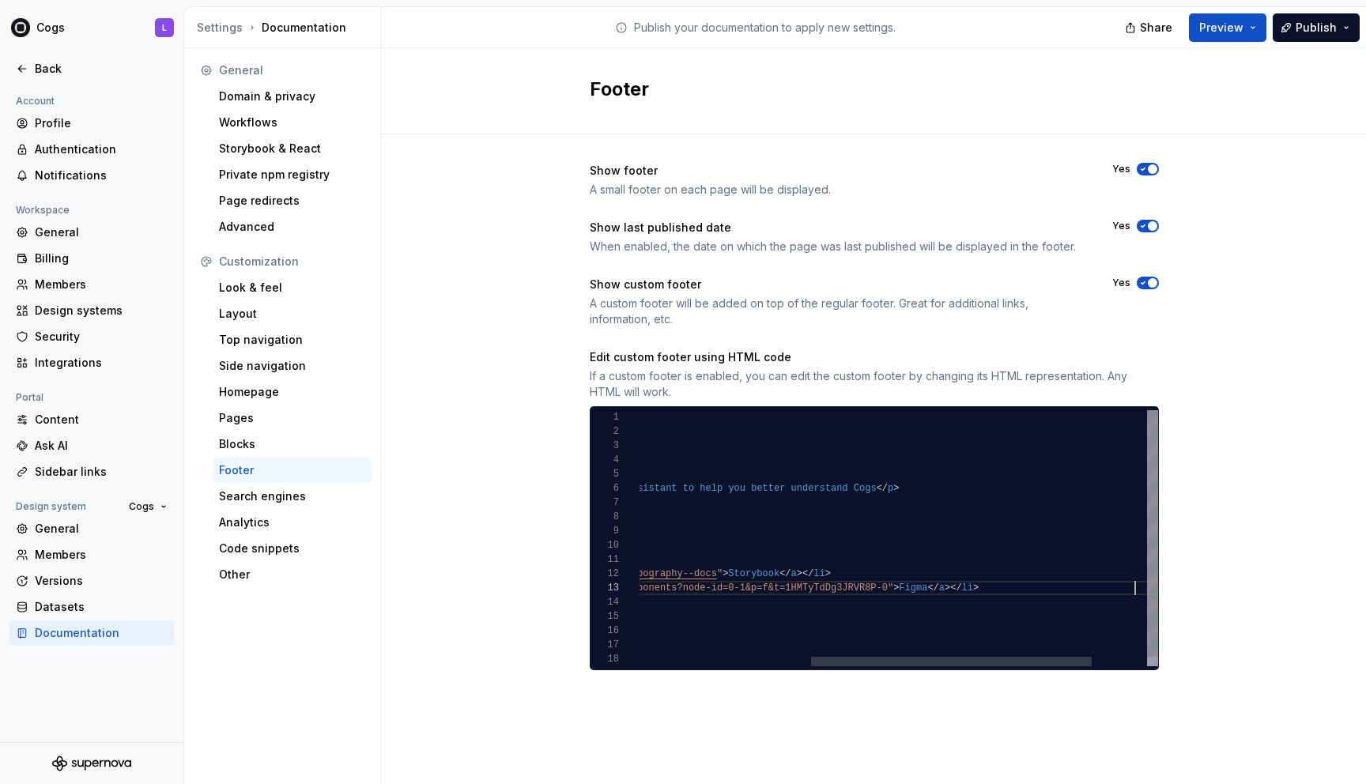
click at [763, 612] on div "< div class = "container-footer" > < div class = "slider" > < div class = "row"…" at bounding box center [792, 543] width 936 height 266
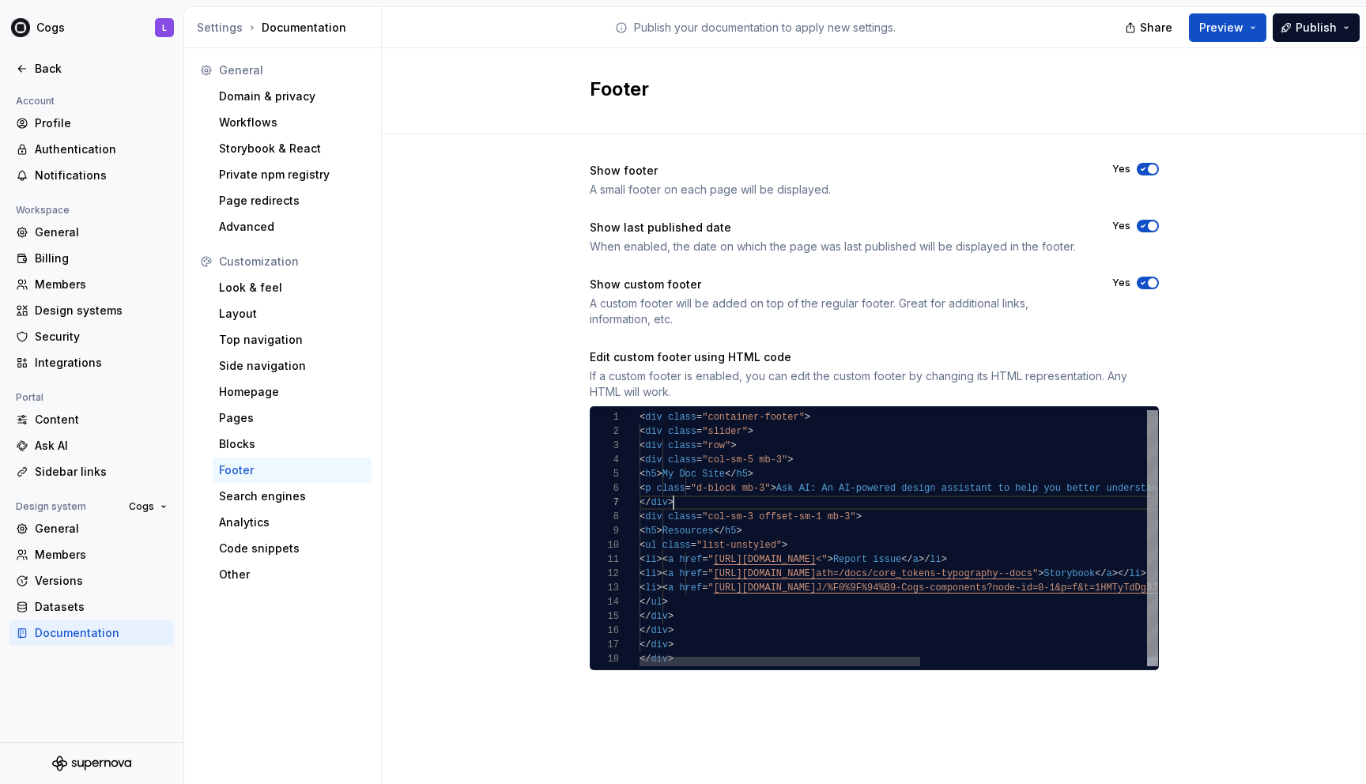
click at [763, 500] on div "< div class = "container-footer" > < div class = "slider" > < div class = "row"…" at bounding box center [1107, 543] width 936 height 266
drag, startPoint x: 714, startPoint y: 563, endPoint x: 760, endPoint y: 560, distance: 45.9
click at [760, 560] on div "< div class = "container-footer" > < div class = "slider" > < div class = "row"…" at bounding box center [1090, 543] width 936 height 266
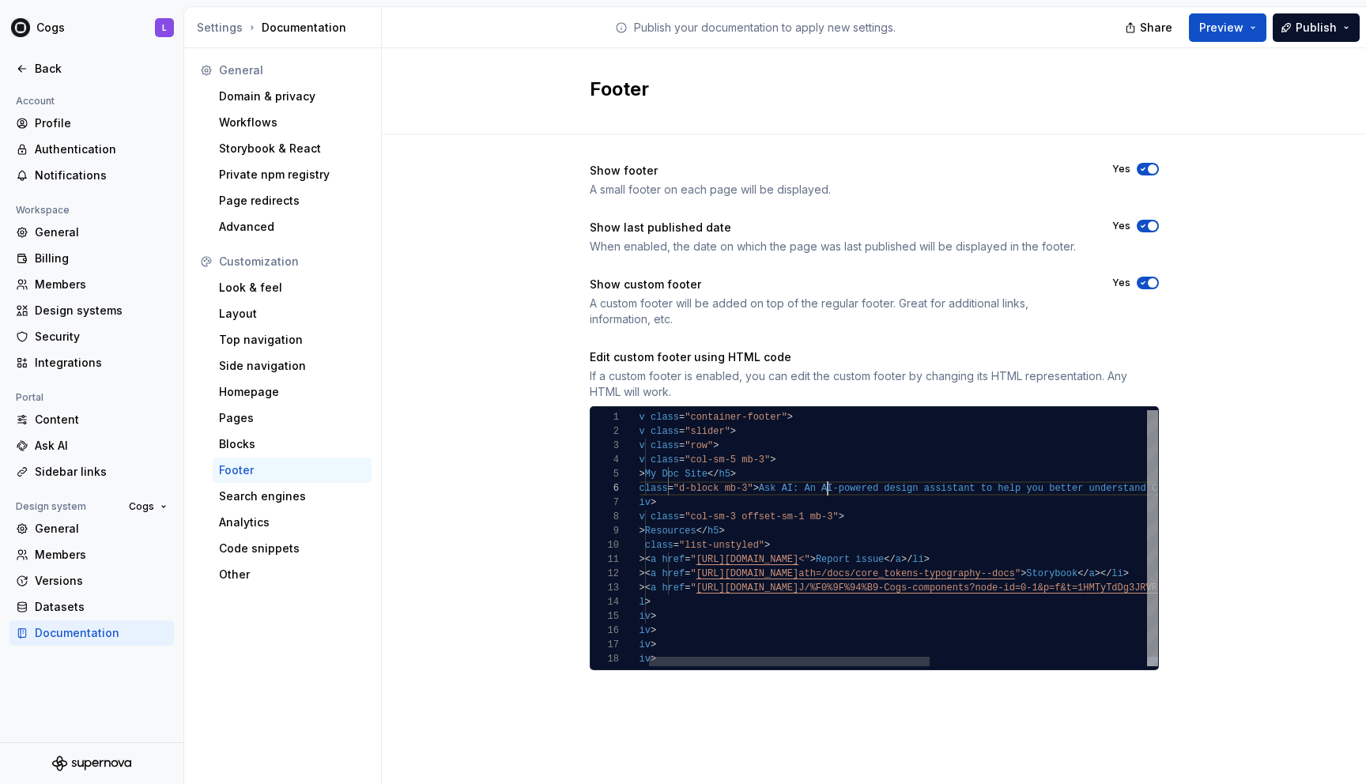
click at [763, 489] on div "< div class = "container-footer" > < div class = "slider" > < div class = "row"…" at bounding box center [1090, 543] width 936 height 266
click at [763, 485] on div "< div class = "container-footer" > < div class = "slider" > < div class = "row"…" at bounding box center [1090, 543] width 936 height 266
click at [763, 487] on div "< div class = "container-footer" > < div class = "slider" > < div class = "row"…" at bounding box center [1090, 543] width 936 height 266
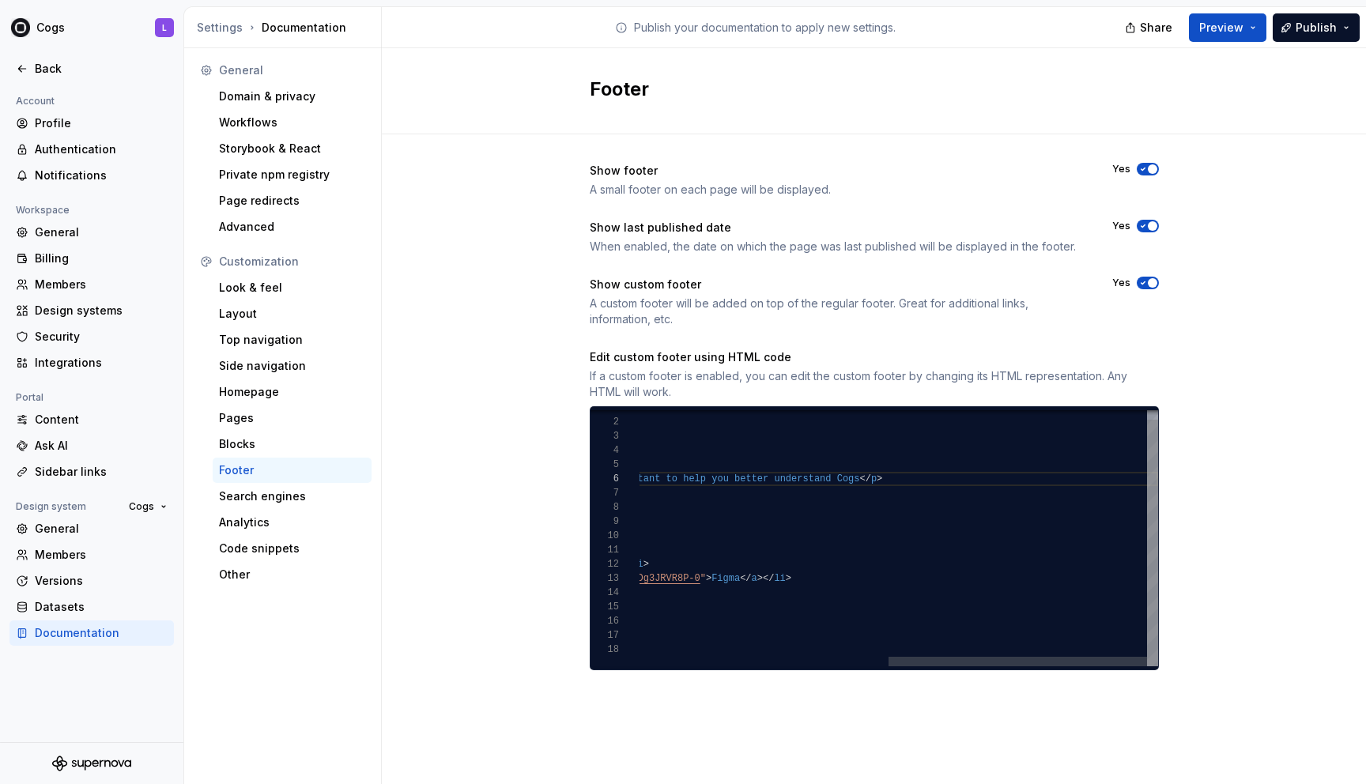
scroll to position [71, 959]
click at [763, 478] on div "< div class = "container-footer" > < div class = "slider" > < div class = "row"…" at bounding box center [650, 534] width 1016 height 266
click at [763, 521] on div "< div class = "container-footer" > < div class = "slider" > < div class = "row"…" at bounding box center [661, 543] width 1039 height 266
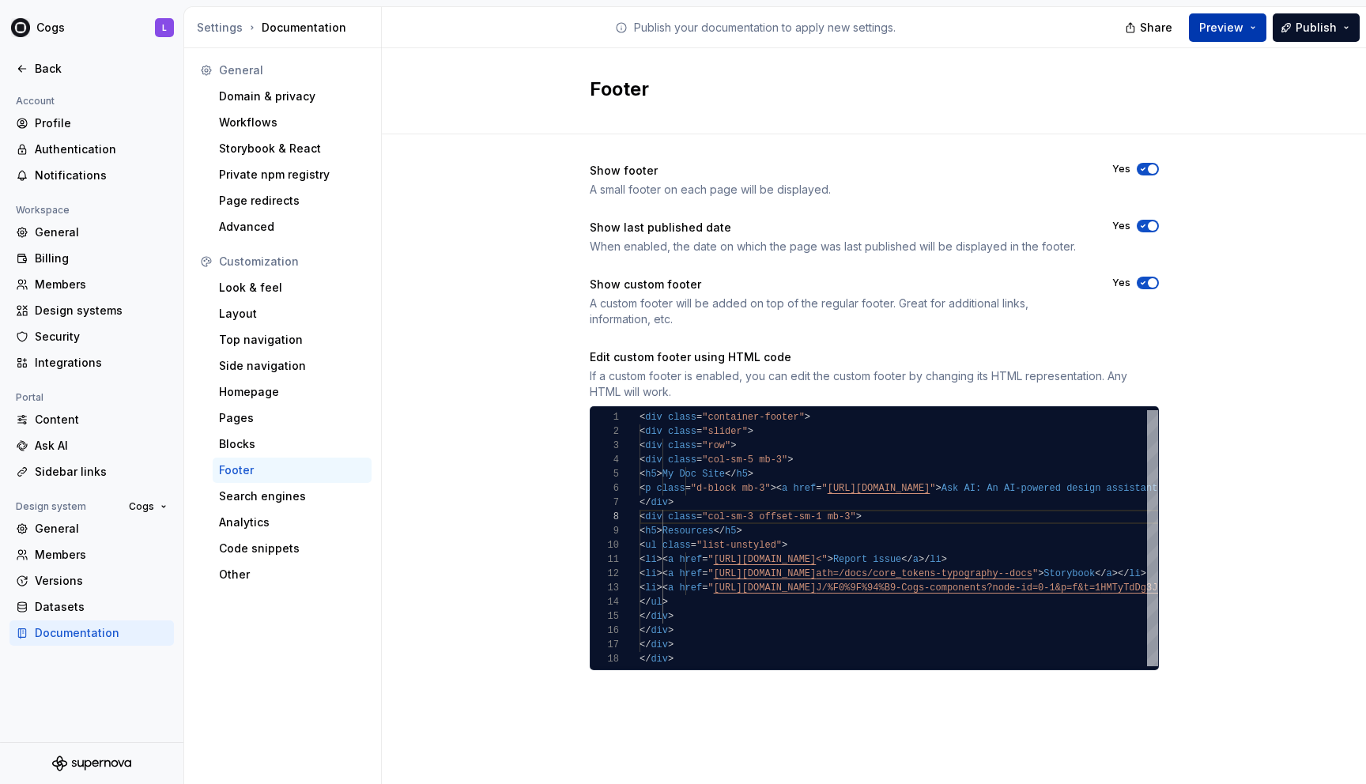
click at [763, 32] on button "Preview" at bounding box center [1227, 27] width 77 height 28
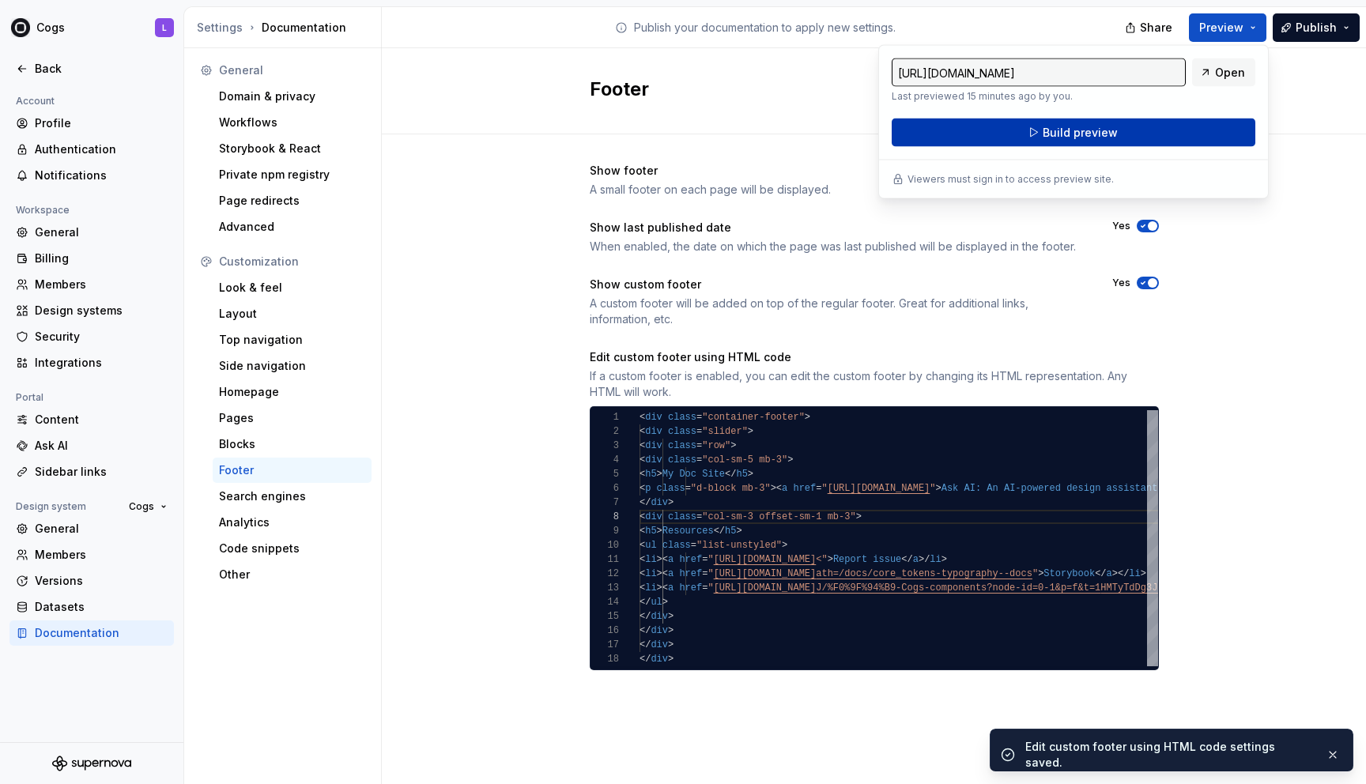
click at [763, 130] on span "Build preview" at bounding box center [1079, 133] width 75 height 16
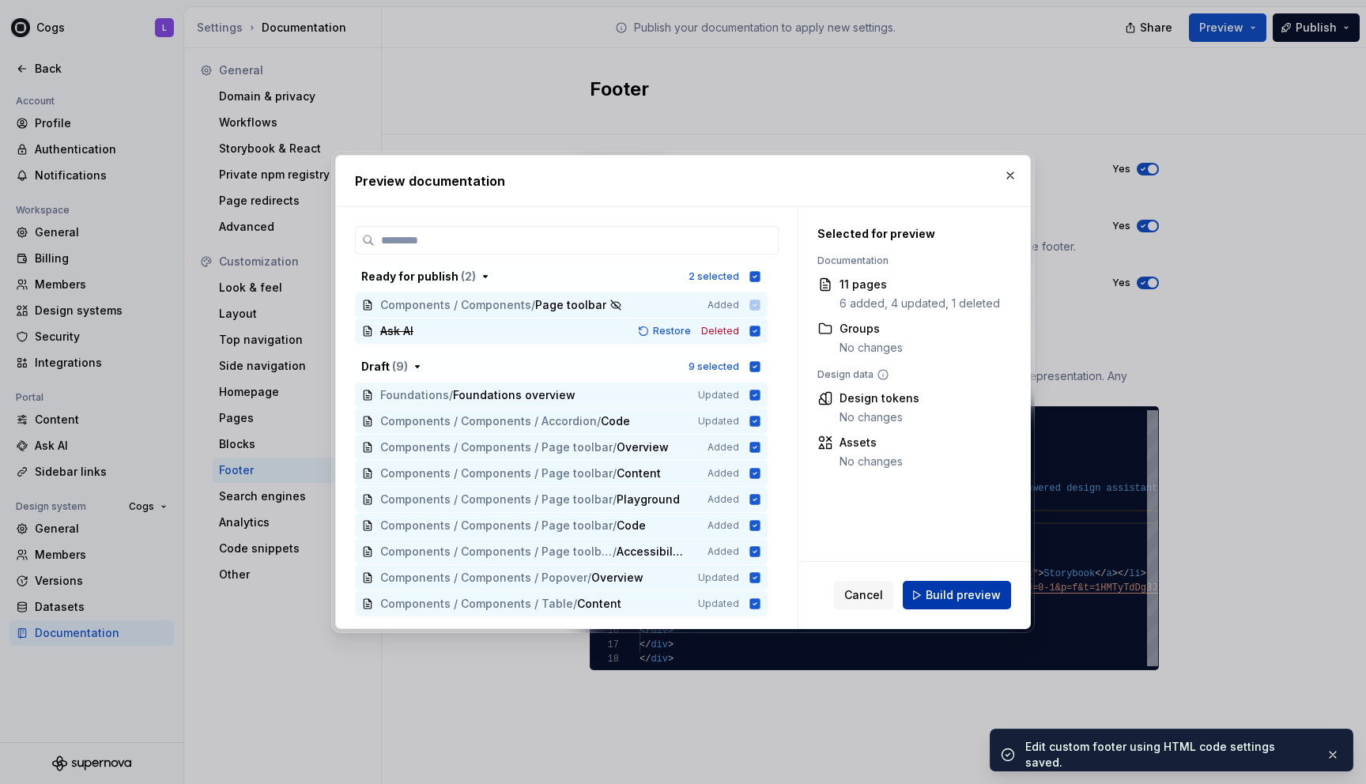
click at [763, 597] on span "Build preview" at bounding box center [962, 595] width 75 height 16
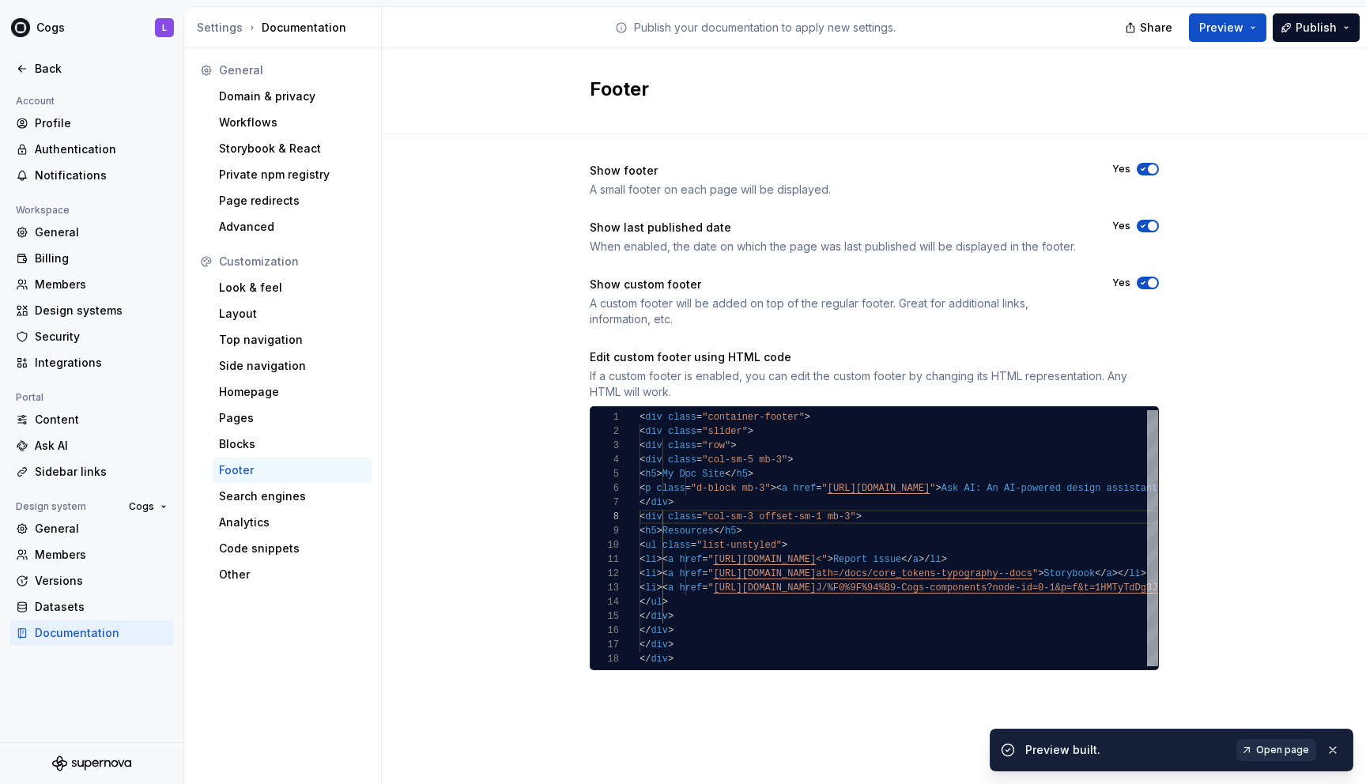
click at [763, 744] on link "Open page" at bounding box center [1276, 750] width 80 height 22
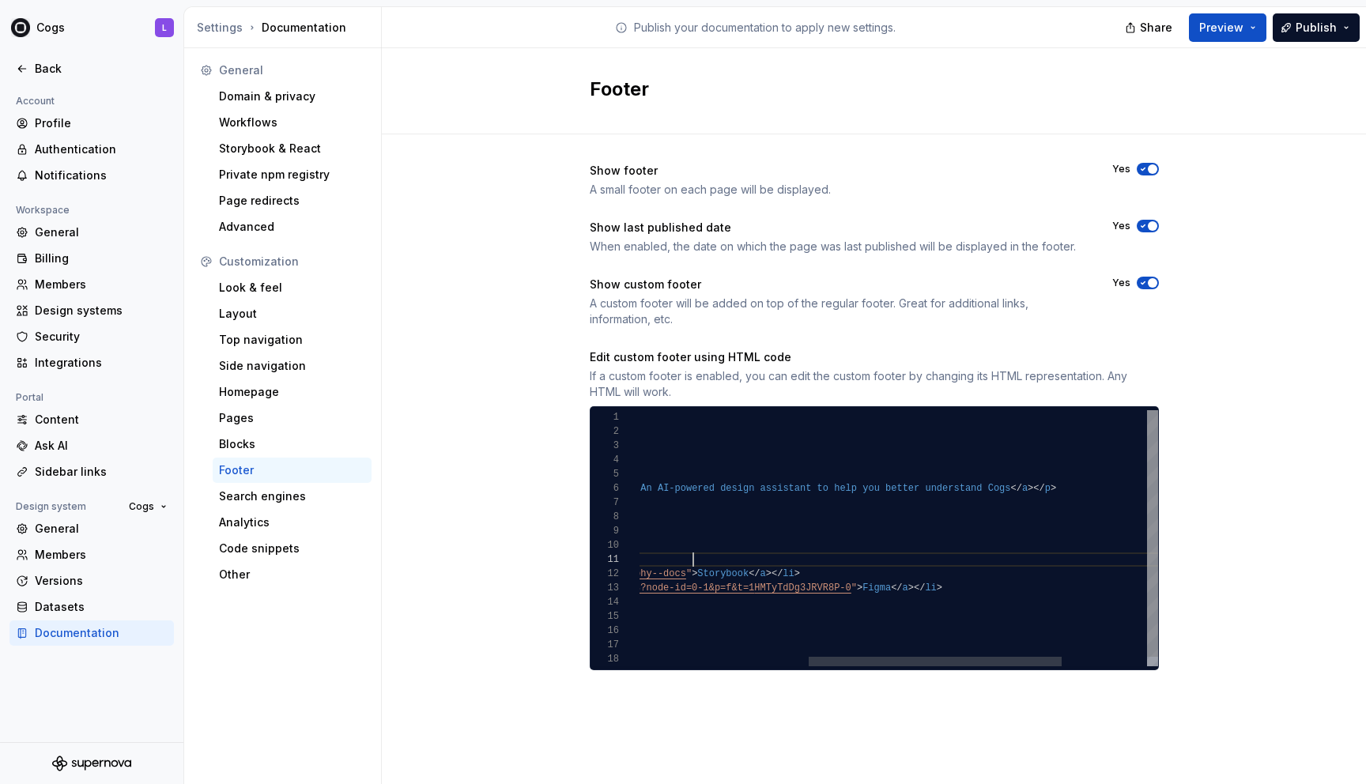
click at [693, 560] on div "< div class = "container-footer" > < div class = "slider" > < div class = "row"…" at bounding box center [812, 543] width 1039 height 266
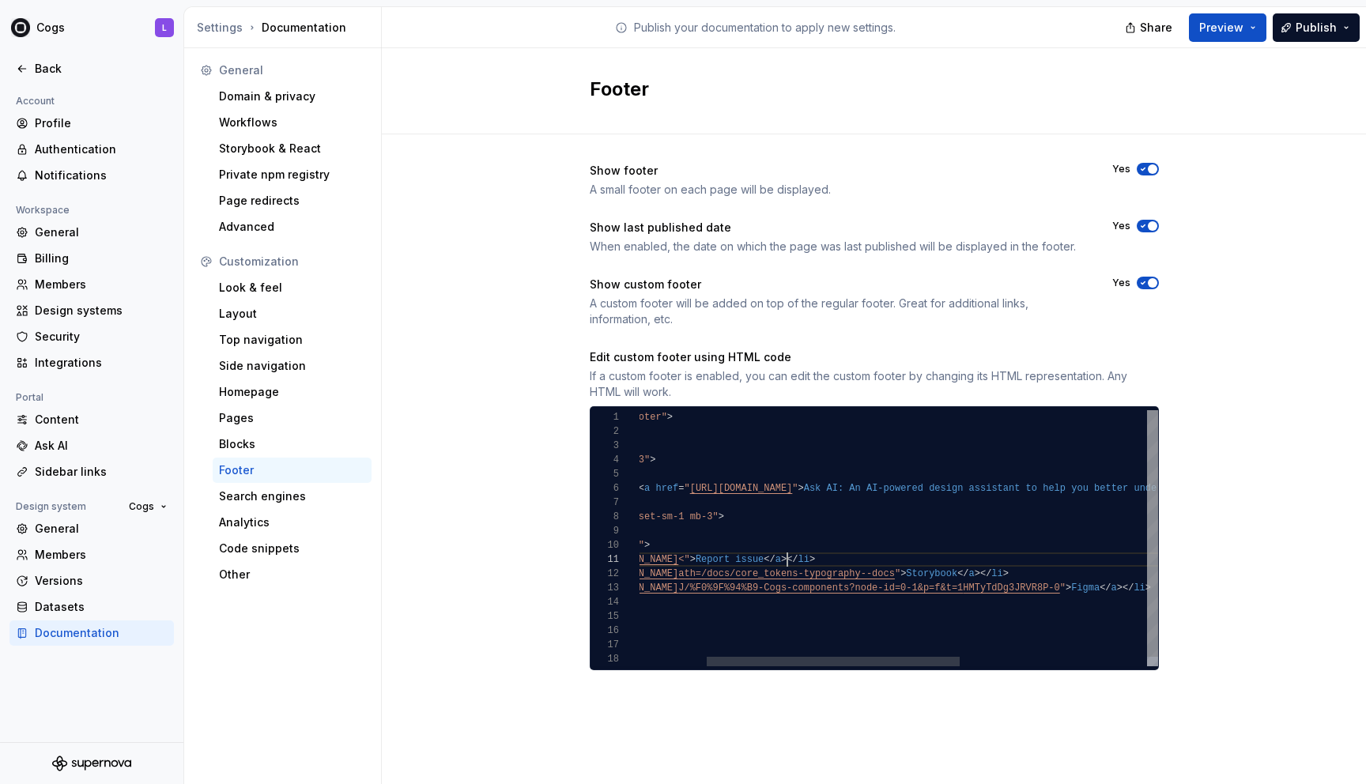
scroll to position [0, 285]
click at [763, 560] on div "< div class = "container-footer" > < div class = "slider" > < div class = "row"…" at bounding box center [1021, 543] width 1039 height 266
click at [763, 540] on div "< div class = "container-footer" > < div class = "slider" > < div class = "row"…" at bounding box center [966, 543] width 1039 height 266
type textarea "**********"
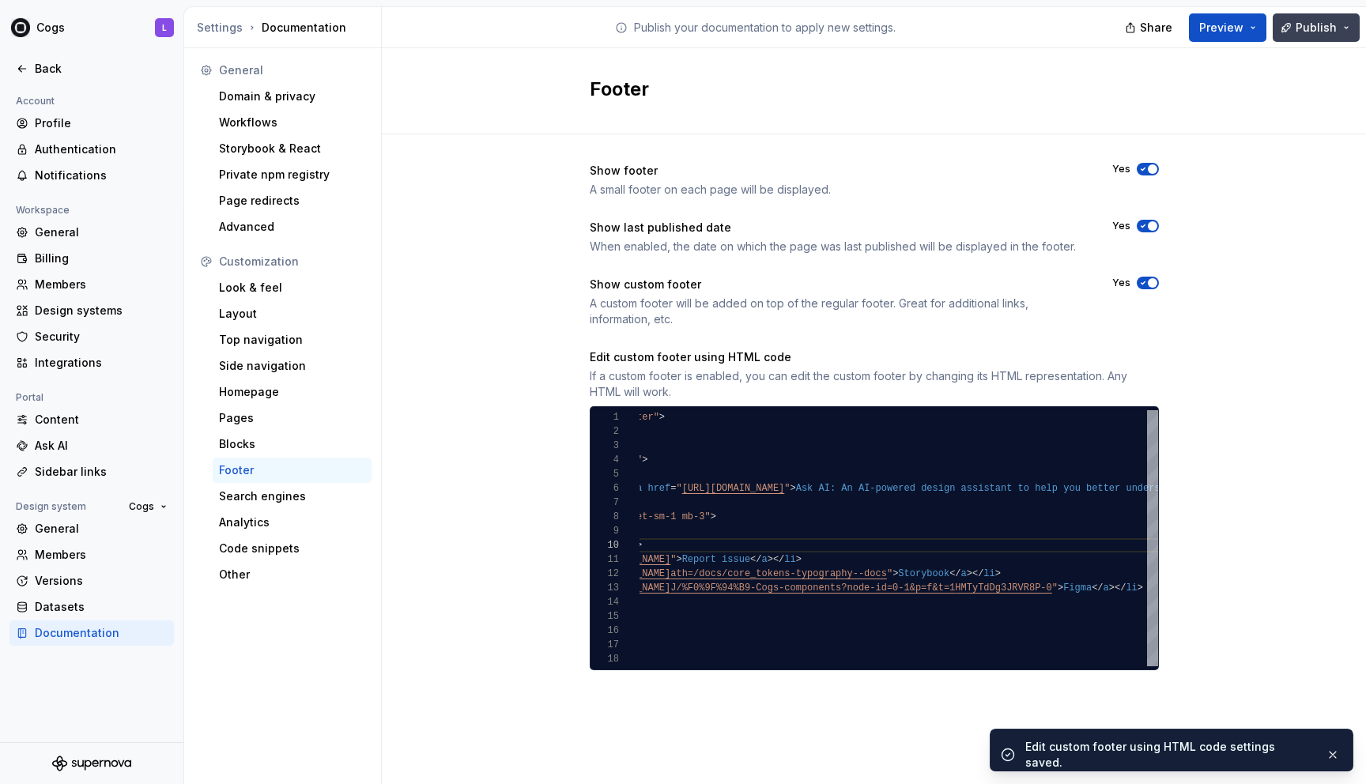
drag, startPoint x: 1295, startPoint y: 29, endPoint x: 1284, endPoint y: 32, distance: 11.3
click at [763, 32] on button "Publish" at bounding box center [1315, 27] width 87 height 28
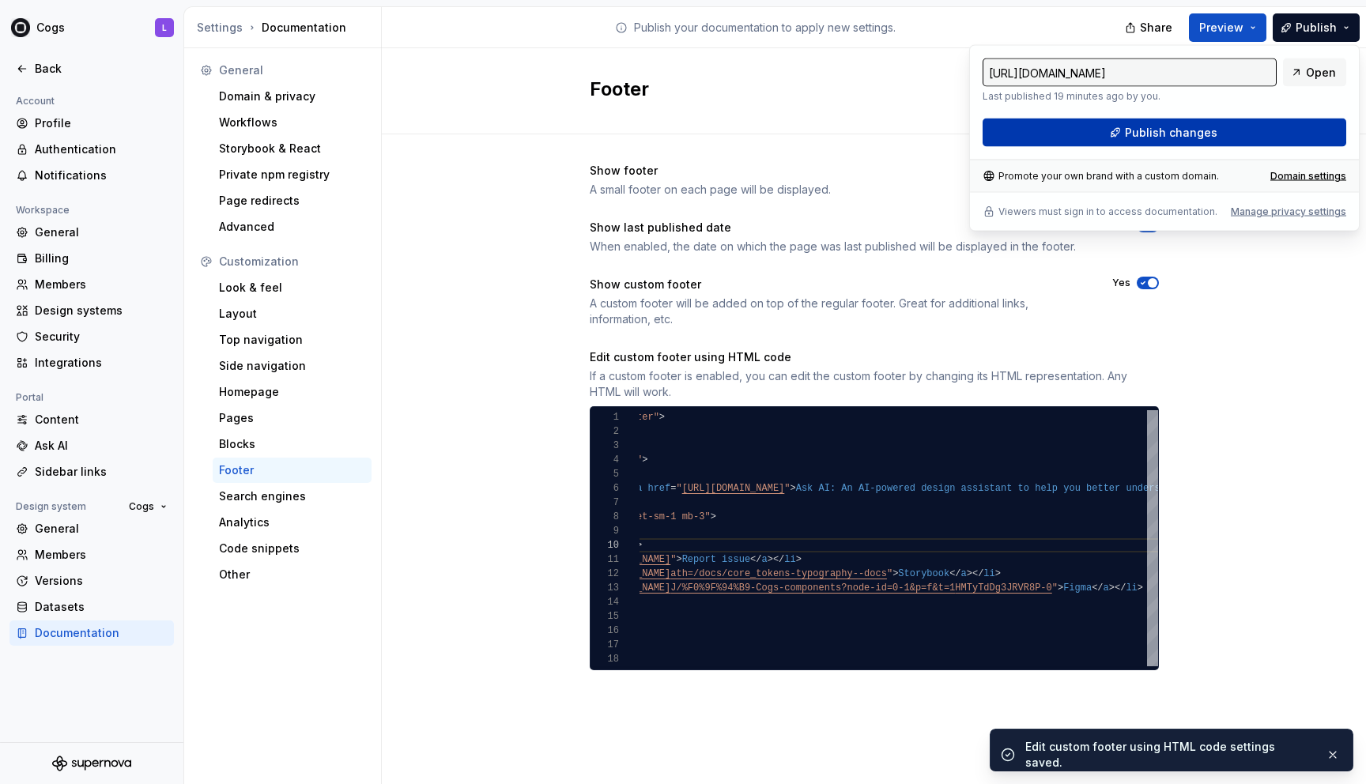
click at [763, 140] on button "Publish changes" at bounding box center [1164, 133] width 364 height 28
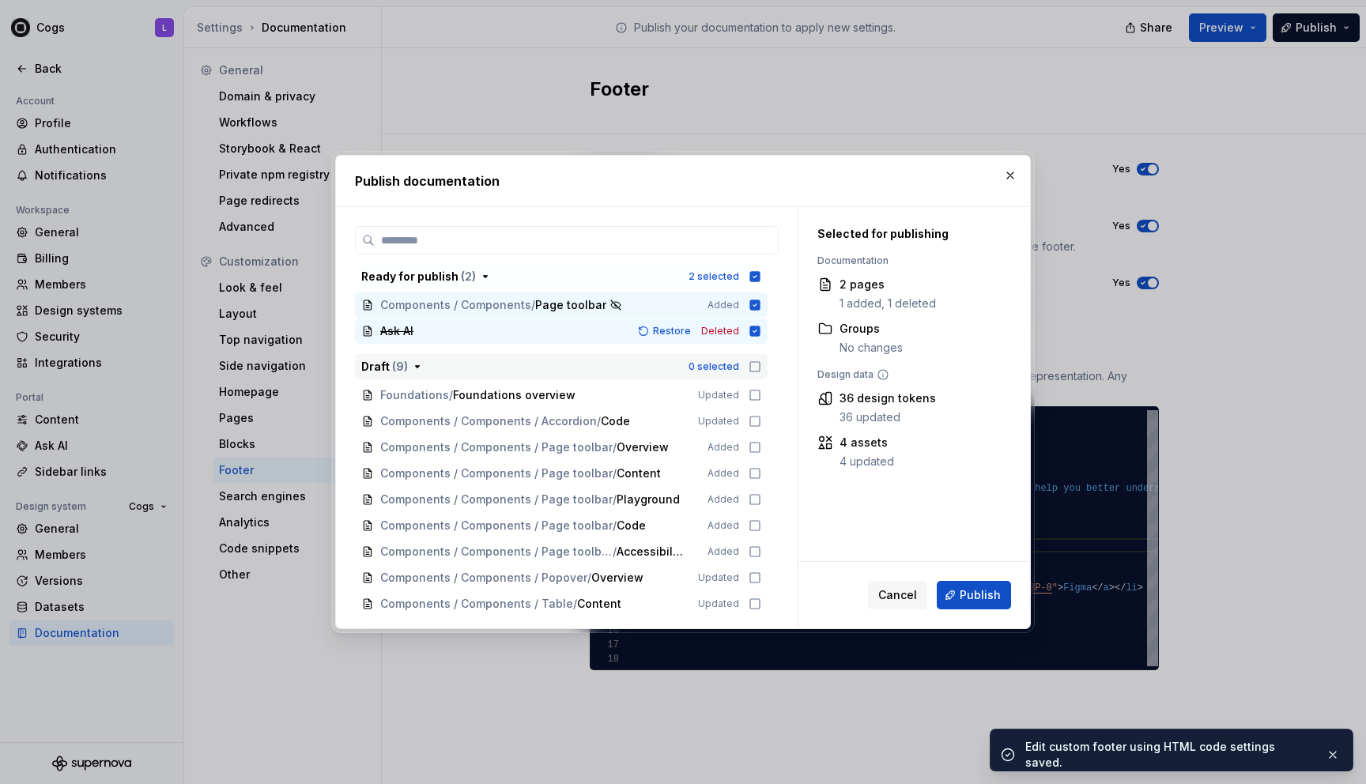
click at [760, 365] on icon "button" at bounding box center [754, 366] width 13 height 13
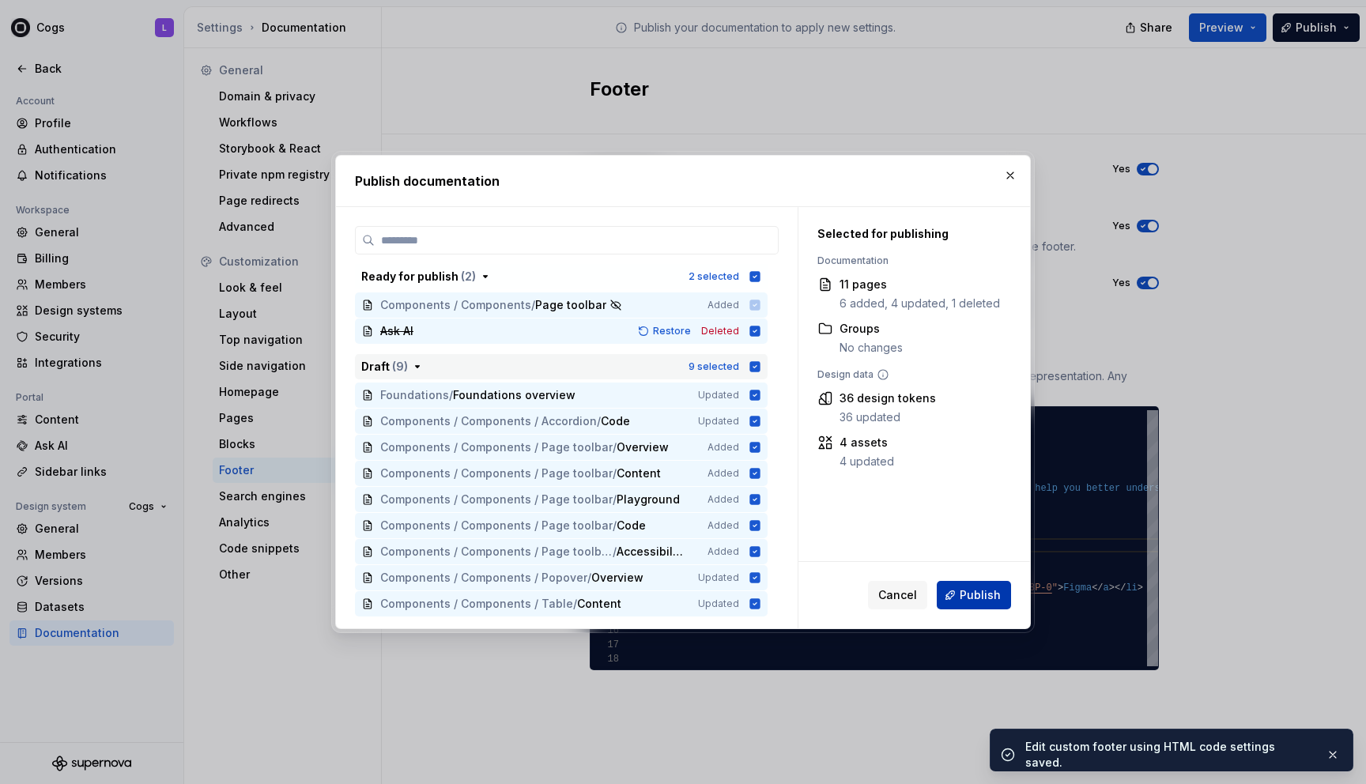
click at [763, 596] on span "Publish" at bounding box center [979, 595] width 41 height 16
